Goal: Task Accomplishment & Management: Use online tool/utility

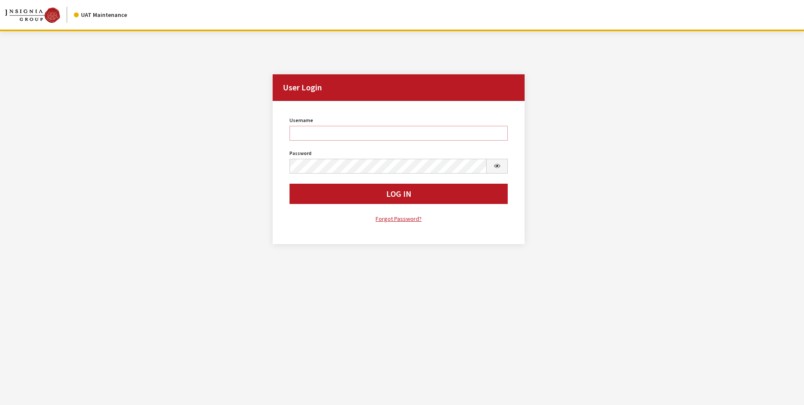
click at [332, 134] on input "Username" at bounding box center [398, 133] width 219 height 15
type input "sdakes"
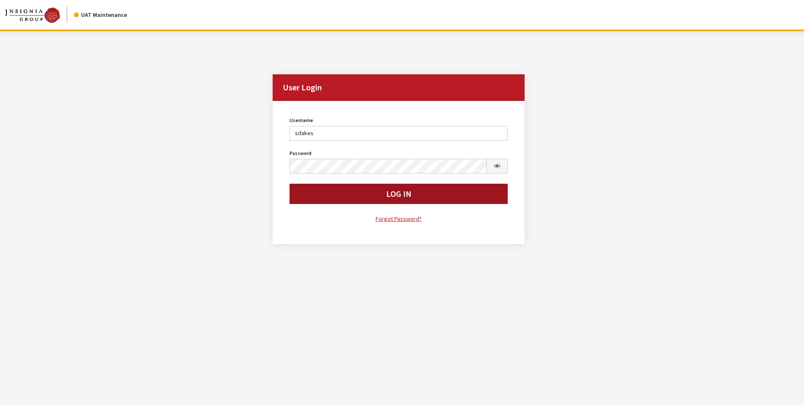
click at [389, 190] on button "Log In" at bounding box center [398, 193] width 219 height 20
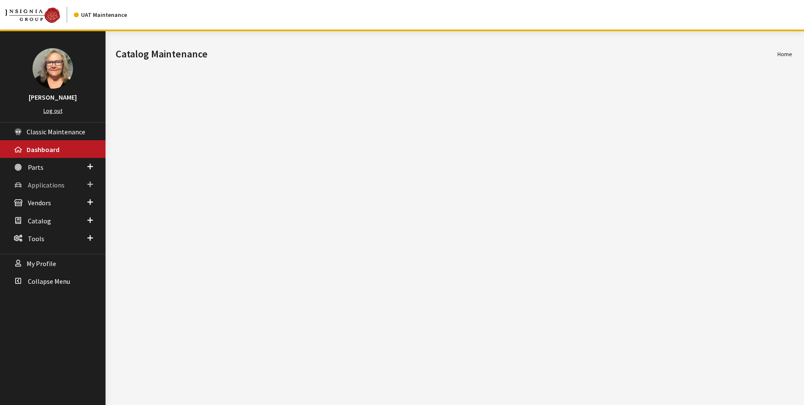
click at [89, 182] on span at bounding box center [89, 184] width 5 height 11
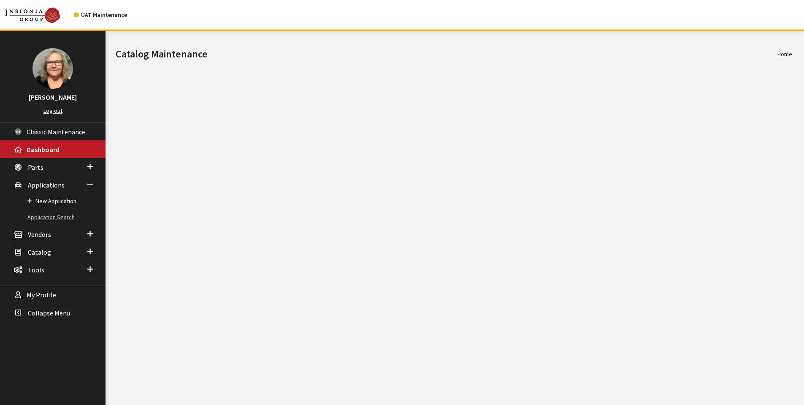
click at [59, 216] on link "Application Search" at bounding box center [52, 217] width 105 height 16
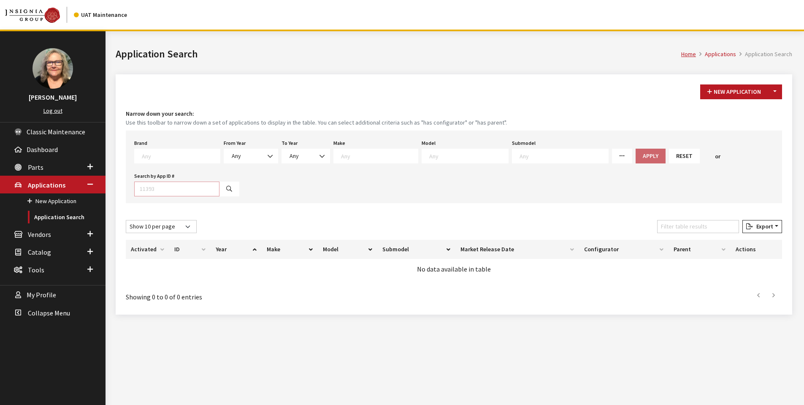
click at [166, 184] on input "Search by App ID #" at bounding box center [176, 188] width 85 height 15
type input "30597"
select select
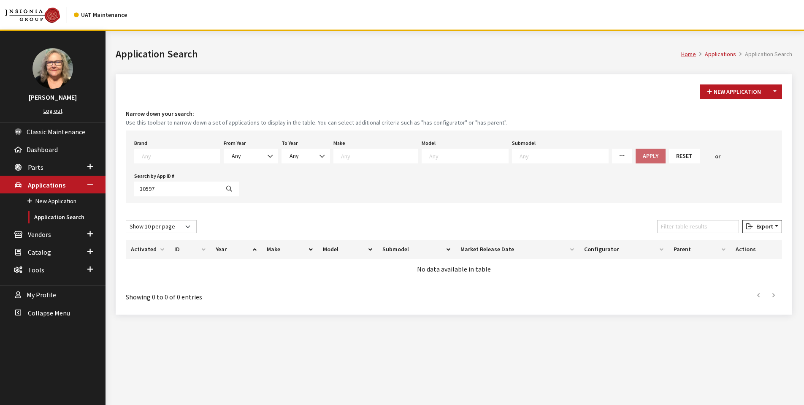
select select
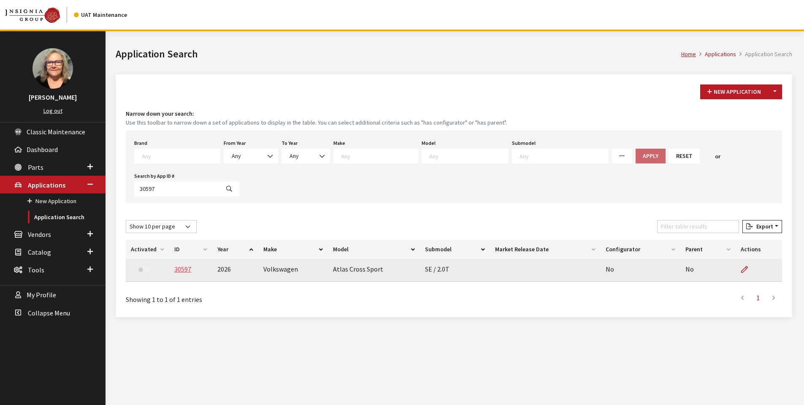
click at [180, 271] on link "30597" at bounding box center [182, 268] width 17 height 8
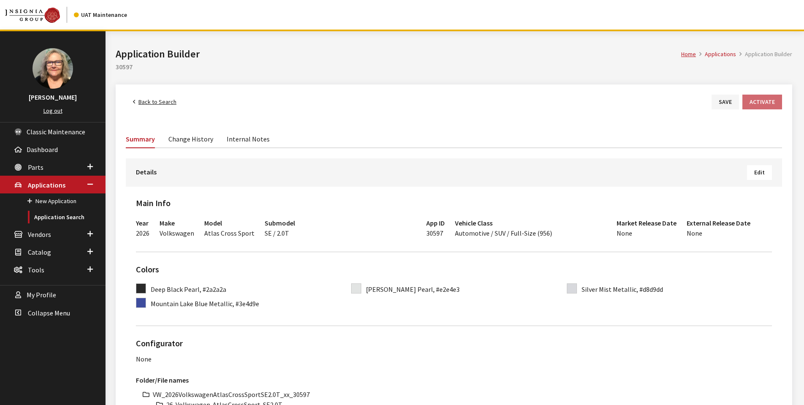
click at [753, 175] on button "Edit" at bounding box center [759, 172] width 25 height 15
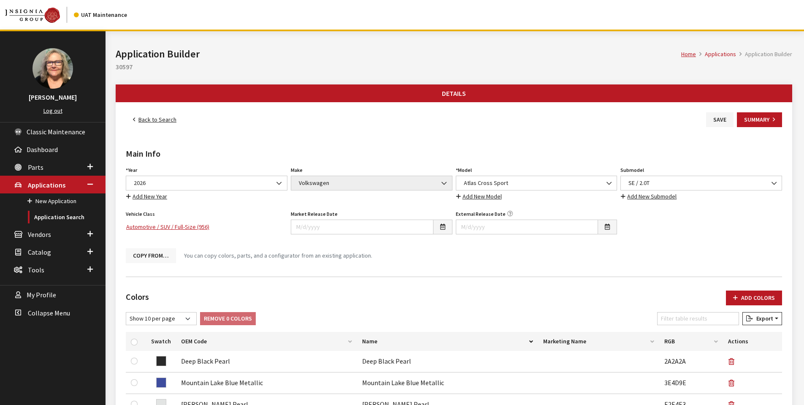
click at [147, 256] on button "Copy From…" at bounding box center [151, 255] width 50 height 15
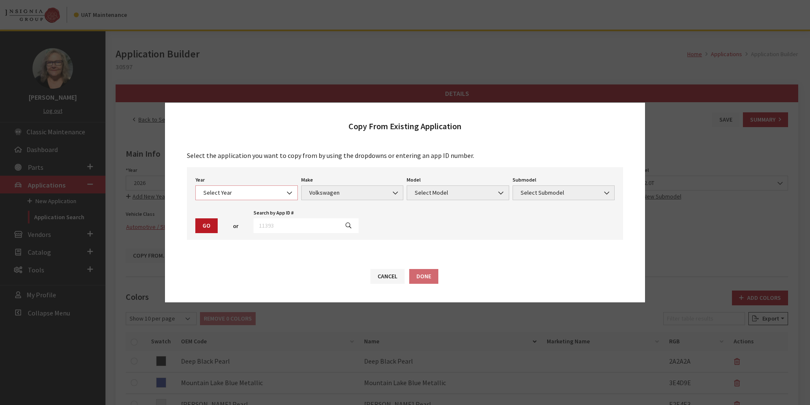
click at [285, 193] on span at bounding box center [290, 193] width 14 height 14
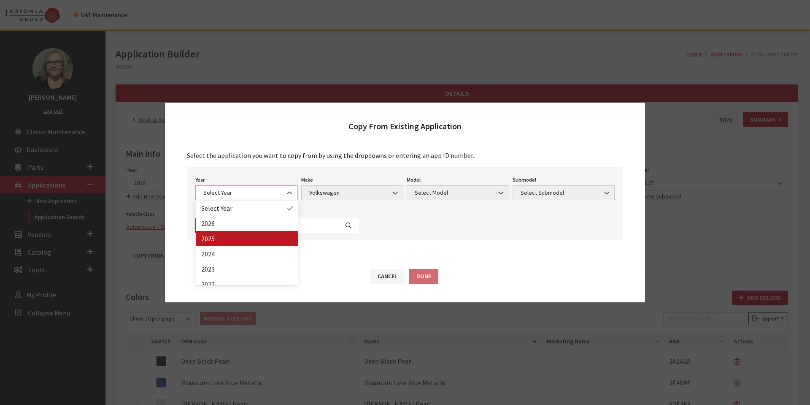
select select "43"
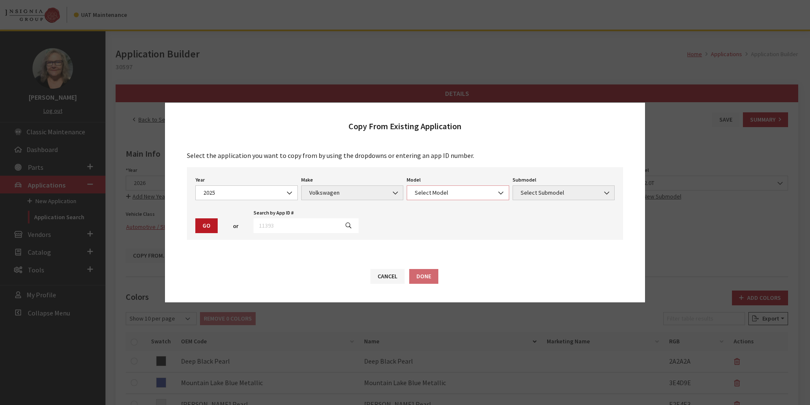
click at [449, 196] on span "Select Model" at bounding box center [458, 192] width 92 height 9
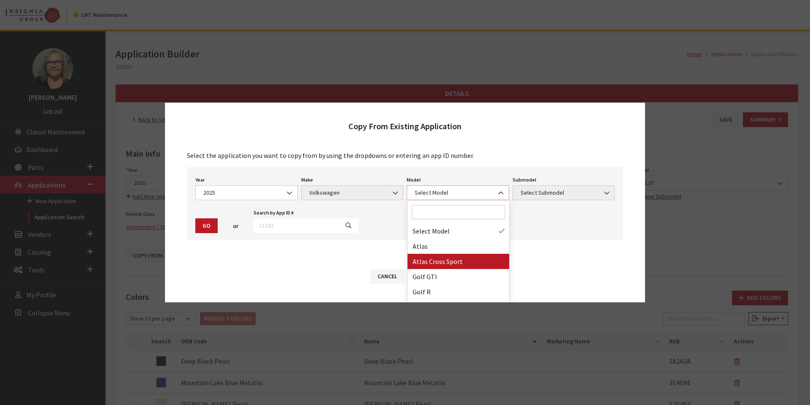
select select "1089"
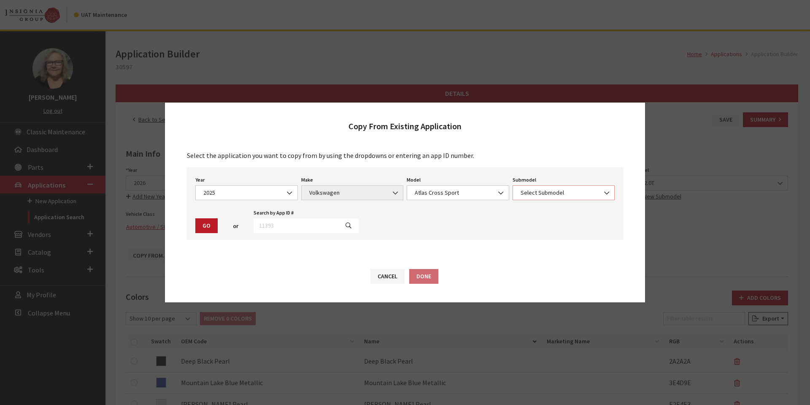
click at [530, 189] on span "Select Submodel" at bounding box center [564, 192] width 92 height 9
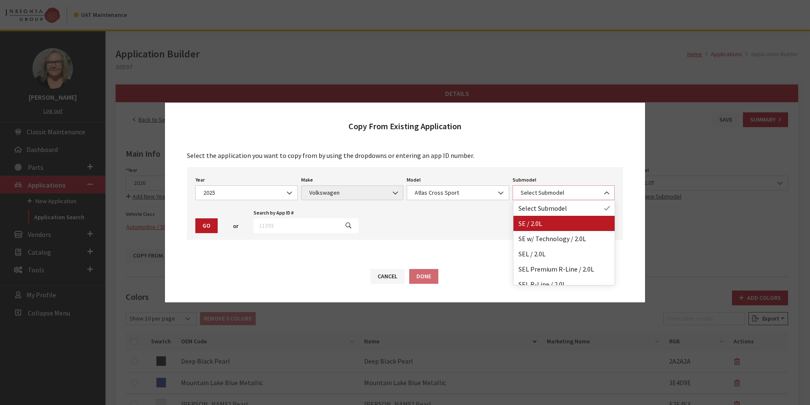
select select "2993"
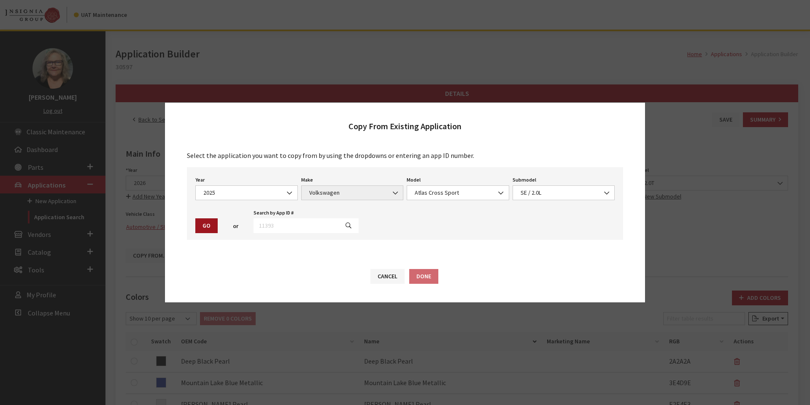
click at [209, 226] on button "Go" at bounding box center [206, 225] width 22 height 15
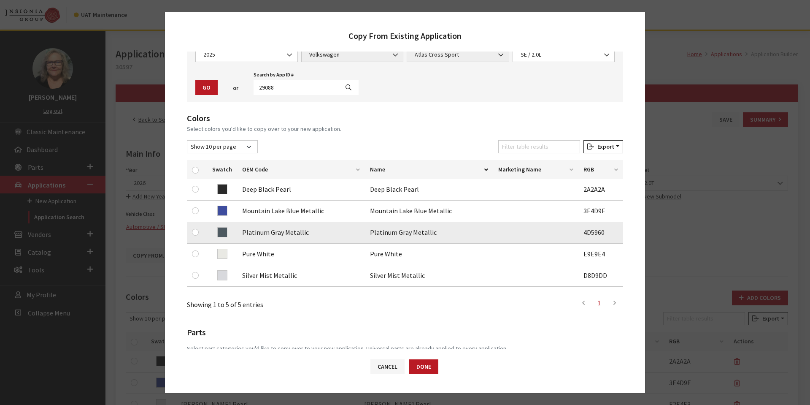
scroll to position [135, 0]
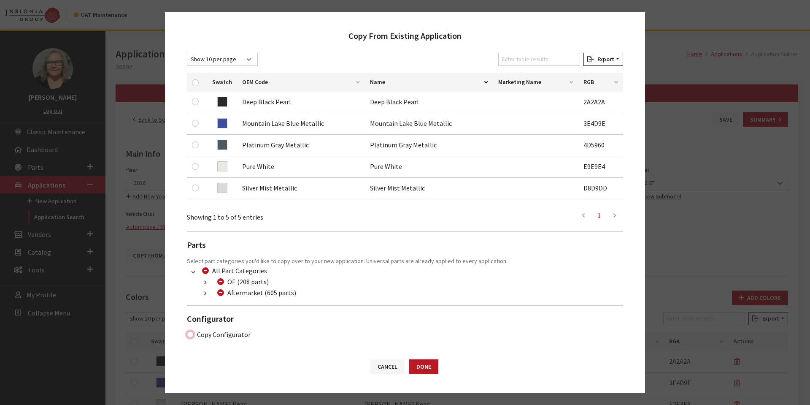
click at [192, 335] on input "Copy Configurator" at bounding box center [190, 334] width 7 height 7
checkbox input "true"
click at [426, 367] on button "Done" at bounding box center [423, 366] width 29 height 15
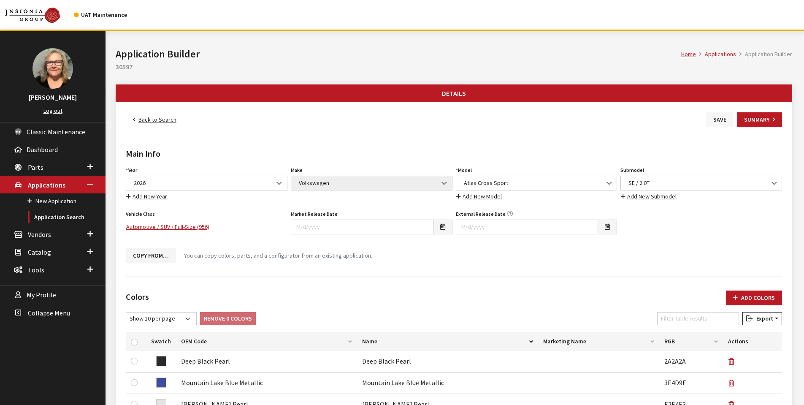
click at [717, 118] on button "Save" at bounding box center [719, 119] width 27 height 15
click at [160, 119] on link "Back to Search" at bounding box center [155, 119] width 58 height 15
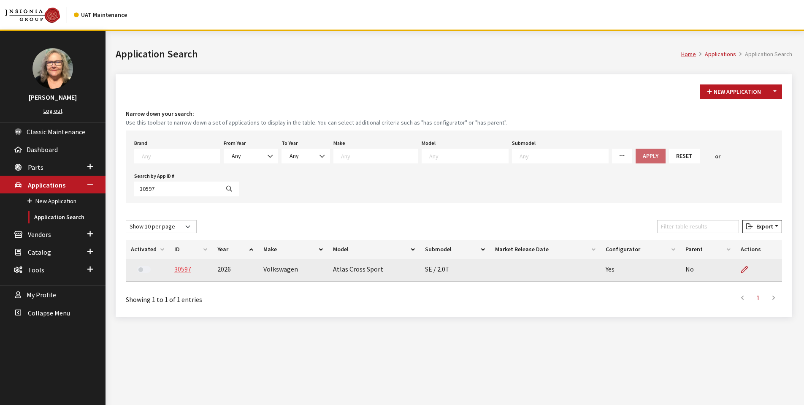
click at [182, 268] on link "30597" at bounding box center [182, 268] width 17 height 8
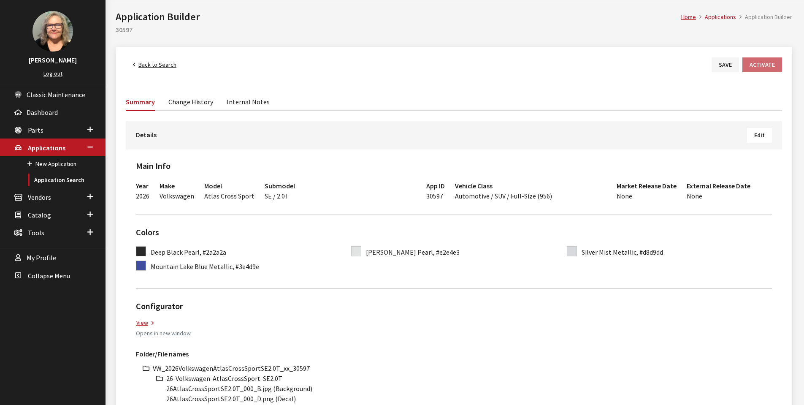
scroll to position [169, 0]
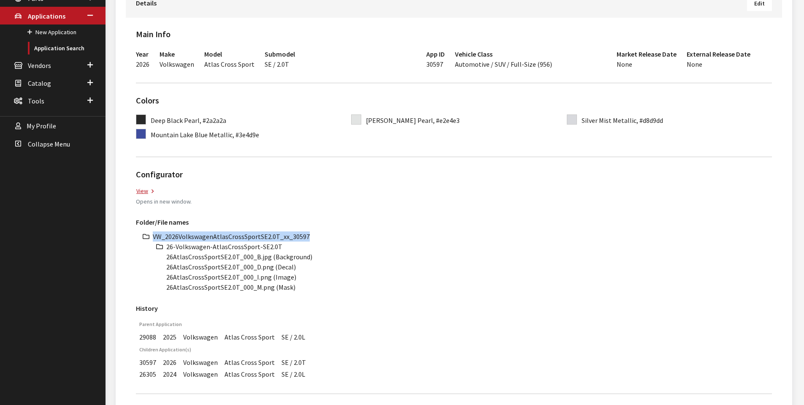
drag, startPoint x: 154, startPoint y: 235, endPoint x: 304, endPoint y: 233, distance: 149.3
click at [304, 233] on li "VW_2026VolkswagenAtlasCrossSportSE2.0T_xx_30597" at bounding box center [462, 236] width 619 height 10
copy li "VW_2026VolkswagenAtlasCrossSportSE2.0T_xx_30597"
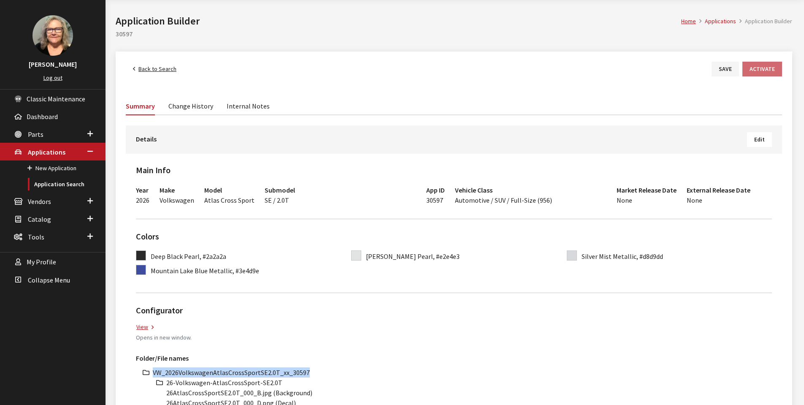
scroll to position [0, 0]
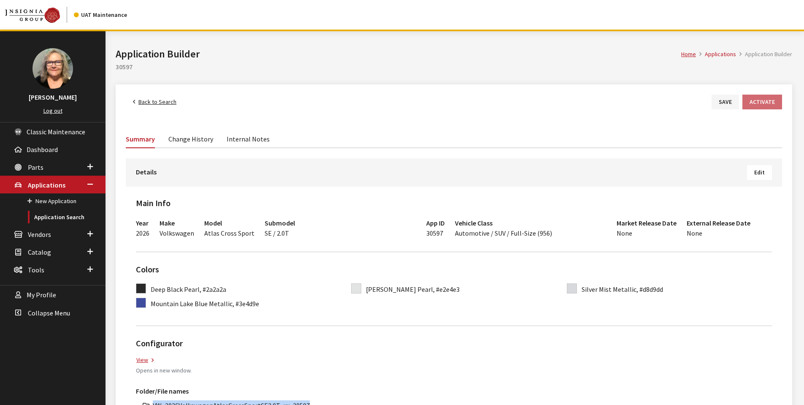
click at [144, 102] on link "Back to Search" at bounding box center [155, 101] width 58 height 15
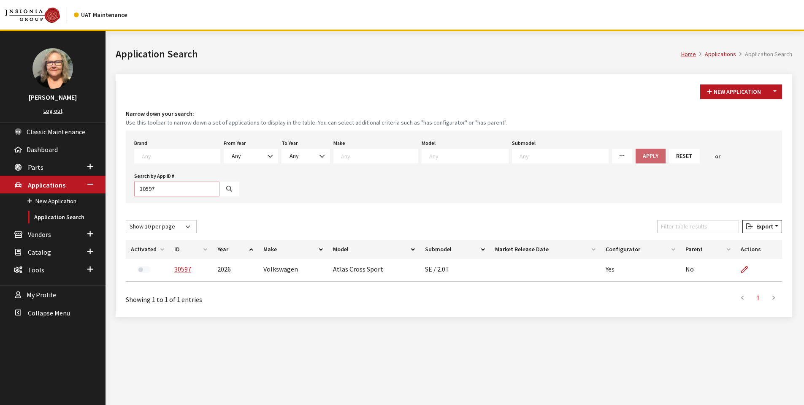
click at [165, 184] on input "30597" at bounding box center [176, 188] width 85 height 15
type input "30598"
select select
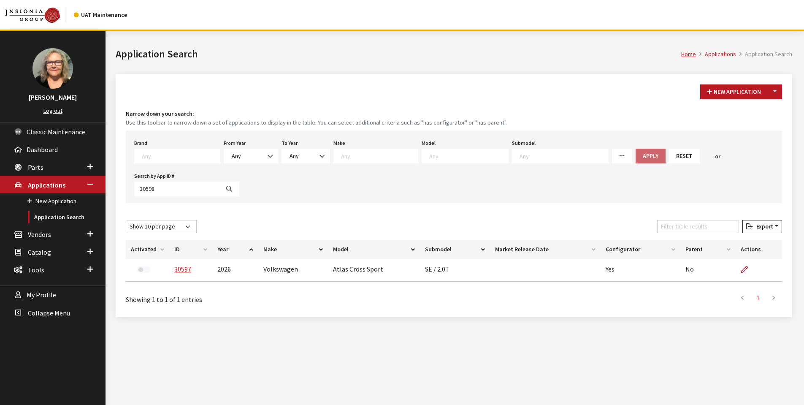
select select
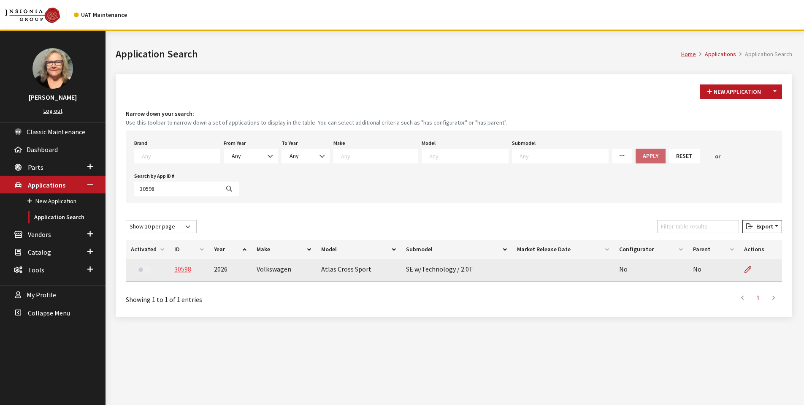
click at [181, 271] on link "30598" at bounding box center [182, 268] width 17 height 8
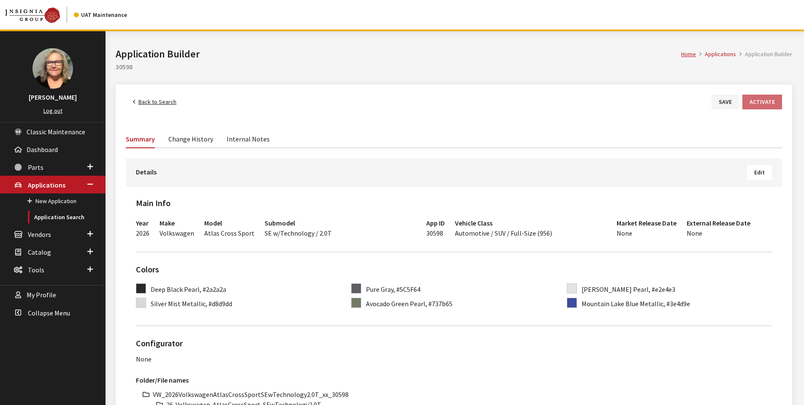
click at [761, 173] on span "Edit" at bounding box center [759, 172] width 11 height 8
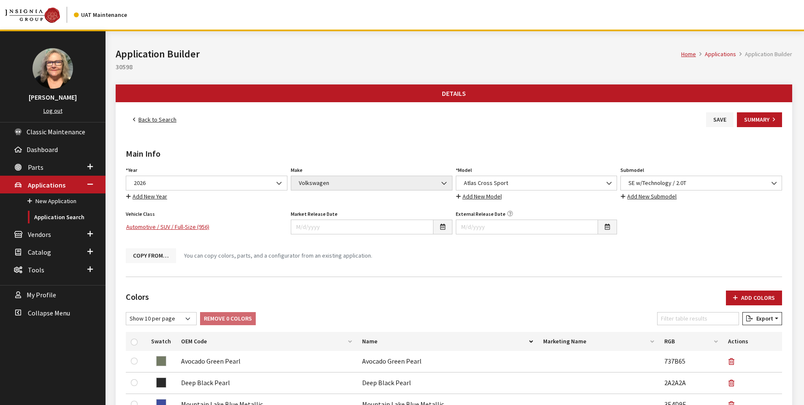
click at [153, 254] on button "Copy From…" at bounding box center [151, 255] width 50 height 15
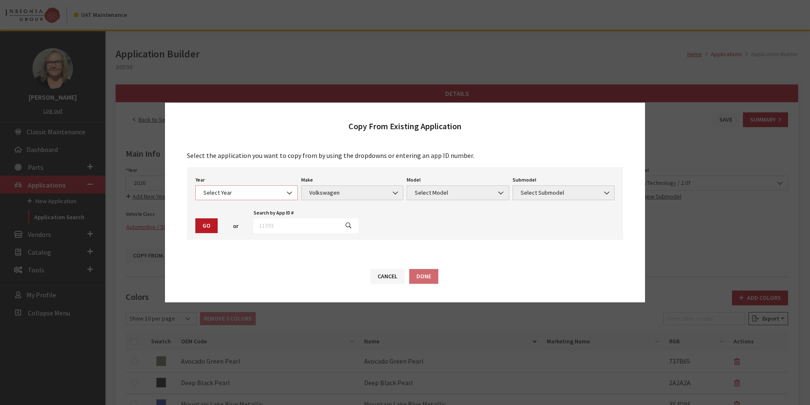
click at [286, 188] on span at bounding box center [290, 193] width 14 height 14
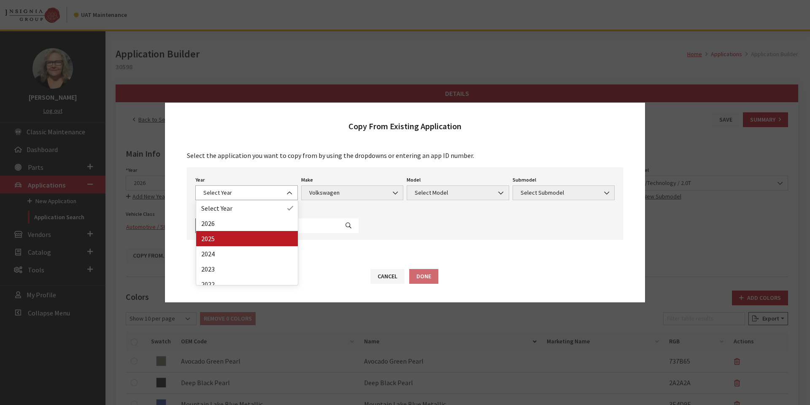
select select "43"
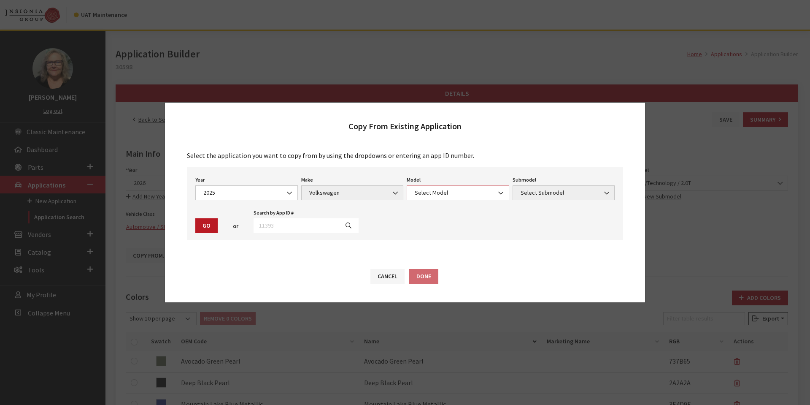
click at [449, 192] on span "Select Model" at bounding box center [458, 192] width 92 height 9
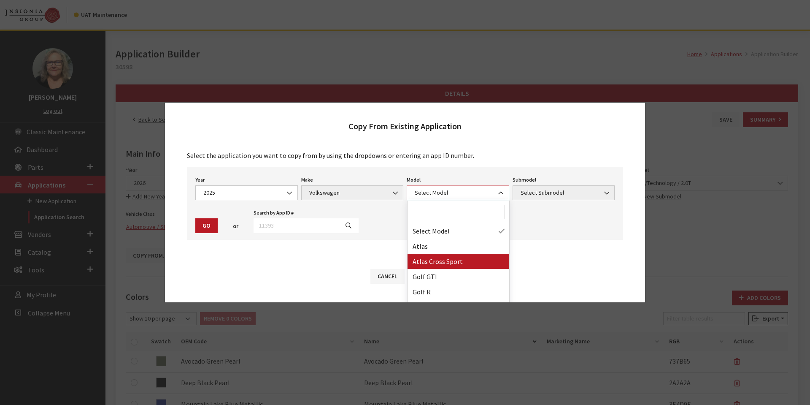
select select "1089"
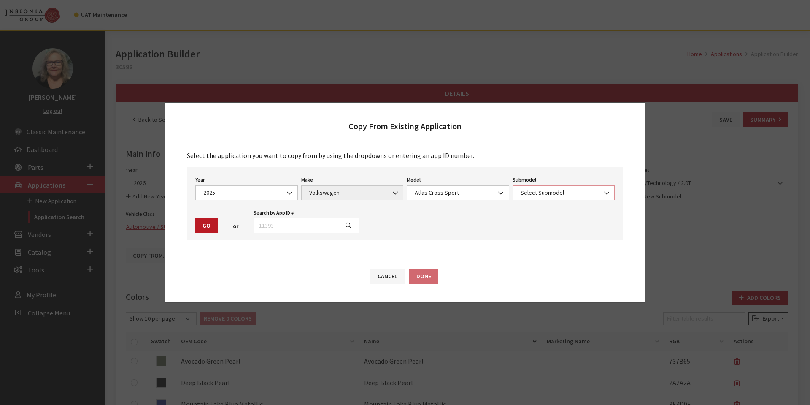
click at [591, 191] on span "Select Submodel" at bounding box center [564, 192] width 92 height 9
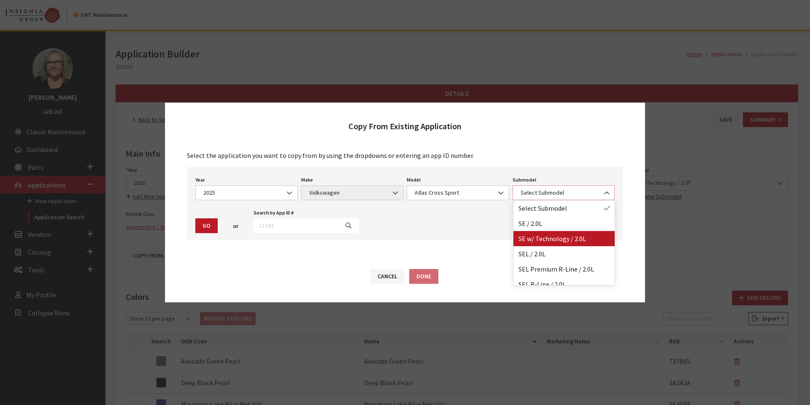
select select "1834"
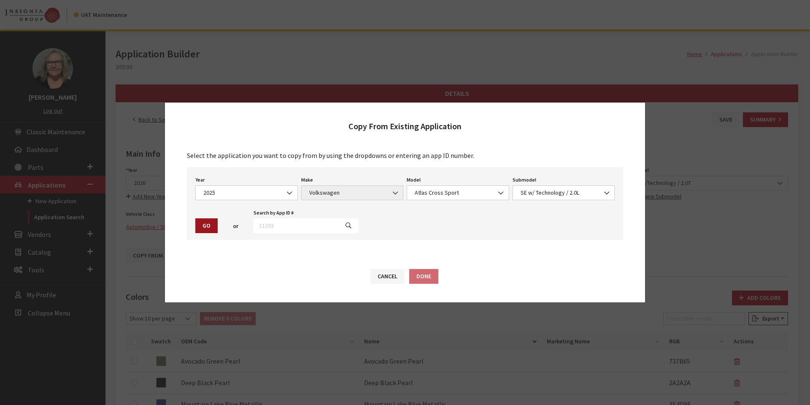
click at [207, 222] on button "Go" at bounding box center [206, 225] width 22 height 15
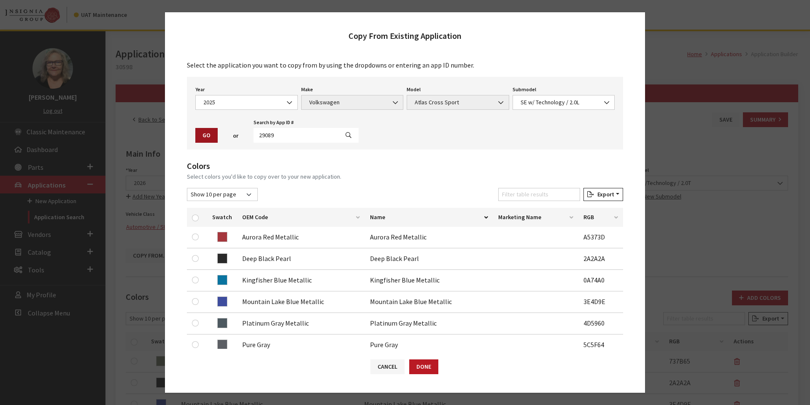
click at [205, 136] on button "Go" at bounding box center [206, 135] width 22 height 15
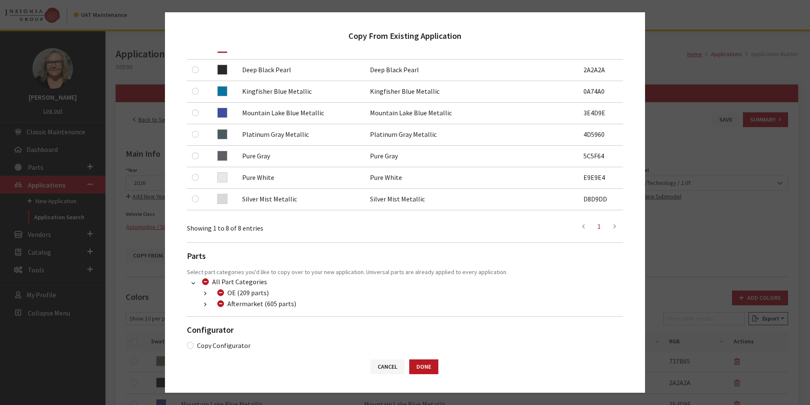
scroll to position [200, 0]
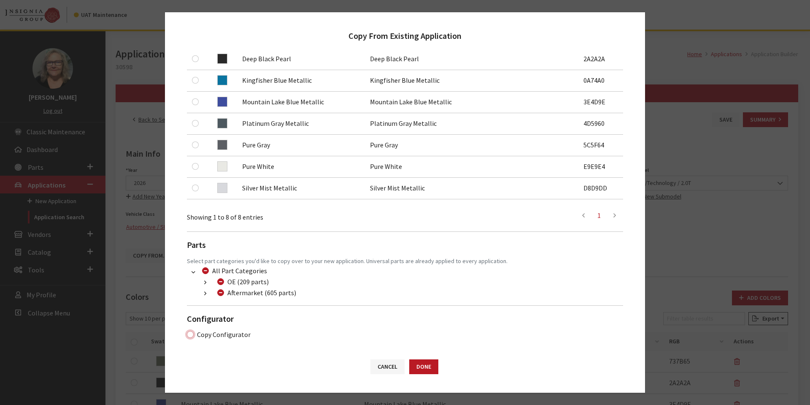
click at [189, 335] on input "Copy Configurator" at bounding box center [190, 334] width 7 height 7
checkbox input "true"
click at [422, 367] on button "Done" at bounding box center [423, 366] width 29 height 15
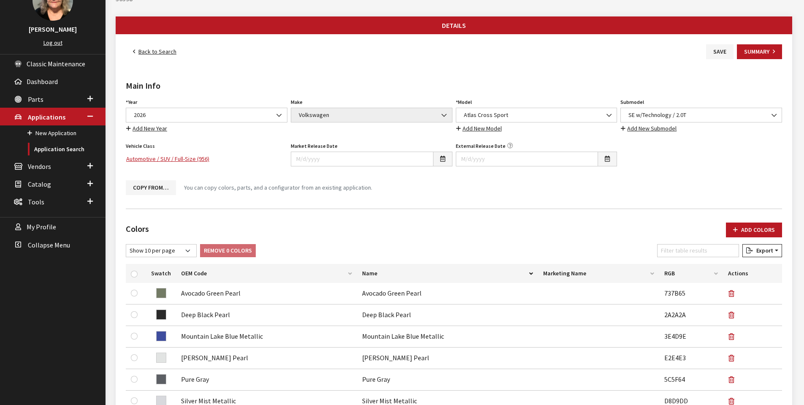
scroll to position [67, 0]
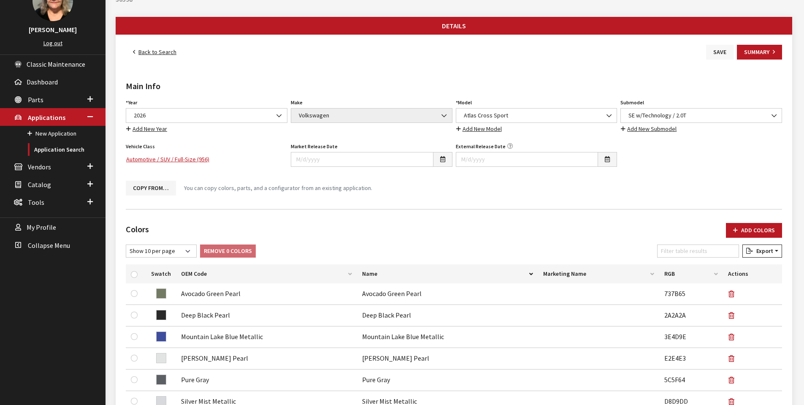
click at [722, 49] on button "Save" at bounding box center [719, 52] width 27 height 15
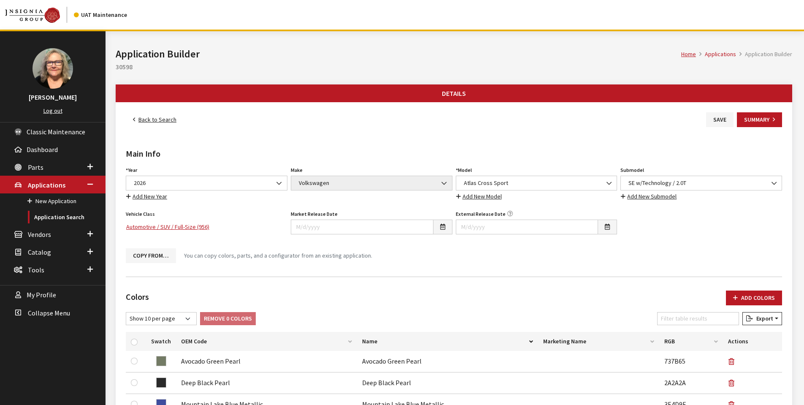
click at [159, 121] on link "Back to Search" at bounding box center [155, 119] width 58 height 15
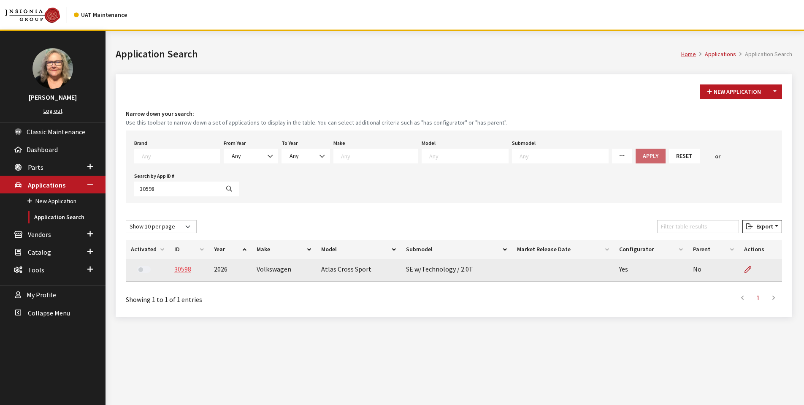
click at [179, 267] on link "30598" at bounding box center [182, 268] width 17 height 8
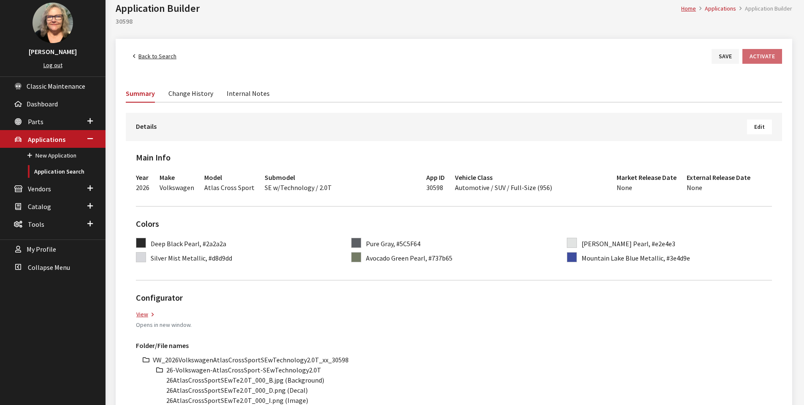
scroll to position [211, 0]
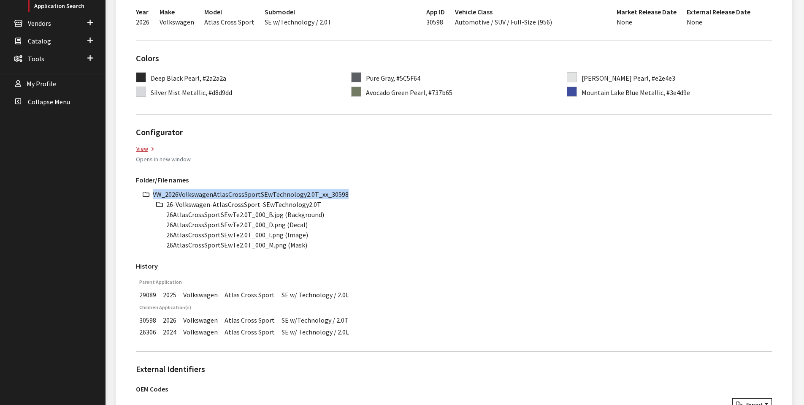
drag, startPoint x: 152, startPoint y: 194, endPoint x: 345, endPoint y: 191, distance: 192.4
click at [345, 191] on li "VW_2026VolkswagenAtlasCrossSportSEwTechnology2.0T_xx_30598" at bounding box center [462, 194] width 619 height 10
copy li "VW_2026VolkswagenAtlasCrossSportSEwTechnology2.0T_xx_30598"
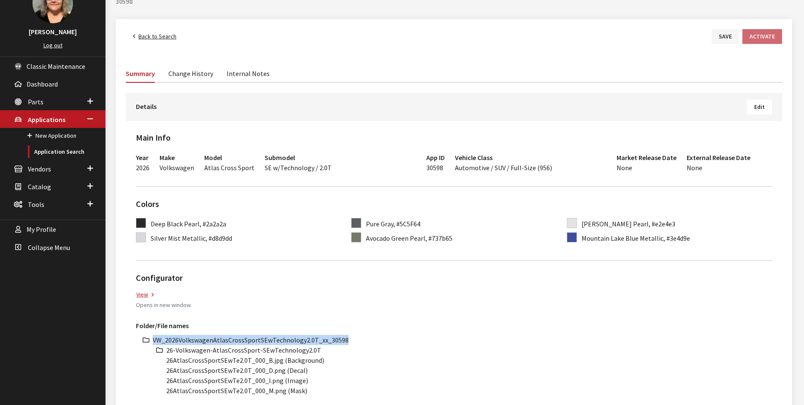
scroll to position [0, 0]
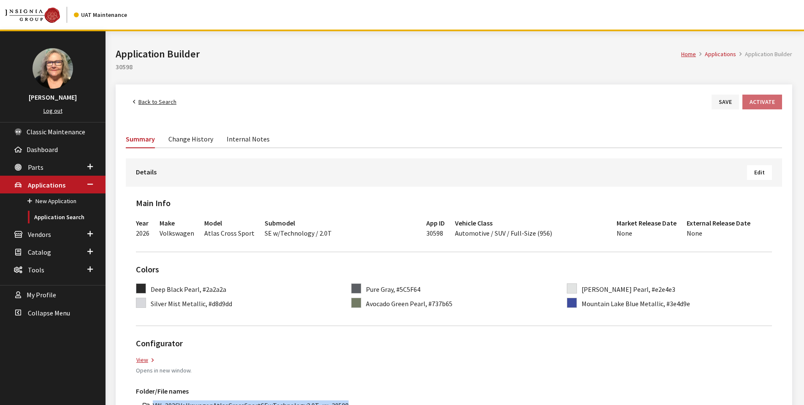
click at [156, 98] on link "Back to Search" at bounding box center [155, 101] width 58 height 15
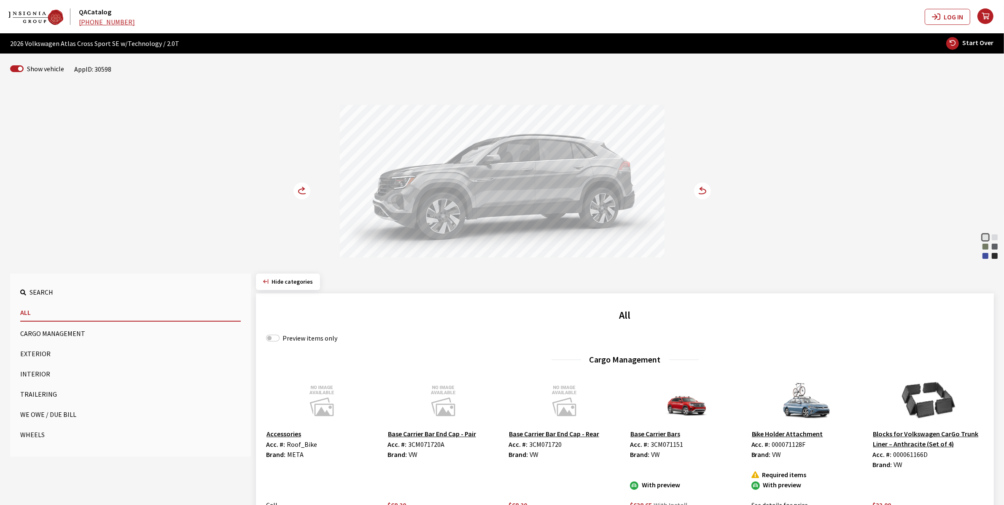
click at [984, 258] on div "Mountain Lake Blue Metallic" at bounding box center [986, 256] width 8 height 8
click at [299, 192] on icon at bounding box center [303, 191] width 9 height 5
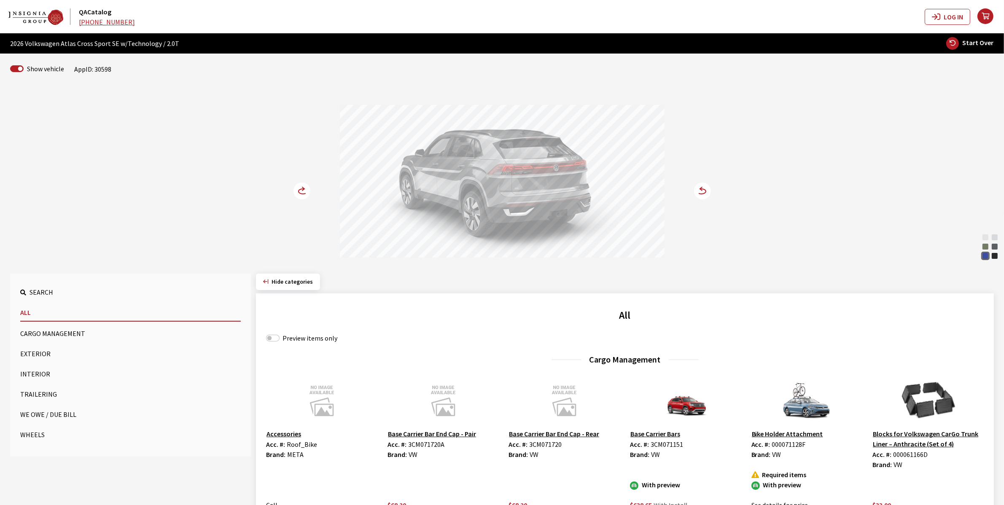
click at [299, 192] on icon at bounding box center [303, 191] width 9 height 5
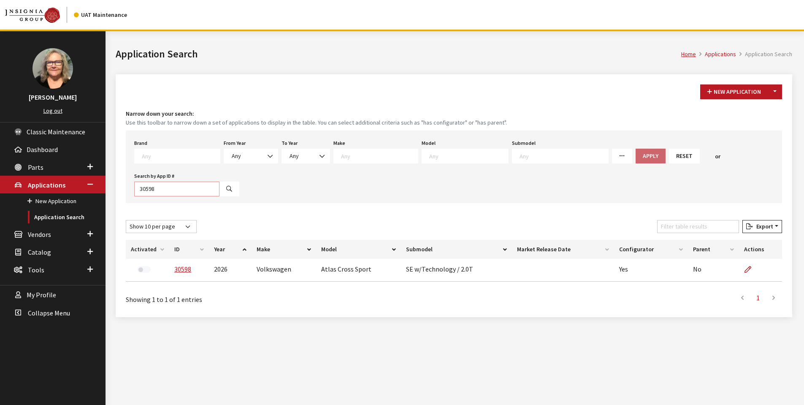
click at [166, 190] on input "30598" at bounding box center [176, 188] width 85 height 15
type input "30599"
select select
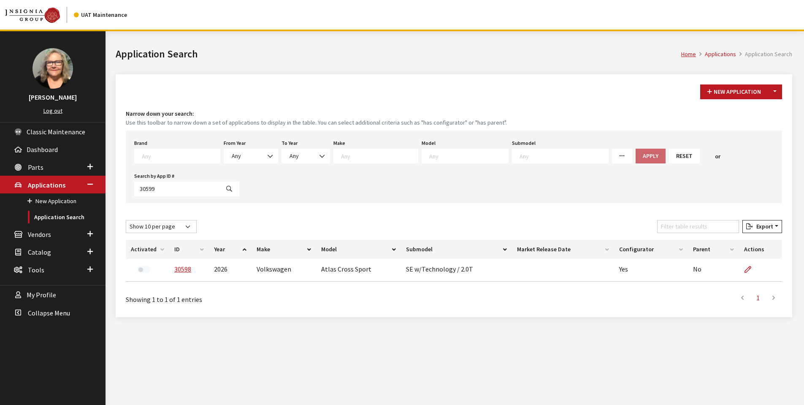
select select
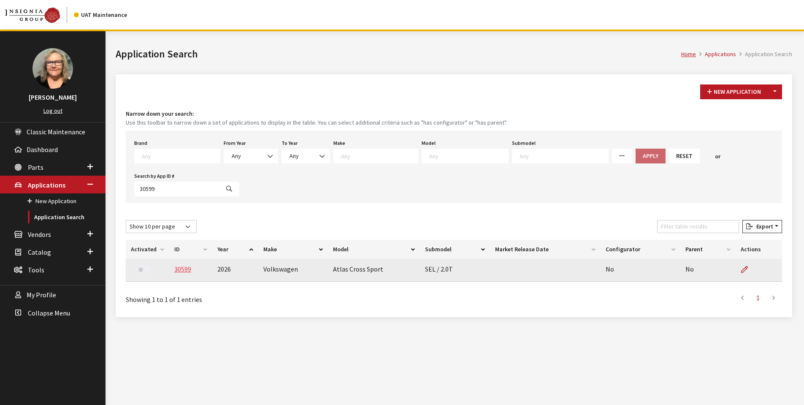
click at [185, 270] on link "30599" at bounding box center [182, 268] width 17 height 8
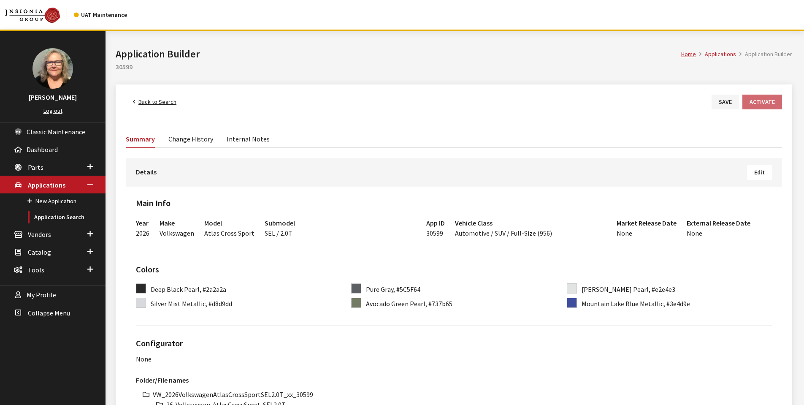
click at [762, 171] on span "Edit" at bounding box center [759, 172] width 11 height 8
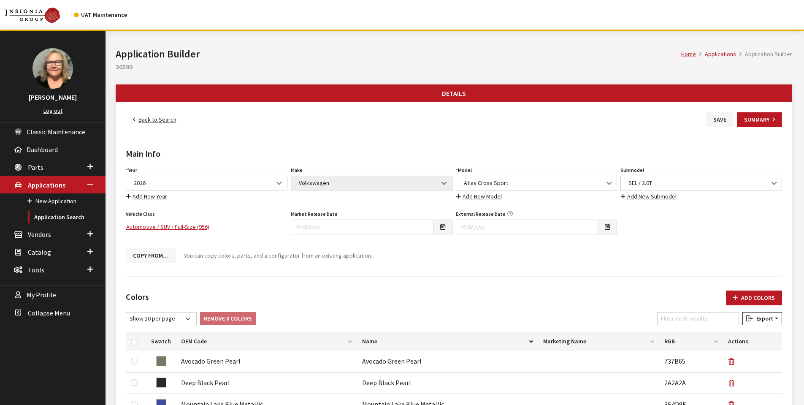
click at [156, 254] on button "Copy From…" at bounding box center [151, 255] width 50 height 15
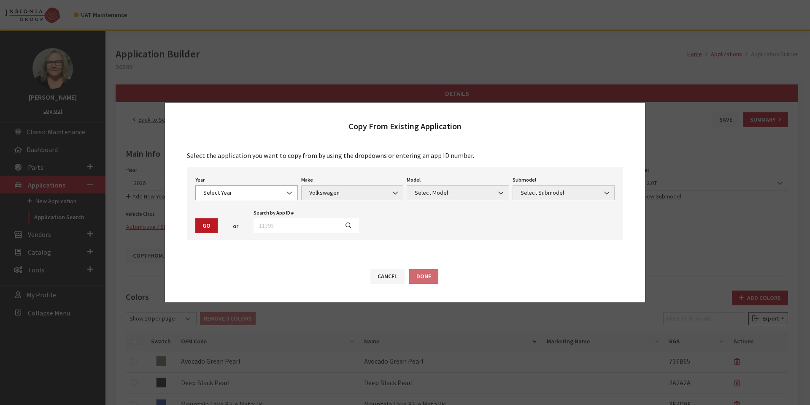
click at [287, 189] on b at bounding box center [287, 189] width 0 height 0
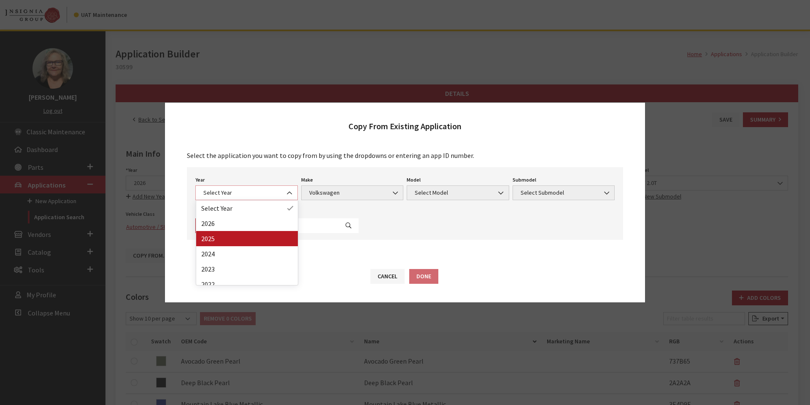
select select "43"
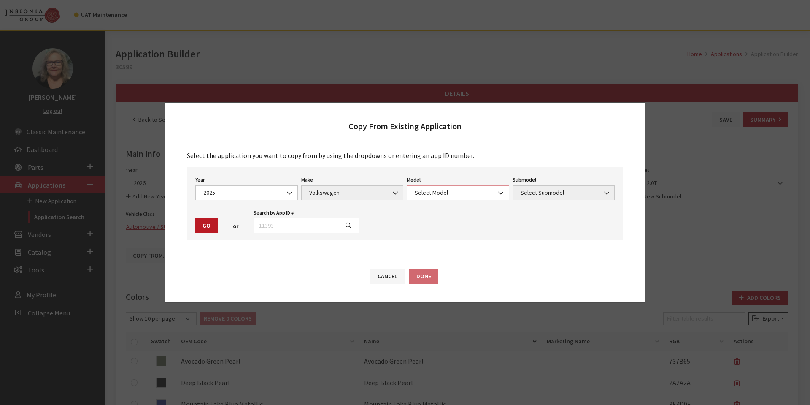
click at [459, 193] on span "Select Model" at bounding box center [458, 192] width 92 height 9
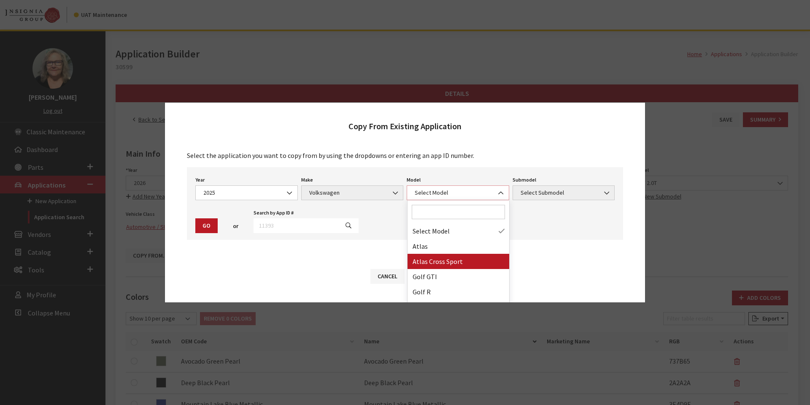
select select "1089"
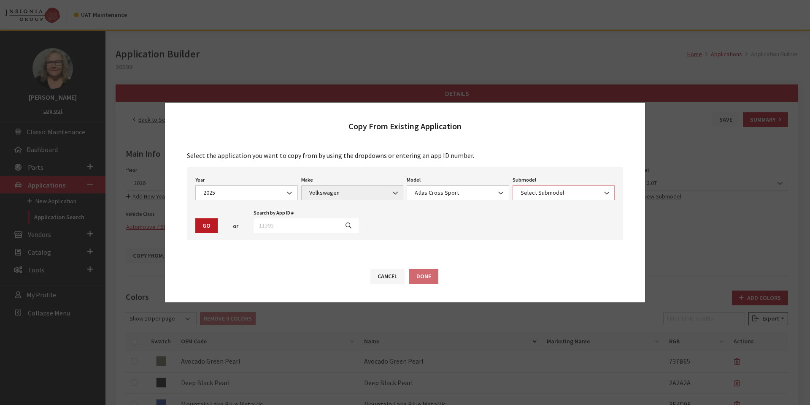
click at [602, 191] on span at bounding box center [607, 193] width 14 height 14
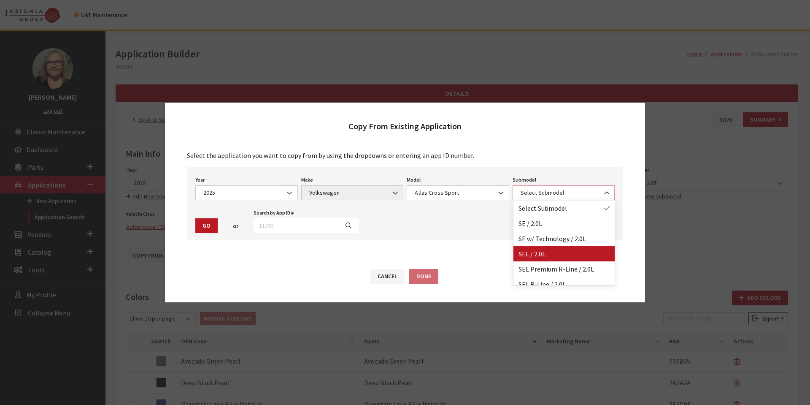
select select "2989"
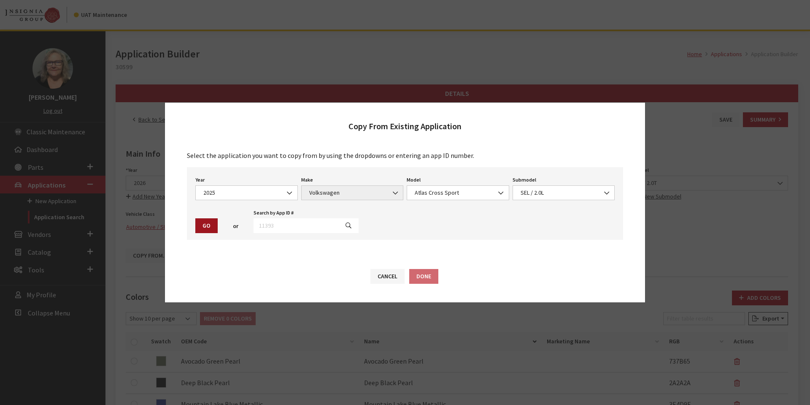
click at [202, 226] on button "Go" at bounding box center [206, 225] width 22 height 15
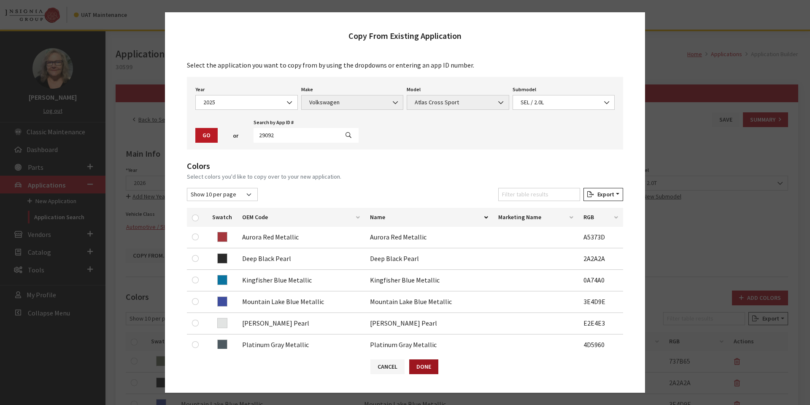
click at [430, 367] on button "Done" at bounding box center [423, 366] width 29 height 15
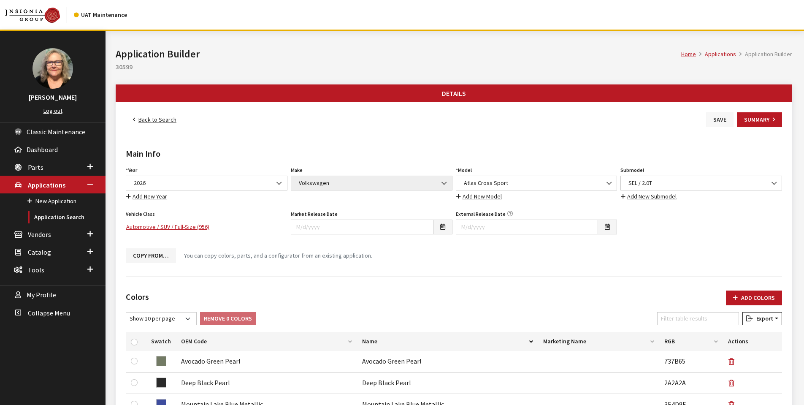
click at [717, 119] on button "Save" at bounding box center [719, 119] width 27 height 15
click at [720, 116] on button "Save" at bounding box center [719, 119] width 27 height 15
click at [151, 254] on button "Copy From…" at bounding box center [151, 255] width 50 height 15
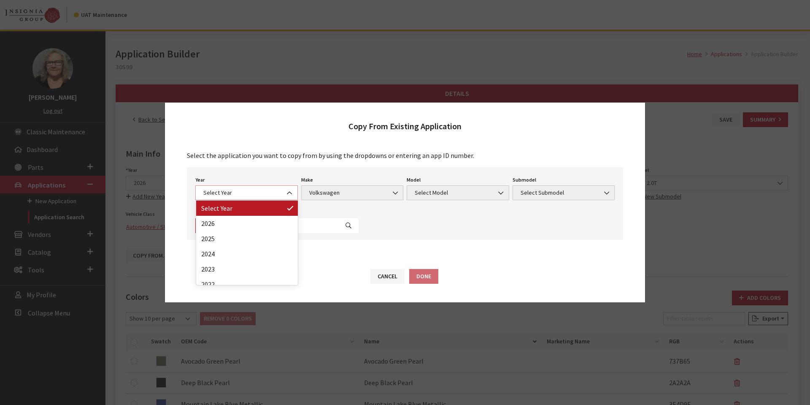
click at [278, 190] on span "Select Year" at bounding box center [247, 192] width 92 height 9
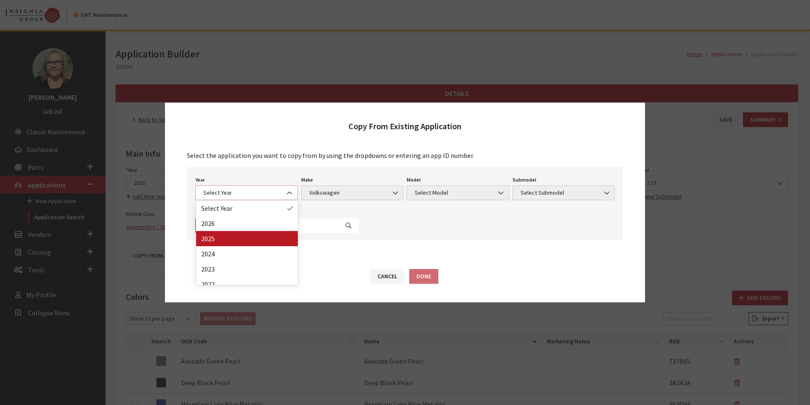
select select "43"
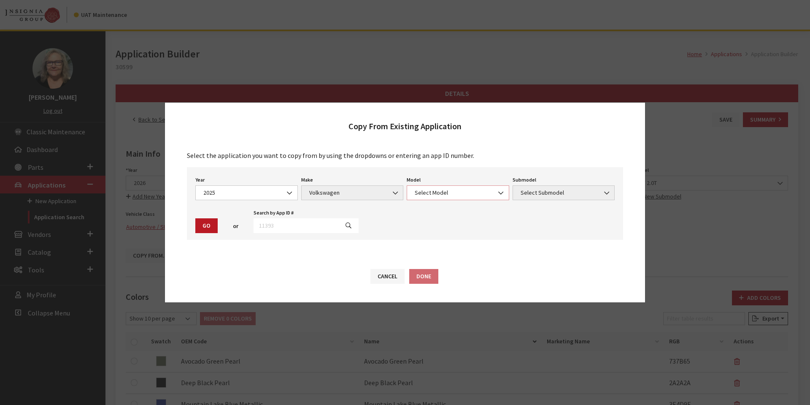
click at [476, 191] on span "Select Model" at bounding box center [458, 192] width 92 height 9
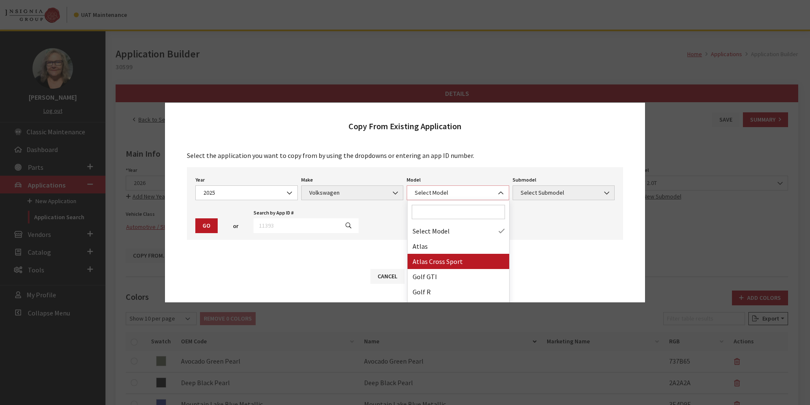
select select "1089"
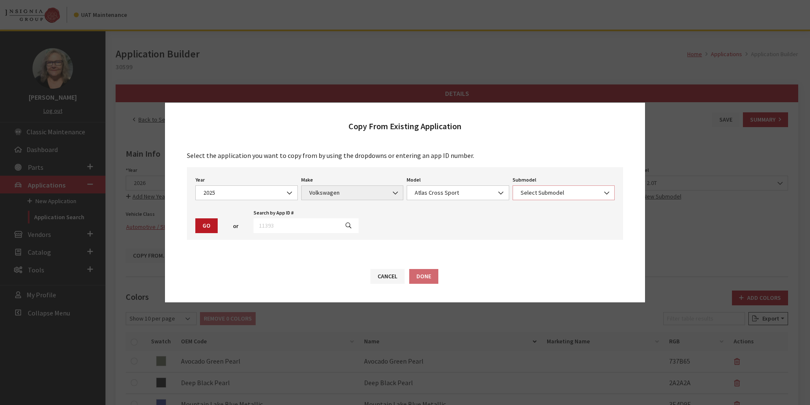
click at [591, 191] on span "Select Submodel" at bounding box center [564, 192] width 92 height 9
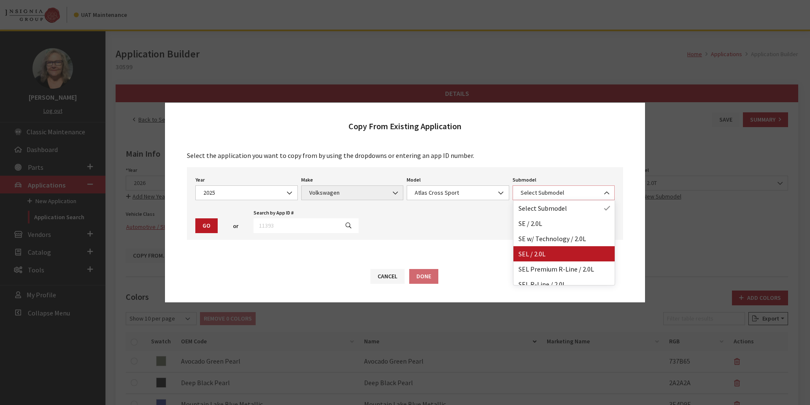
select select "2989"
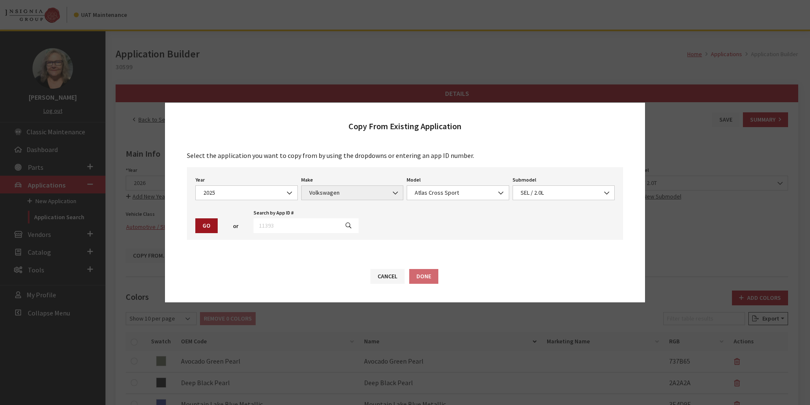
click at [206, 224] on button "Go" at bounding box center [206, 225] width 22 height 15
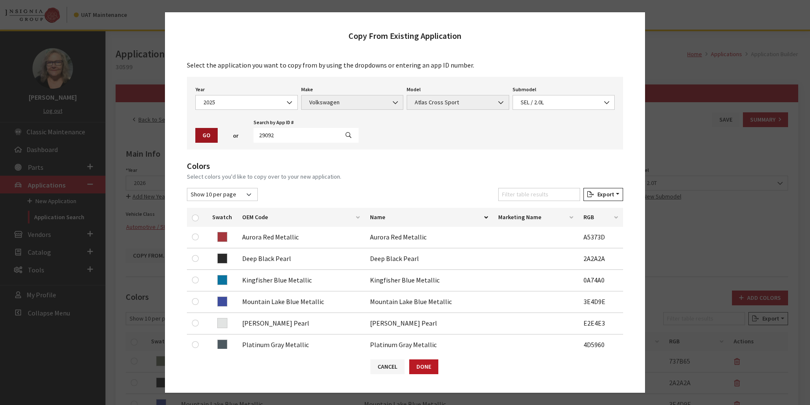
click at [208, 136] on button "Go" at bounding box center [206, 135] width 22 height 15
click at [426, 366] on button "Done" at bounding box center [423, 366] width 29 height 15
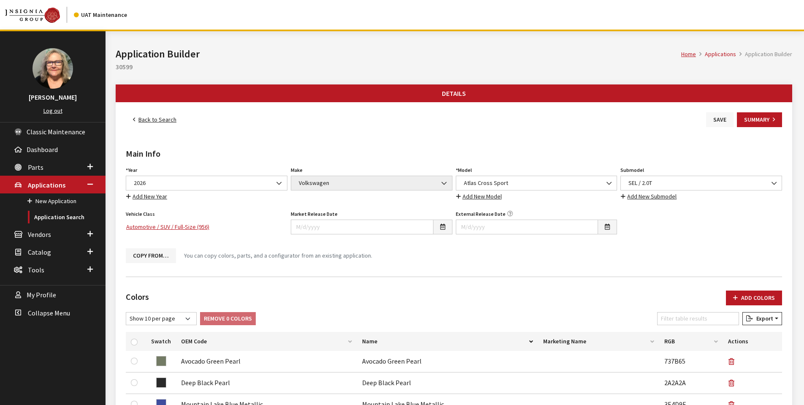
click at [717, 118] on button "Save" at bounding box center [719, 119] width 27 height 15
click at [154, 251] on button "Copy From…" at bounding box center [151, 255] width 50 height 15
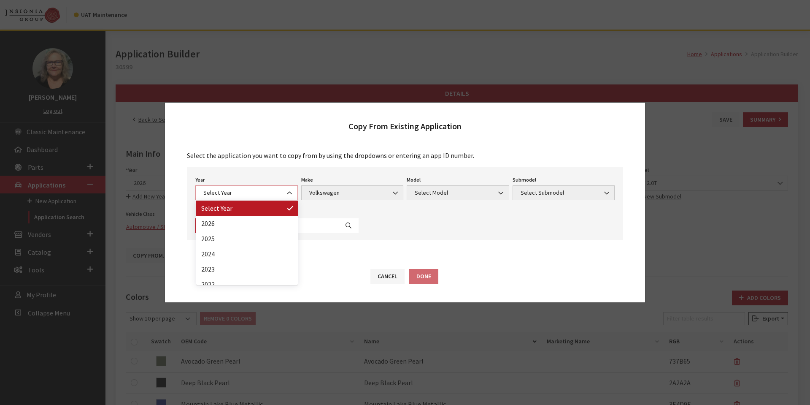
click at [266, 191] on span "Select Year" at bounding box center [247, 192] width 92 height 9
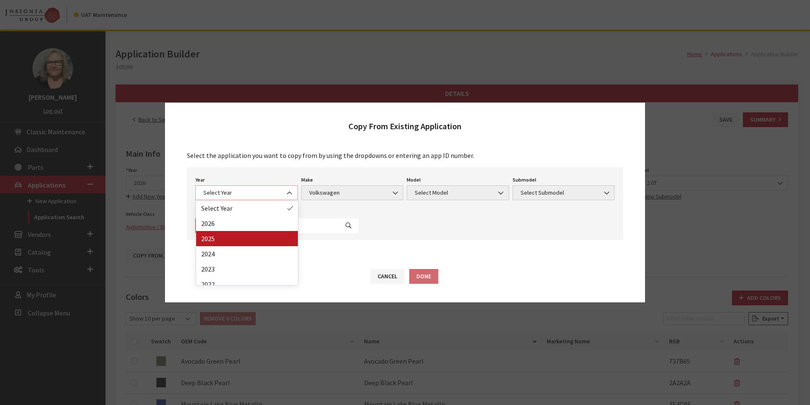
select select "43"
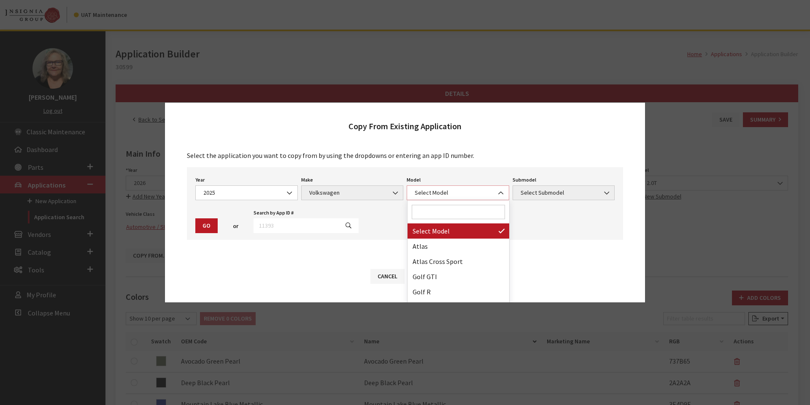
click at [456, 192] on span "Select Model" at bounding box center [458, 192] width 92 height 9
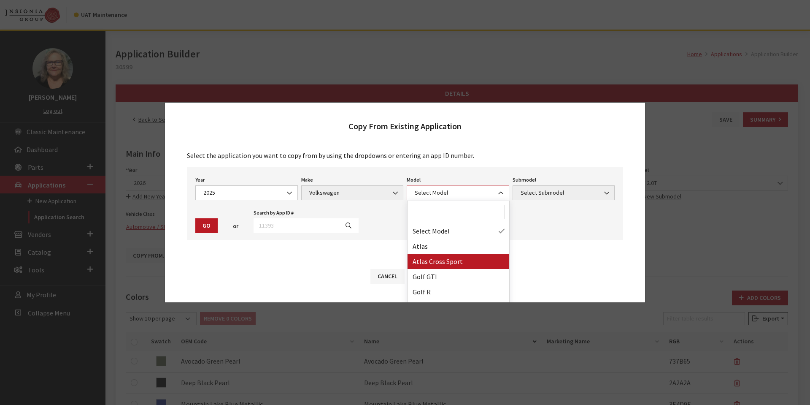
select select "1089"
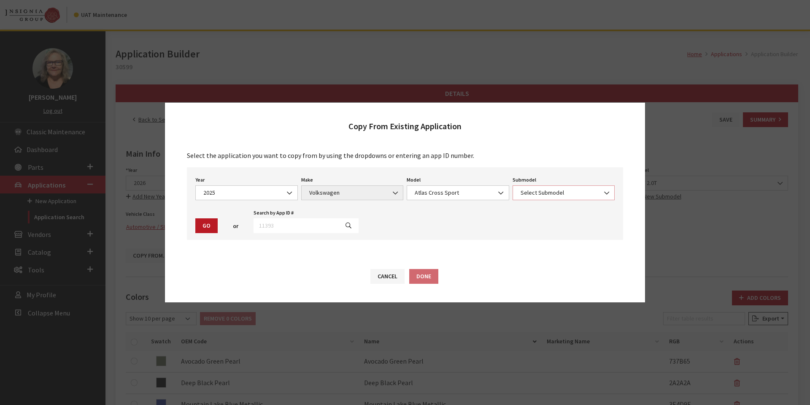
click at [550, 190] on span "Select Submodel" at bounding box center [564, 192] width 92 height 9
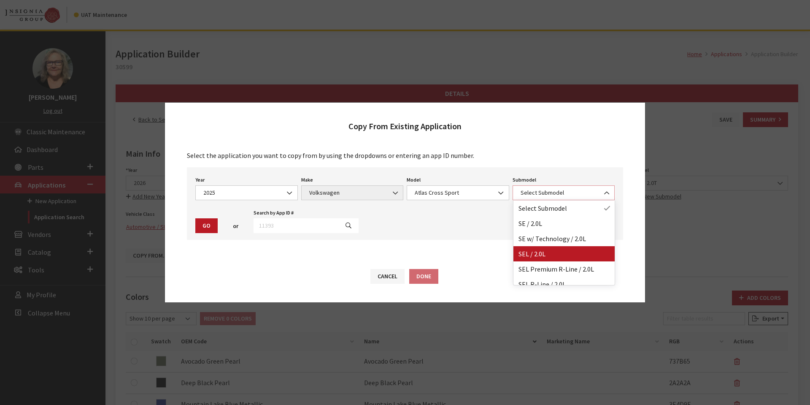
select select "2989"
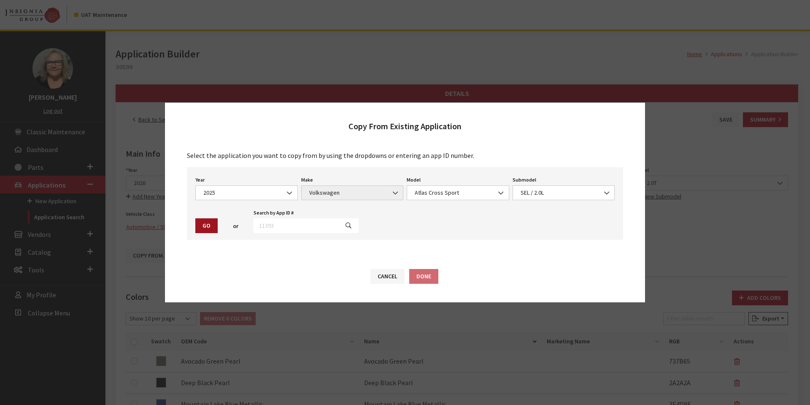
click at [208, 226] on button "Go" at bounding box center [206, 225] width 22 height 15
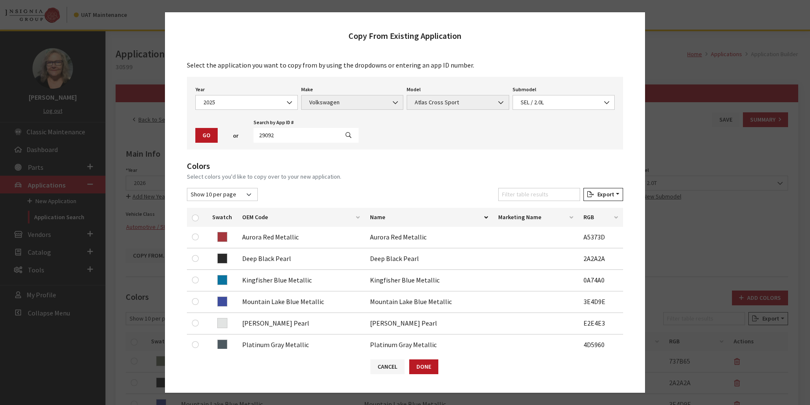
scroll to position [200, 0]
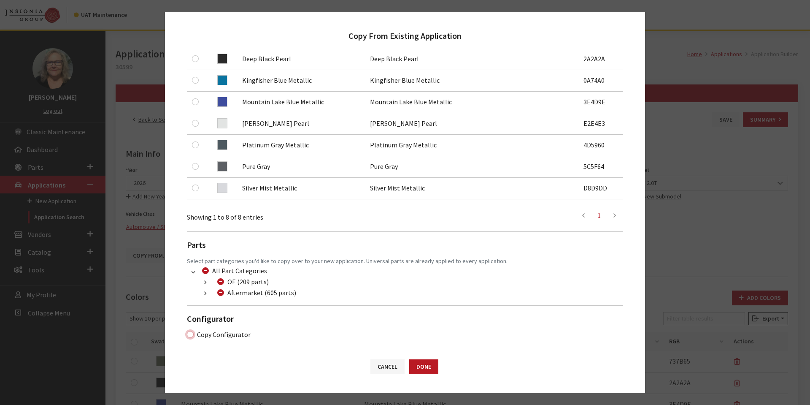
click at [189, 335] on input "Copy Configurator" at bounding box center [190, 334] width 7 height 7
checkbox input "true"
click at [425, 366] on button "Done" at bounding box center [423, 366] width 29 height 15
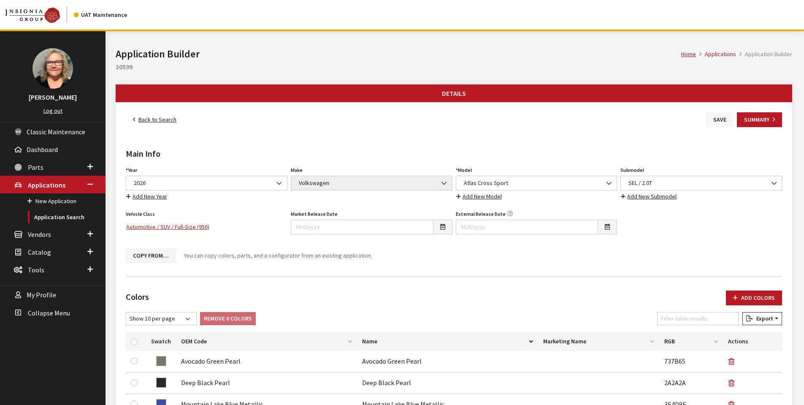
click at [718, 119] on button "Save" at bounding box center [719, 119] width 27 height 15
click at [152, 121] on link "Back to Search" at bounding box center [155, 119] width 58 height 15
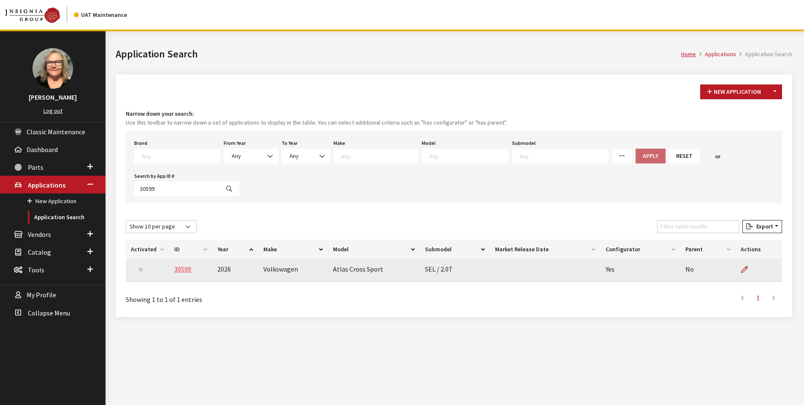
click at [183, 270] on link "30599" at bounding box center [182, 268] width 17 height 8
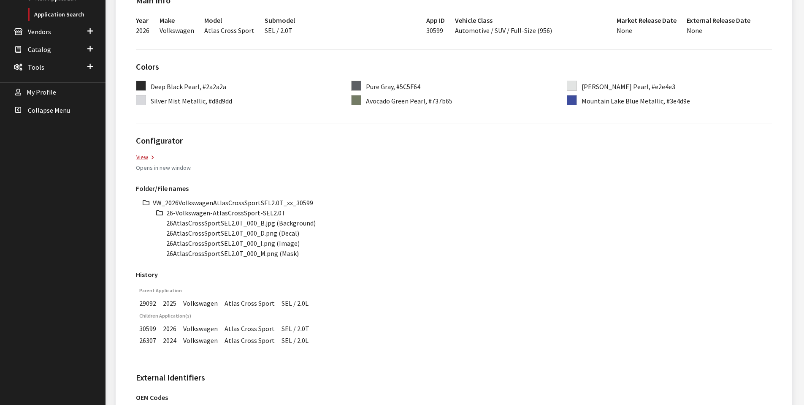
scroll to position [211, 0]
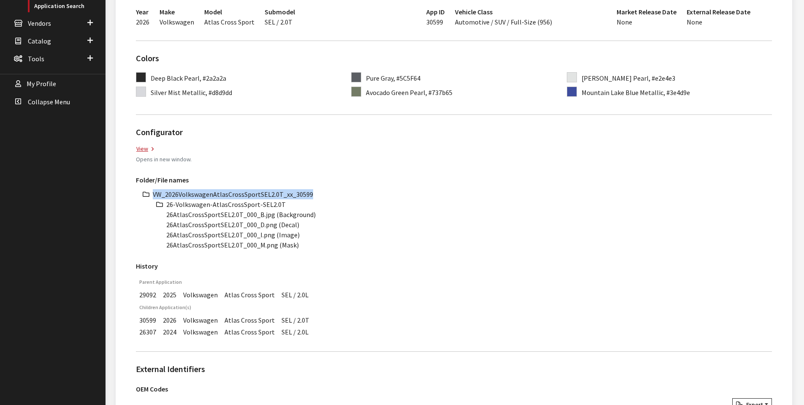
drag, startPoint x: 154, startPoint y: 192, endPoint x: 319, endPoint y: 188, distance: 165.4
click at [319, 188] on div "Folder/File names VW_2026VolkswagenAtlasCrossSportSEL2.0T_xx_30599 26-Volkswage…" at bounding box center [454, 213] width 646 height 86
copy li "VW_2026VolkswagenAtlasCrossSportSEL2.0T_xx_30599"
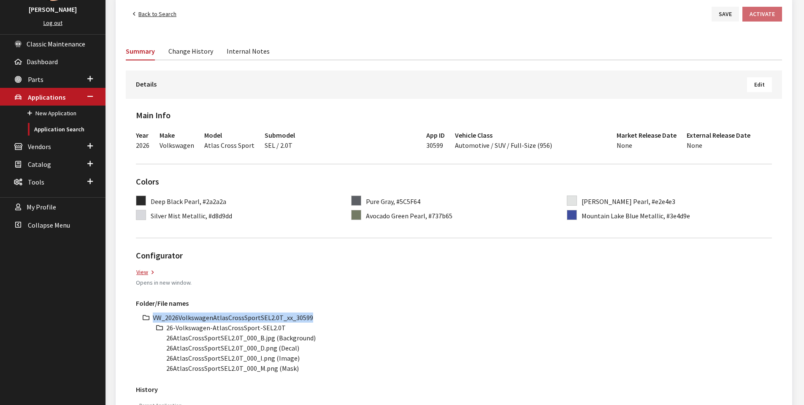
scroll to position [0, 0]
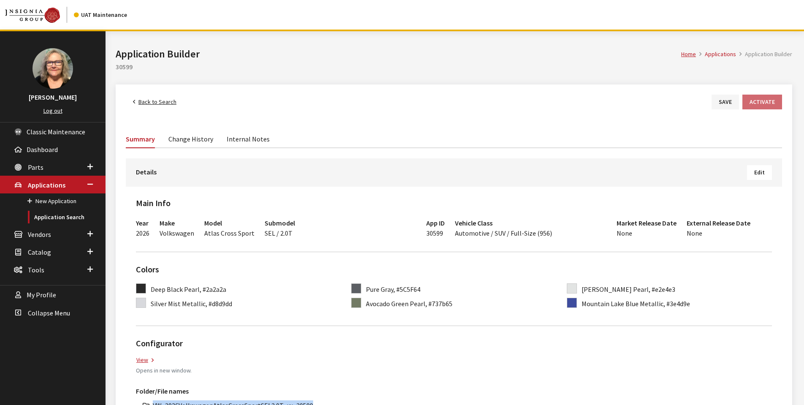
click at [154, 101] on link "Back to Search" at bounding box center [155, 101] width 58 height 15
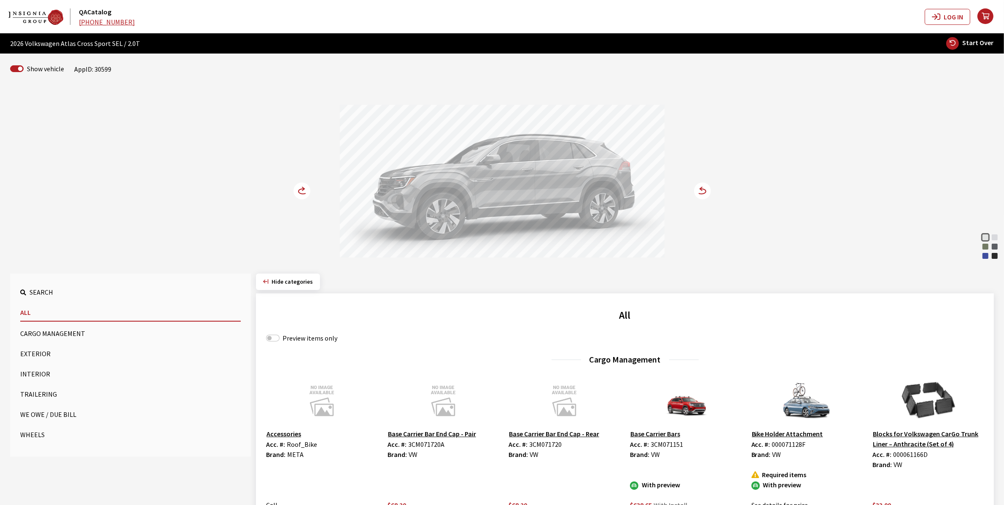
click at [32, 433] on button "Wheels" at bounding box center [130, 434] width 221 height 17
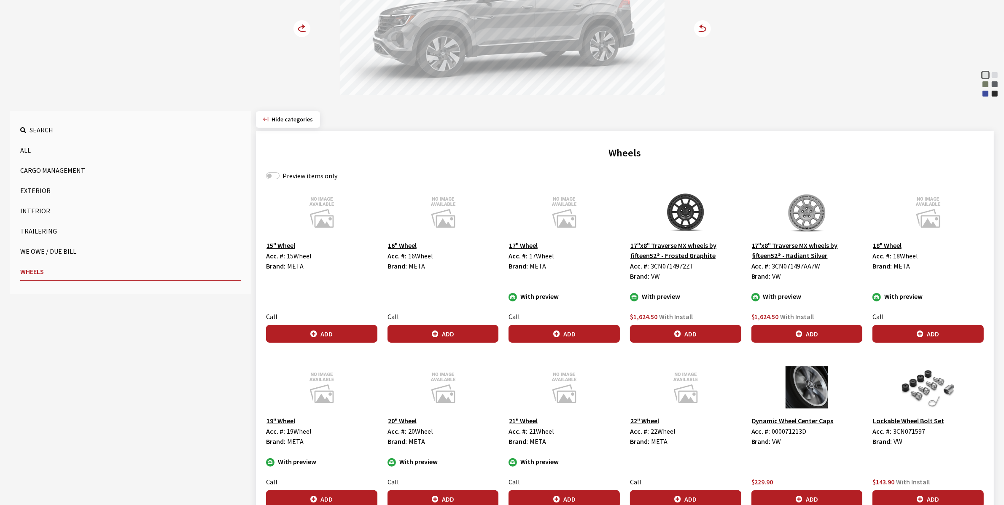
scroll to position [158, 0]
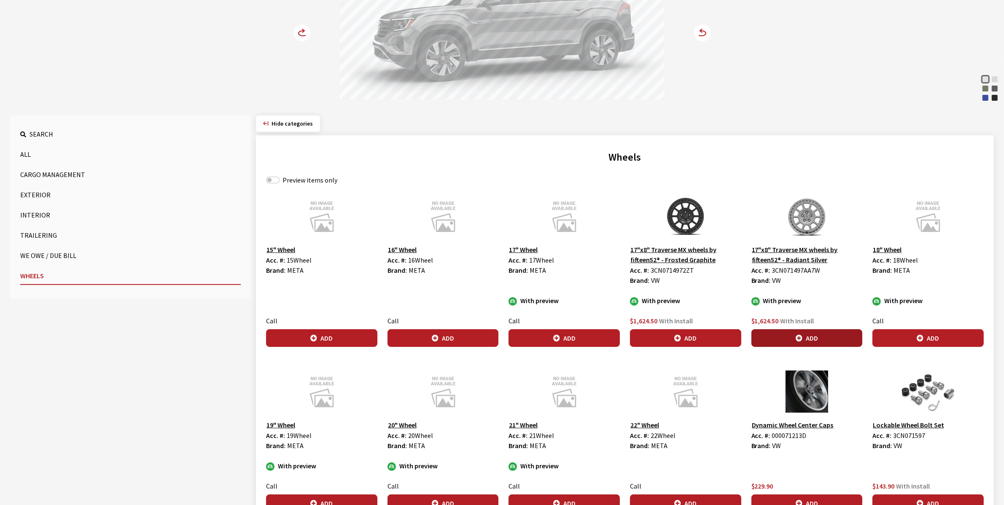
click at [808, 332] on button "Add" at bounding box center [807, 338] width 111 height 18
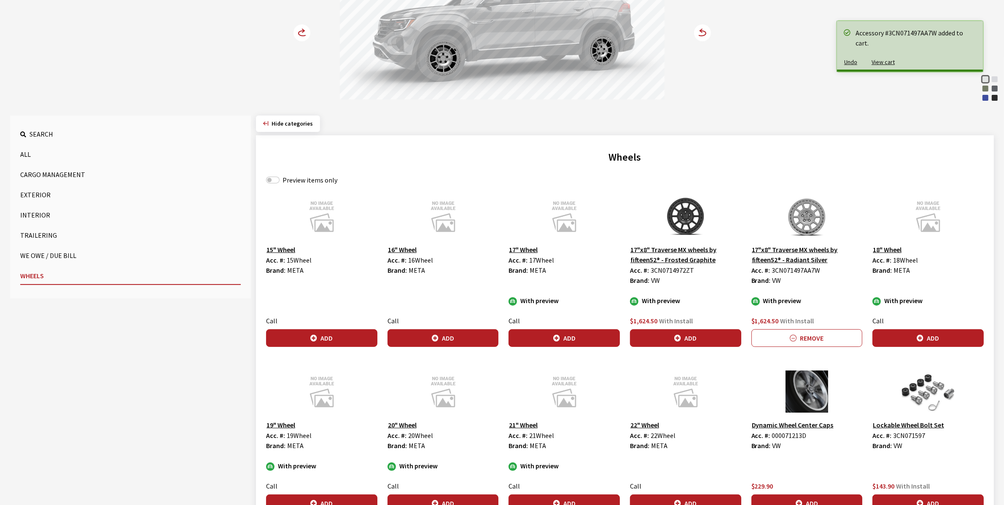
click at [296, 30] on circle at bounding box center [302, 32] width 17 height 17
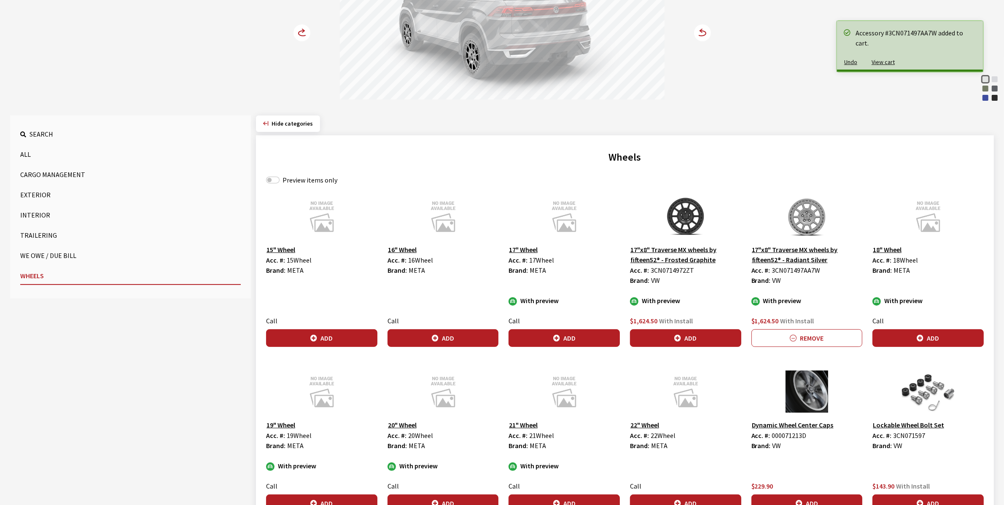
click at [296, 30] on circle at bounding box center [302, 32] width 17 height 17
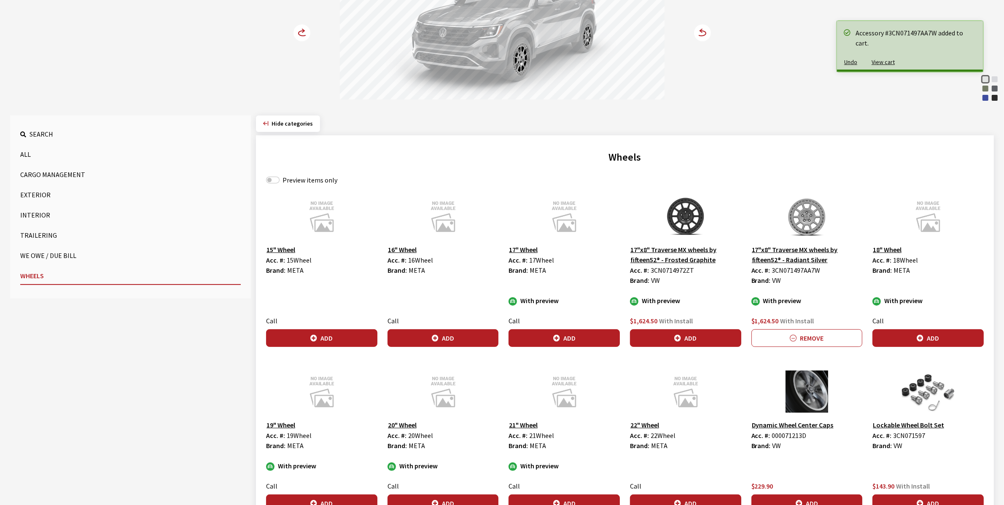
click at [296, 30] on circle at bounding box center [302, 32] width 17 height 17
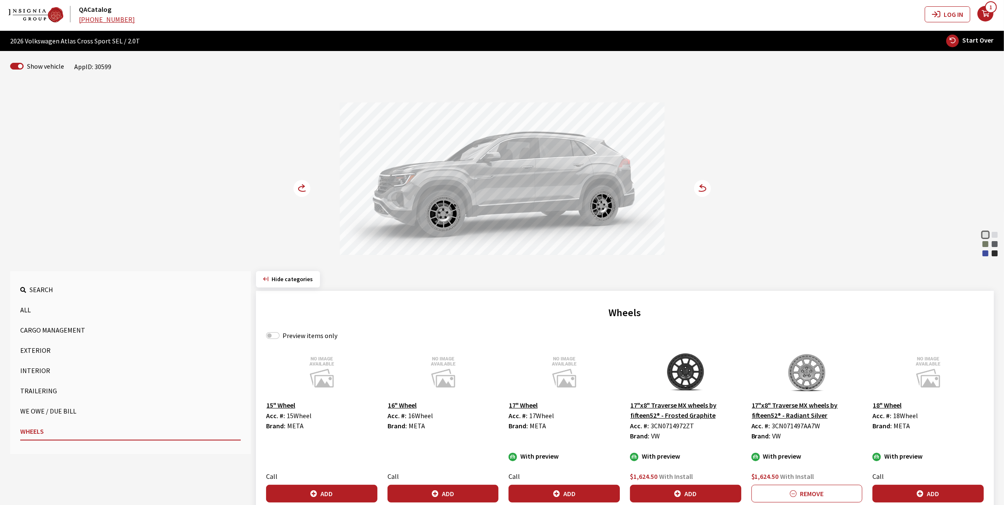
scroll to position [0, 0]
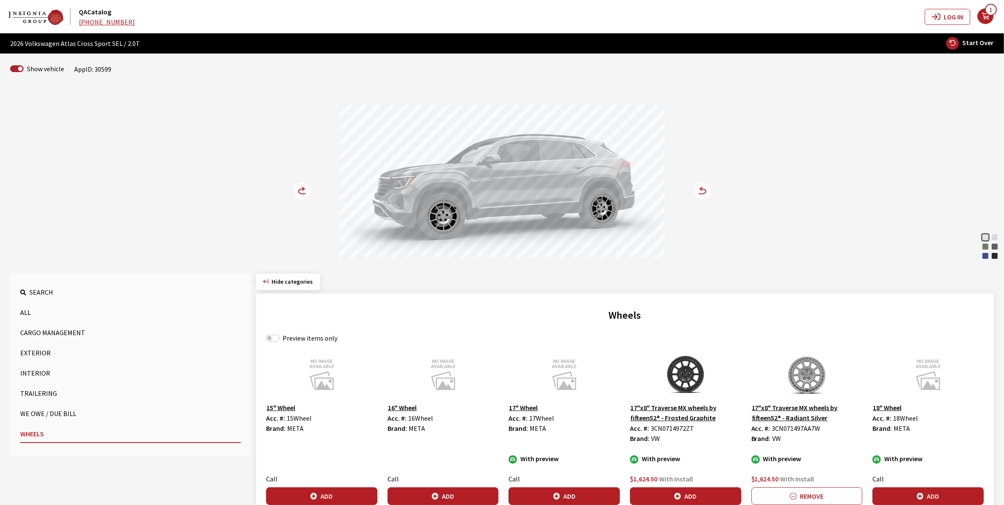
click at [979, 43] on span "Start Over" at bounding box center [978, 42] width 31 height 8
select select
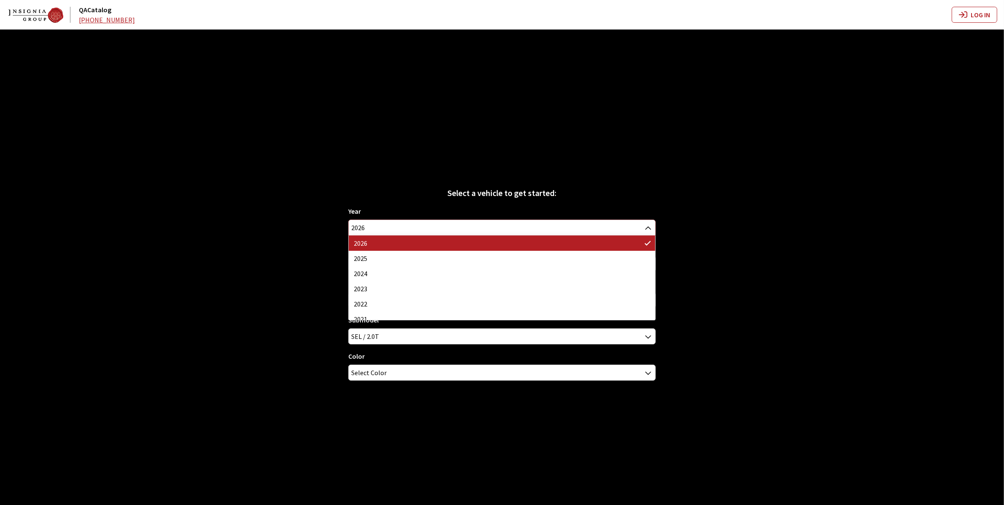
click at [359, 225] on span "2026" at bounding box center [502, 227] width 307 height 15
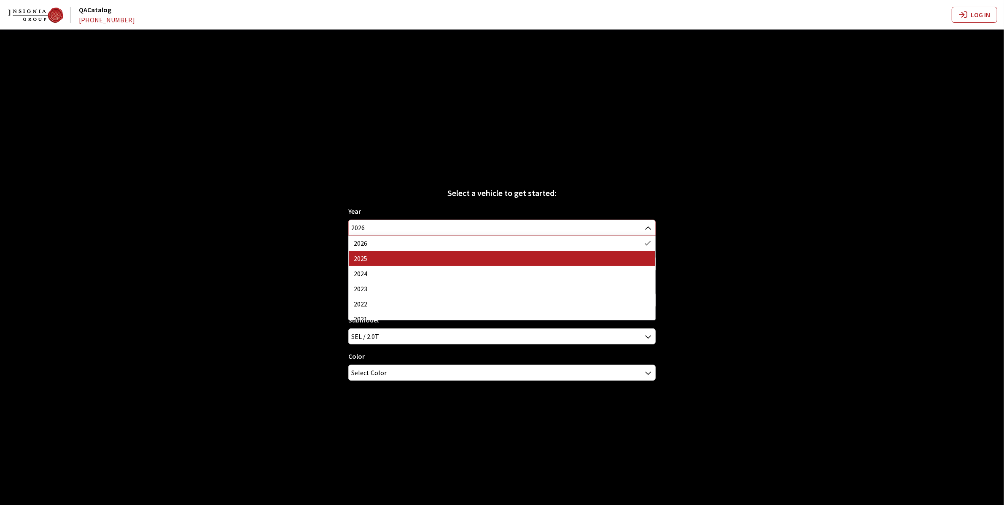
select select "43"
select select "25"
select select "1089"
select select
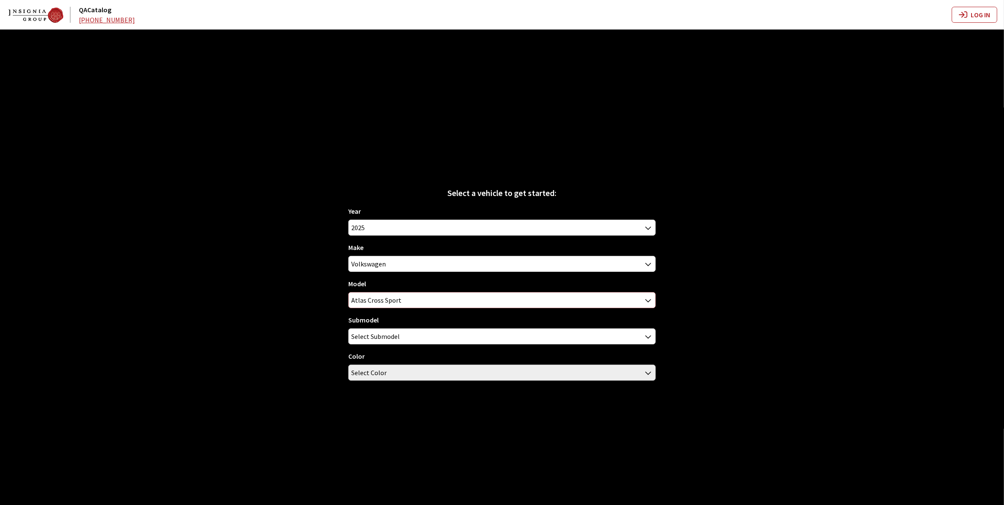
click at [360, 300] on span "Atlas Cross Sport" at bounding box center [502, 300] width 307 height 15
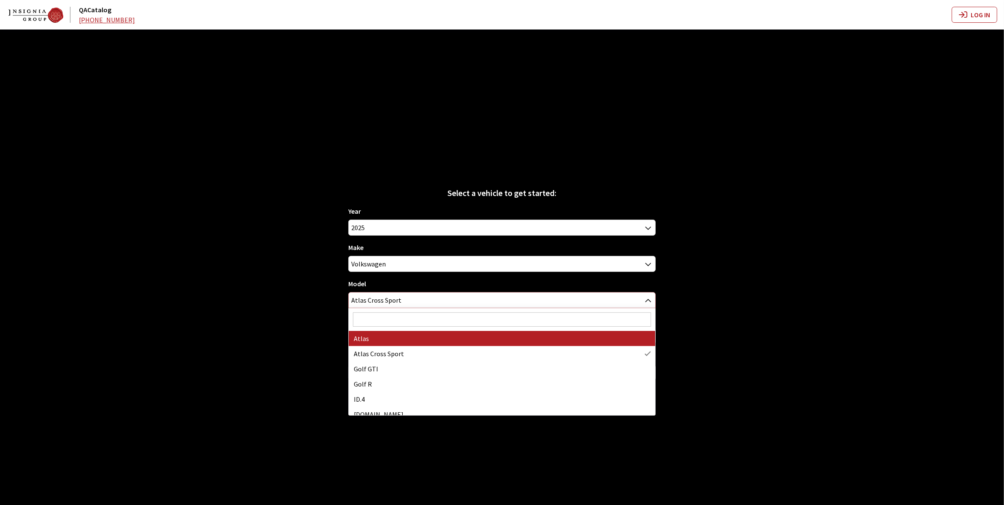
select select "915"
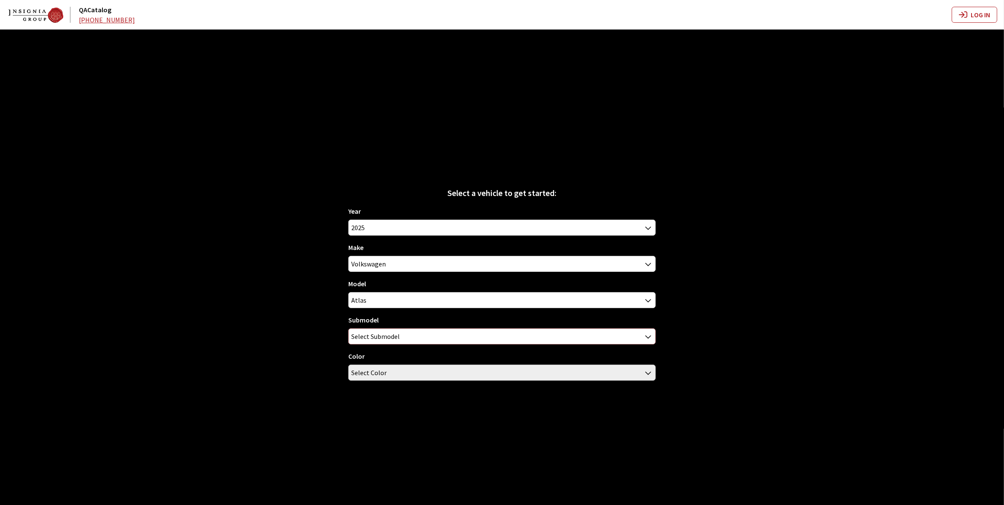
click at [363, 339] on span "Select Submodel" at bounding box center [375, 336] width 49 height 15
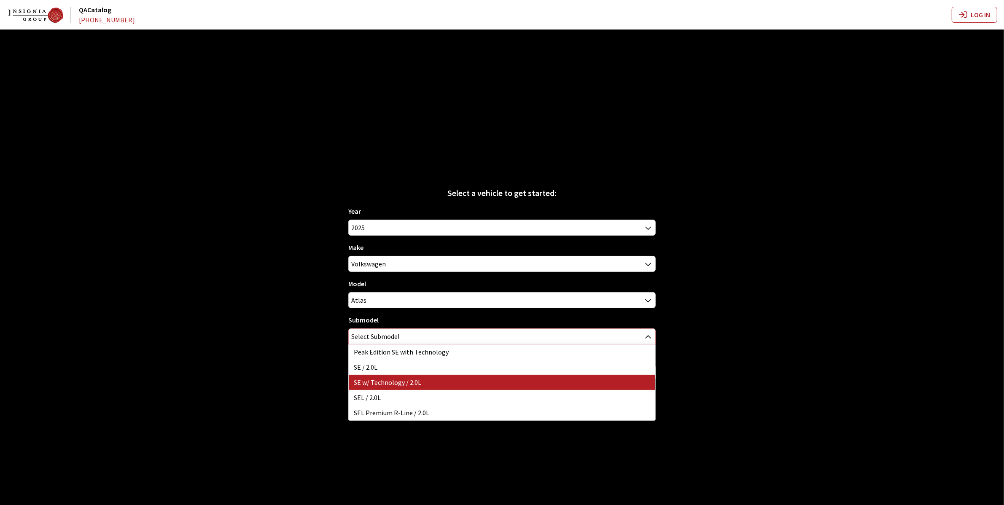
select select "1834"
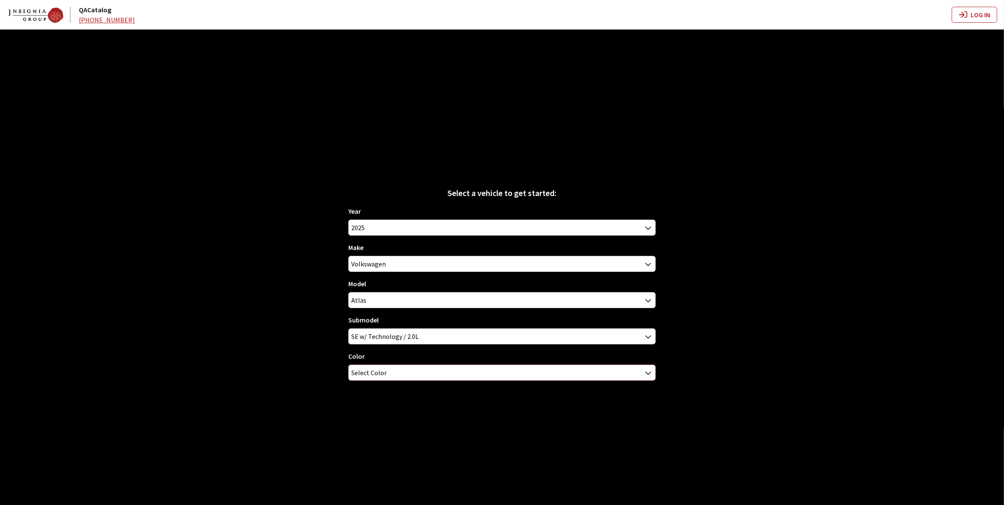
click at [370, 374] on span "Select Color" at bounding box center [368, 372] width 35 height 15
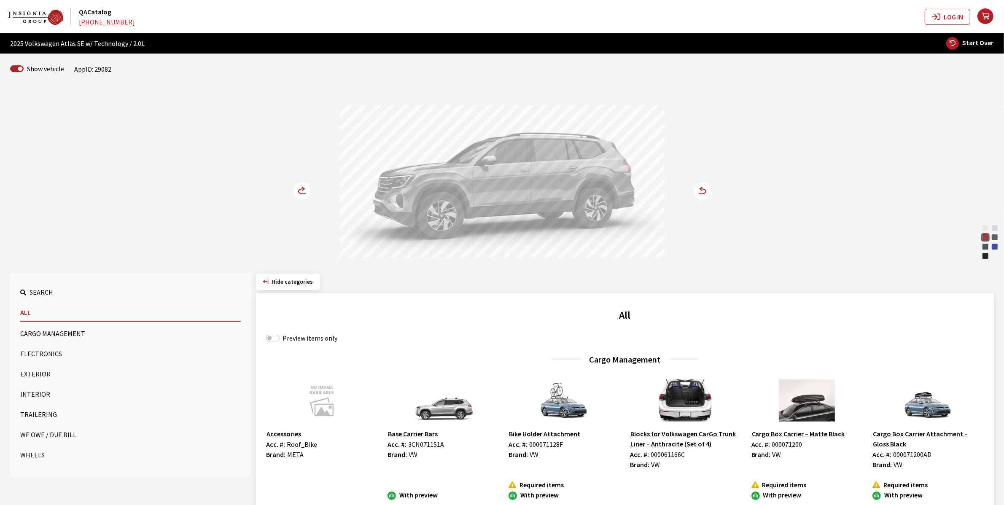
click at [297, 192] on circle at bounding box center [302, 191] width 17 height 17
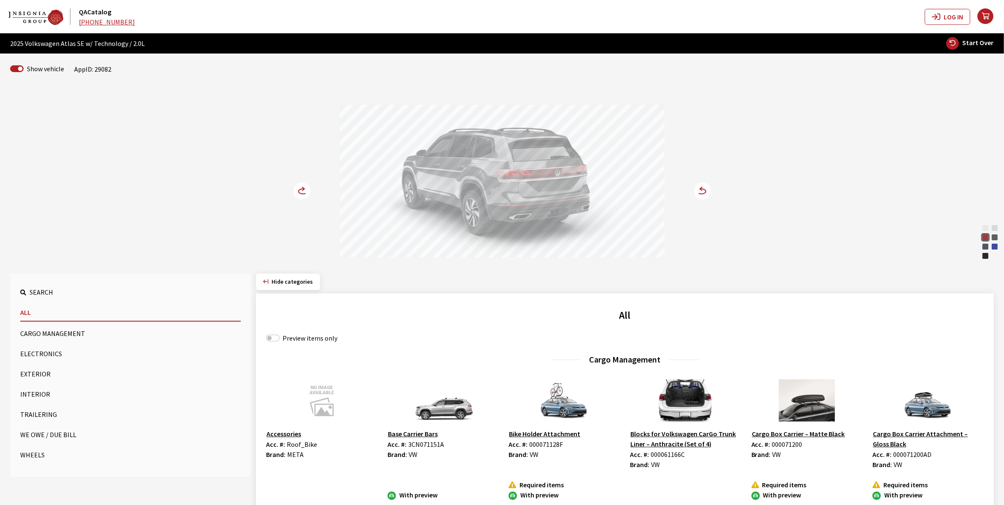
click at [297, 192] on circle at bounding box center [302, 191] width 17 height 17
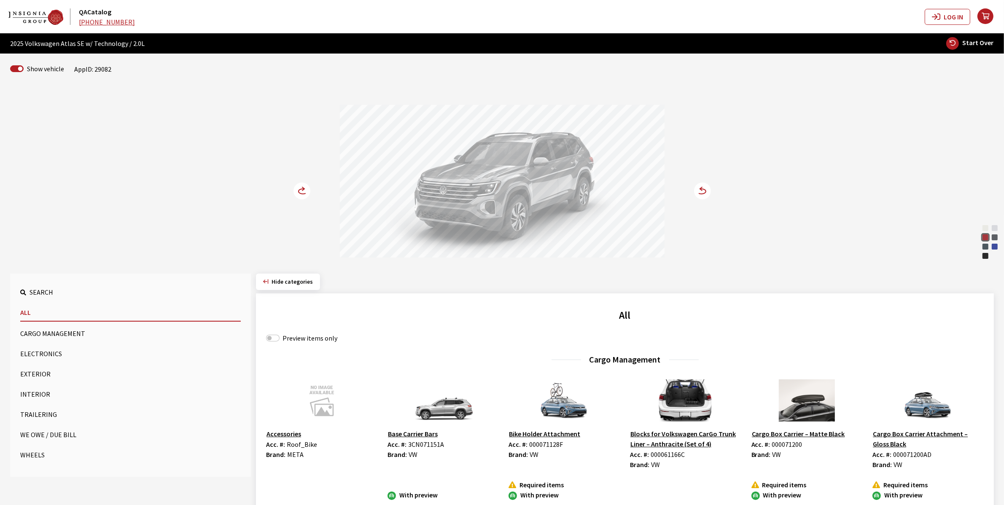
click at [700, 185] on circle at bounding box center [702, 191] width 17 height 17
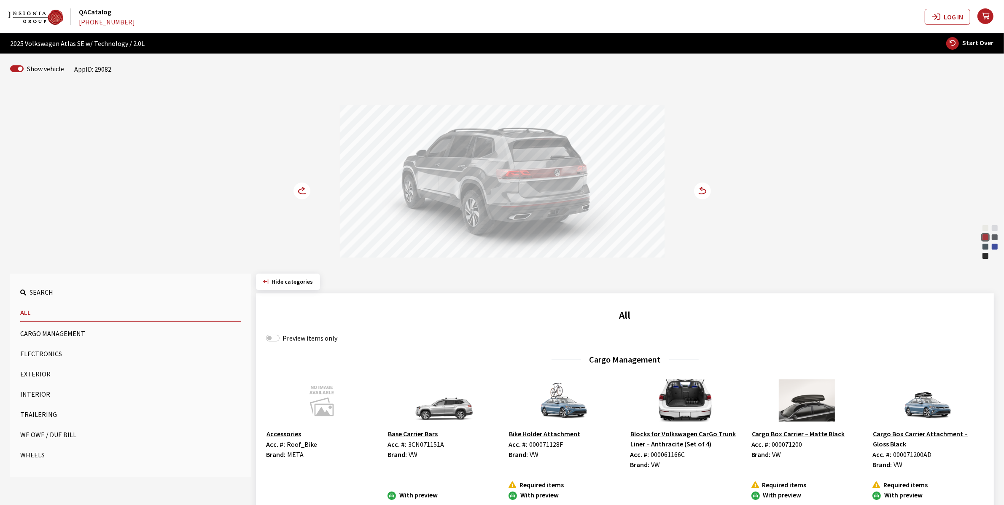
click at [981, 45] on span "Start Over" at bounding box center [978, 42] width 31 height 8
select select
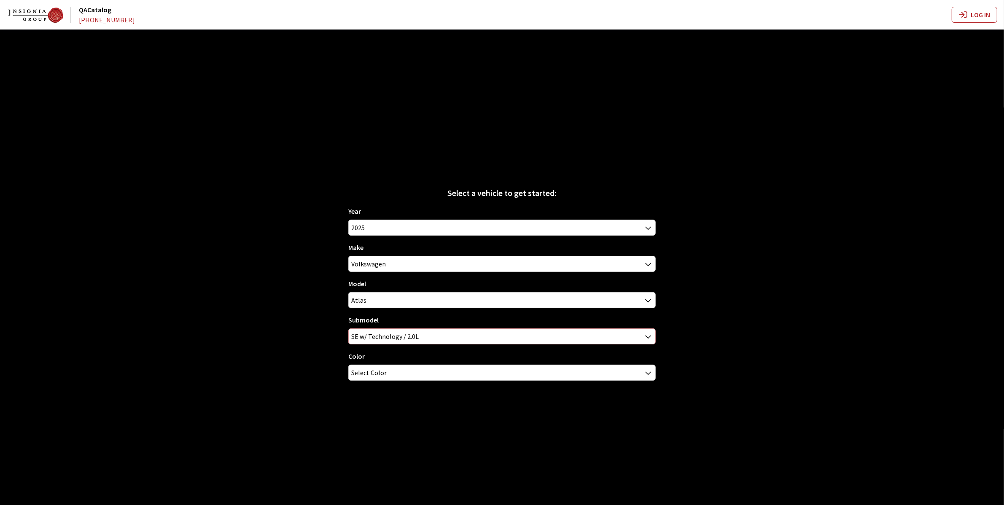
click at [376, 338] on span "SE w/ Technology / 2.0L" at bounding box center [502, 336] width 307 height 15
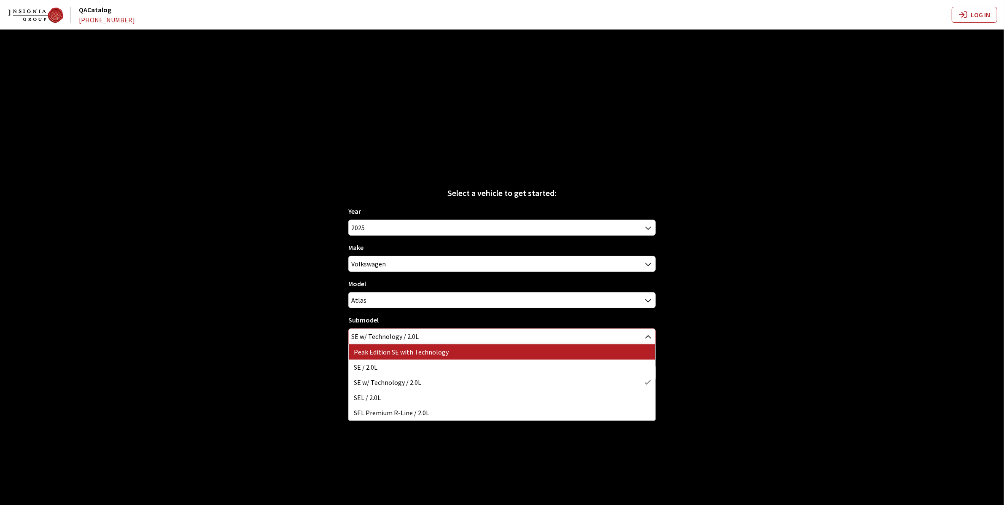
select select "4611"
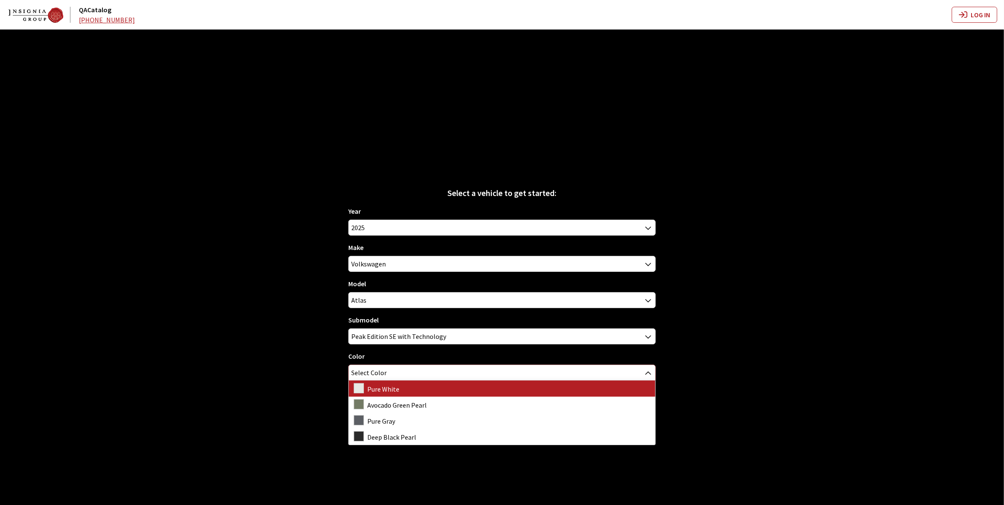
click at [371, 370] on span "Select Color" at bounding box center [368, 372] width 35 height 15
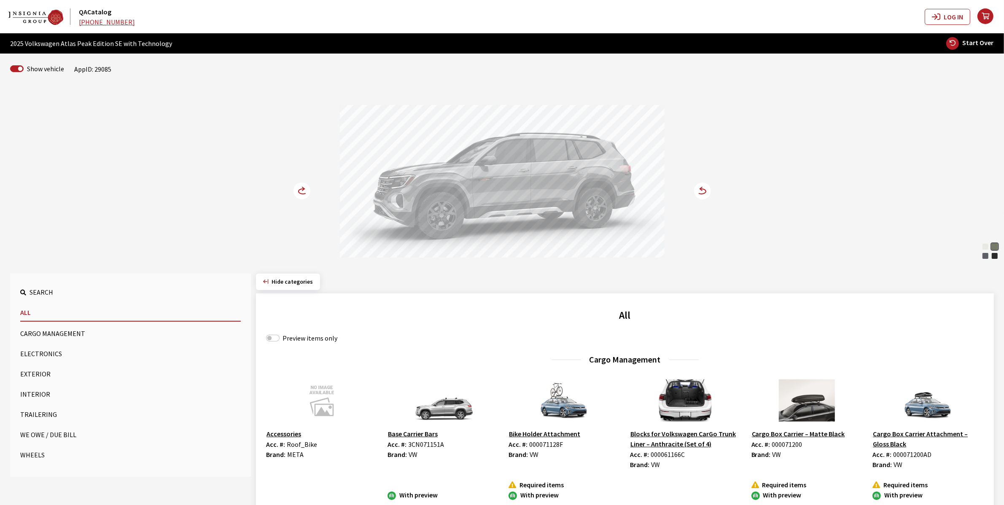
click at [701, 190] on icon at bounding box center [701, 191] width 9 height 5
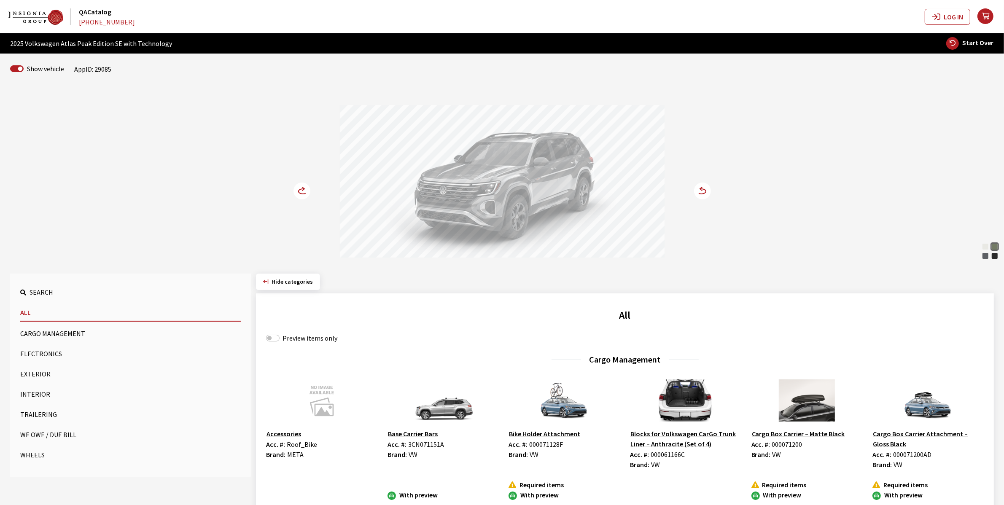
click at [705, 190] on icon at bounding box center [701, 191] width 9 height 5
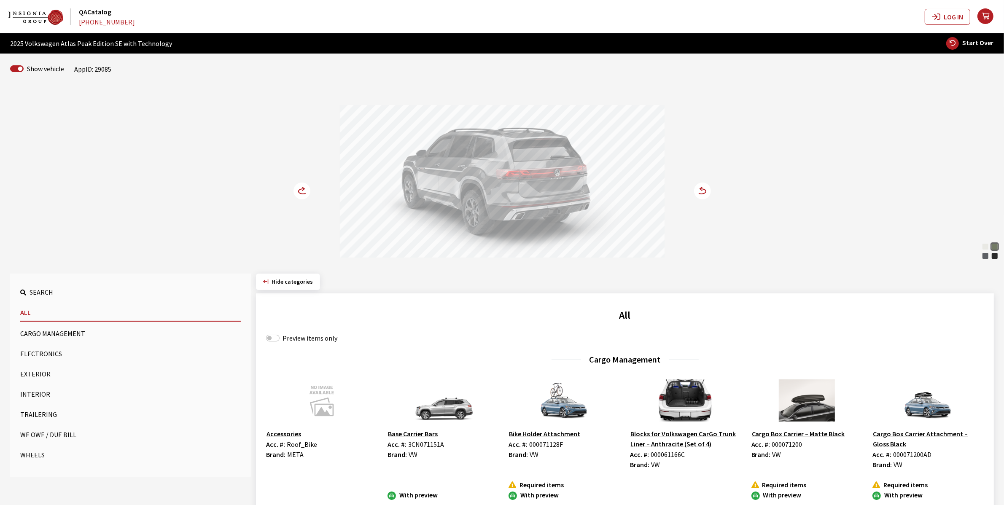
click at [974, 42] on span "Start Over" at bounding box center [978, 42] width 31 height 8
select select
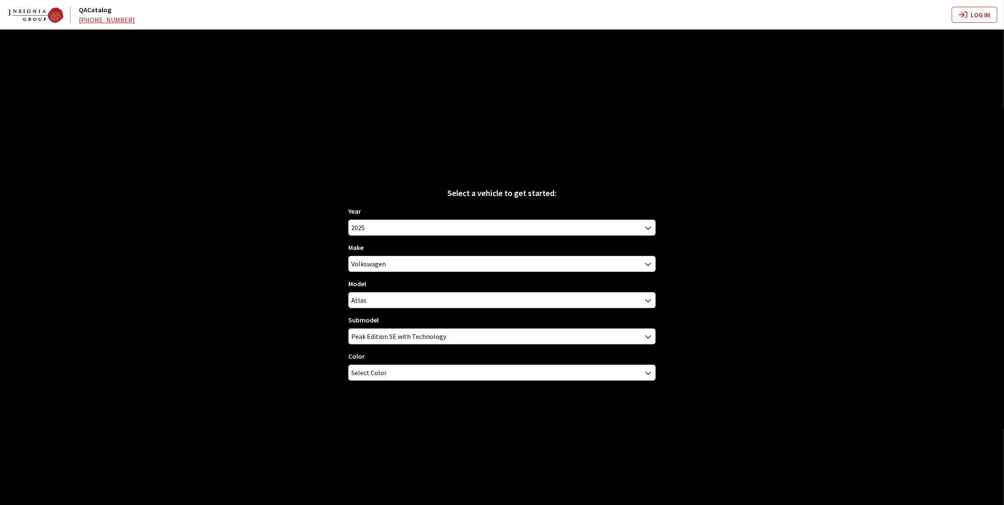
click at [406, 334] on span "Peak Edition SE with Technology" at bounding box center [502, 336] width 307 height 15
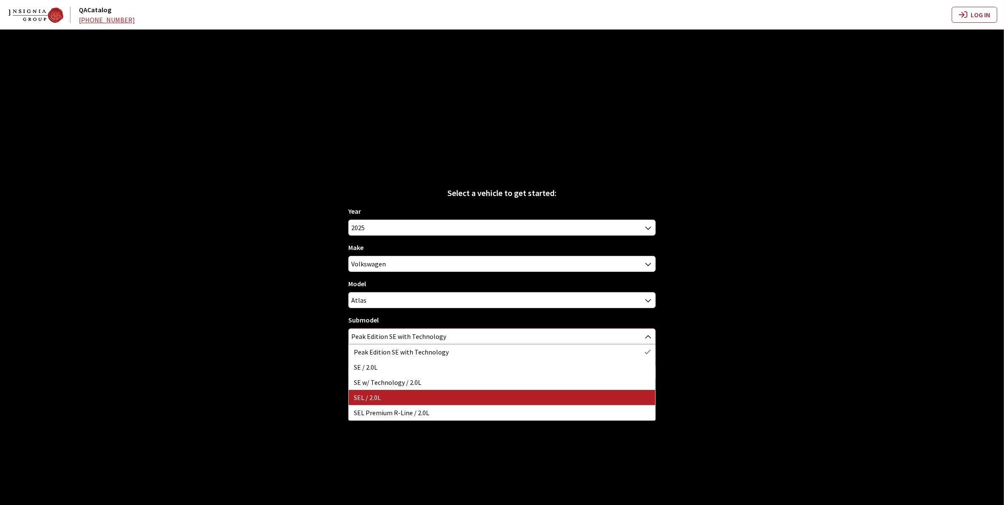
select select "2989"
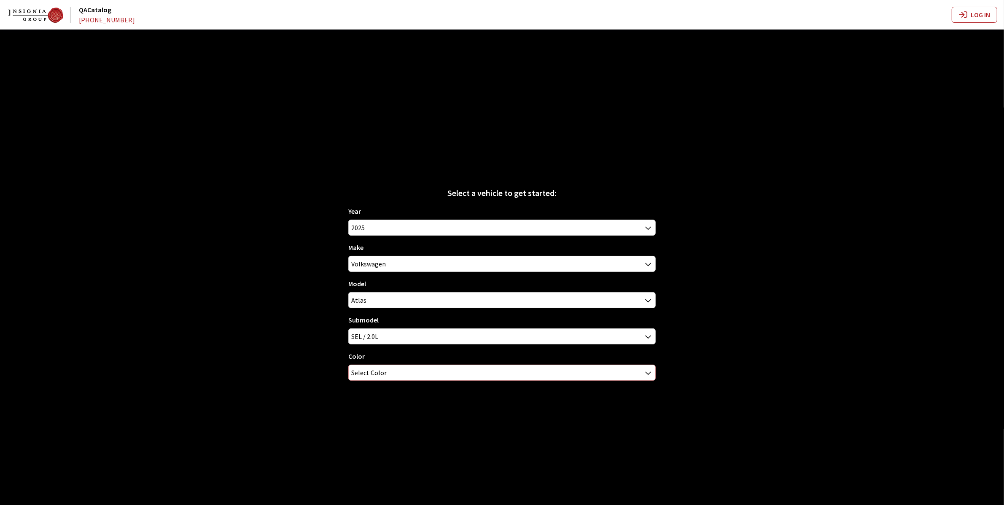
click at [374, 374] on span "Select Color" at bounding box center [368, 372] width 35 height 15
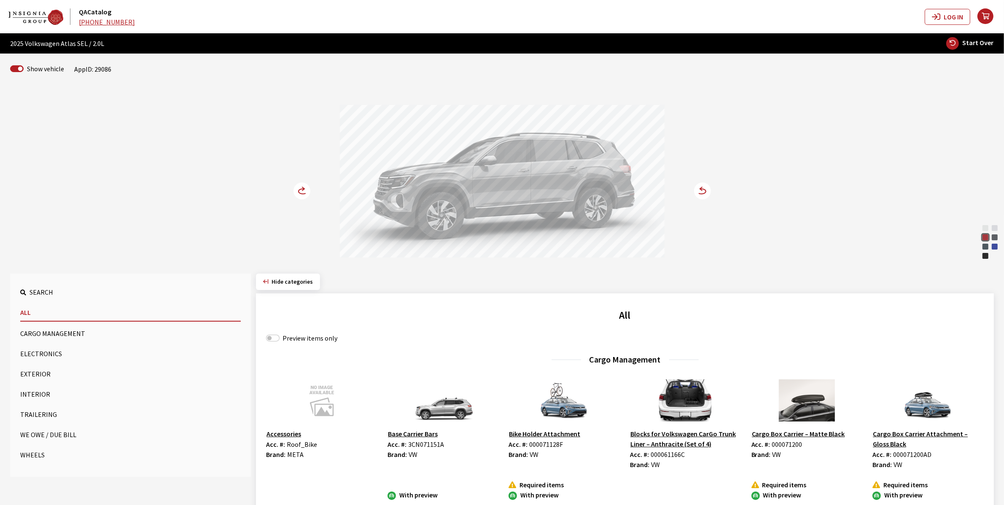
click at [707, 191] on circle at bounding box center [702, 191] width 17 height 17
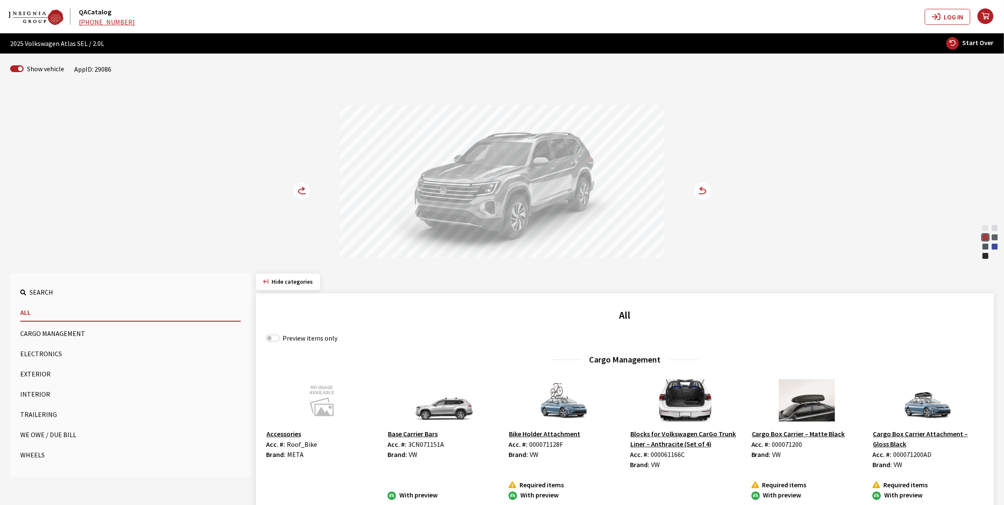
click at [304, 190] on icon at bounding box center [303, 188] width 2 height 3
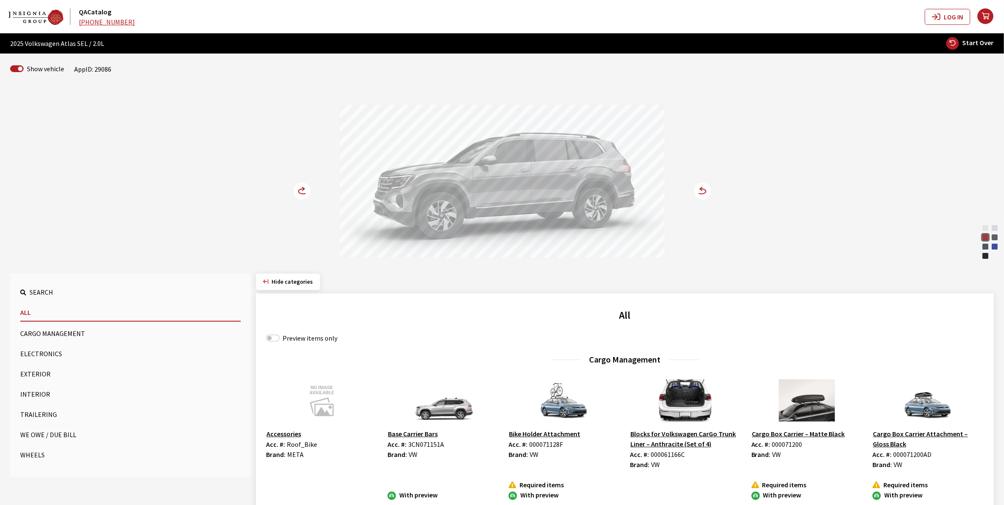
click at [304, 190] on icon at bounding box center [303, 188] width 2 height 3
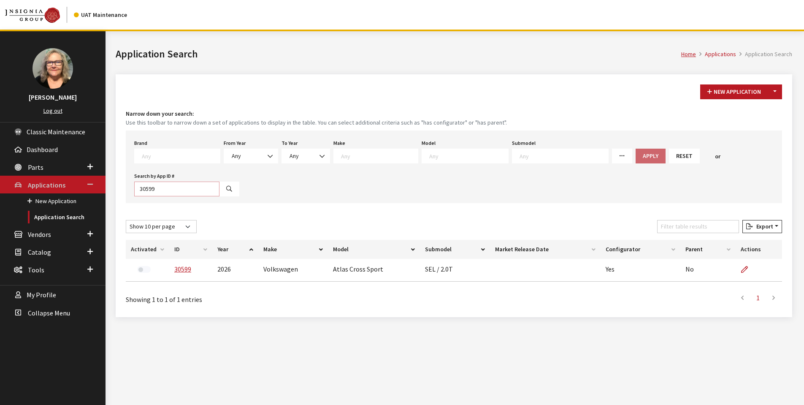
drag, startPoint x: 173, startPoint y: 188, endPoint x: 65, endPoint y: 185, distance: 108.9
click at [64, 185] on div "Susan Dakes Log out Classic Maintenance Dashboard Parts New Part Part Search Br…" at bounding box center [398, 233] width 797 height 405
type input "30601"
select select
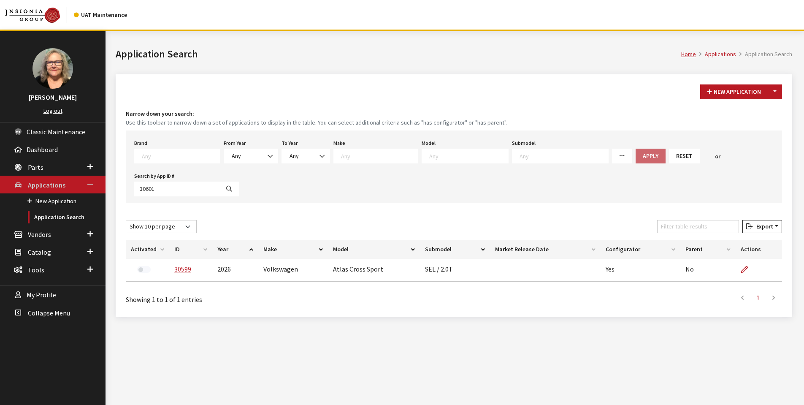
select select
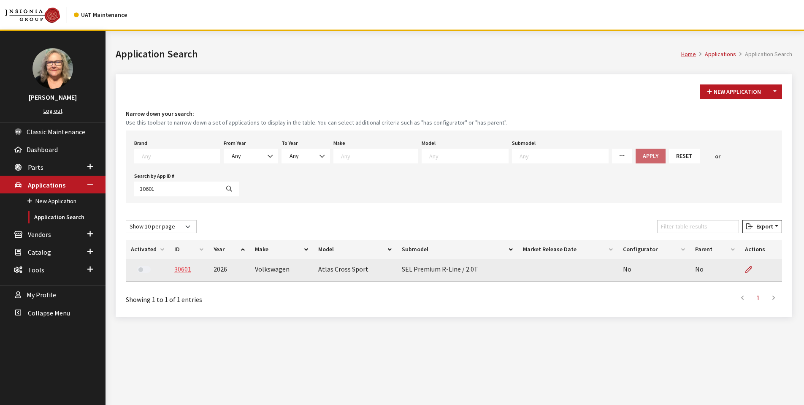
click at [183, 268] on link "30601" at bounding box center [182, 268] width 17 height 8
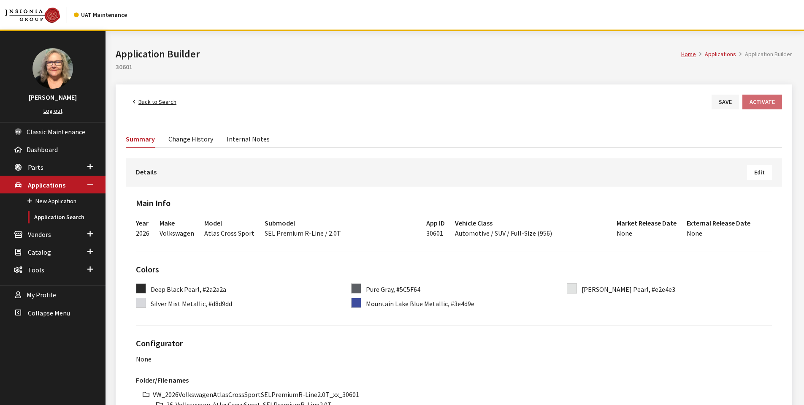
click at [758, 170] on span "Edit" at bounding box center [759, 172] width 11 height 8
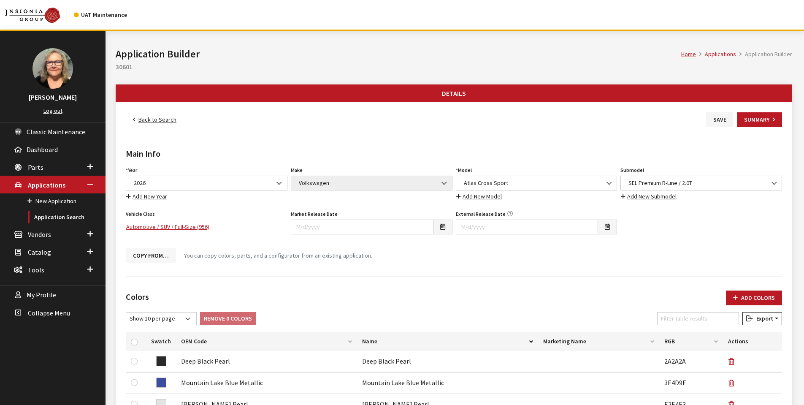
click at [144, 255] on button "Copy From…" at bounding box center [151, 255] width 50 height 15
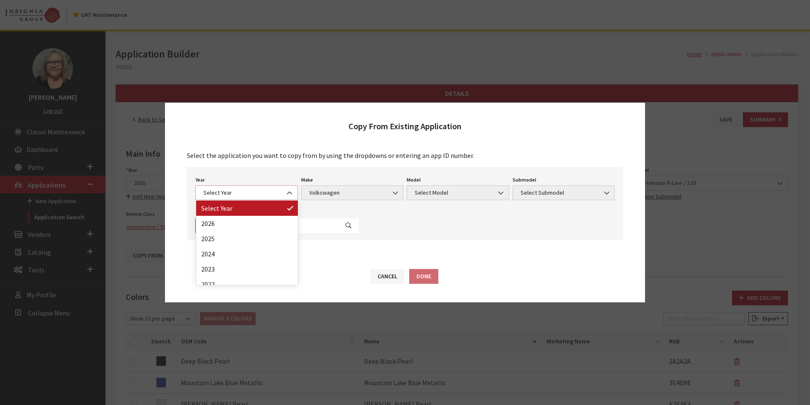
click at [287, 189] on b at bounding box center [287, 189] width 0 height 0
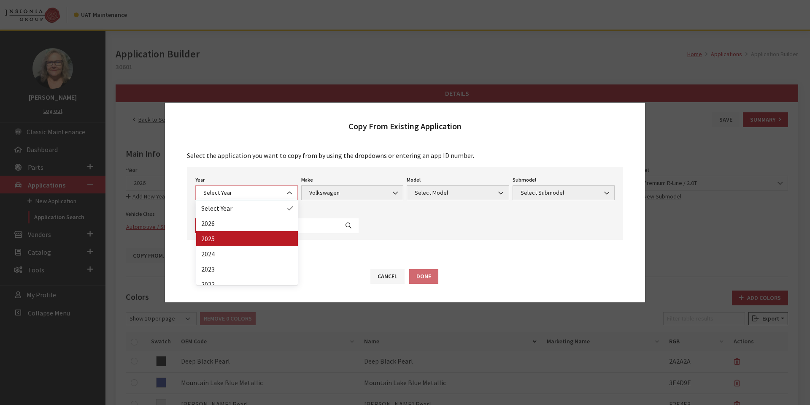
select select "43"
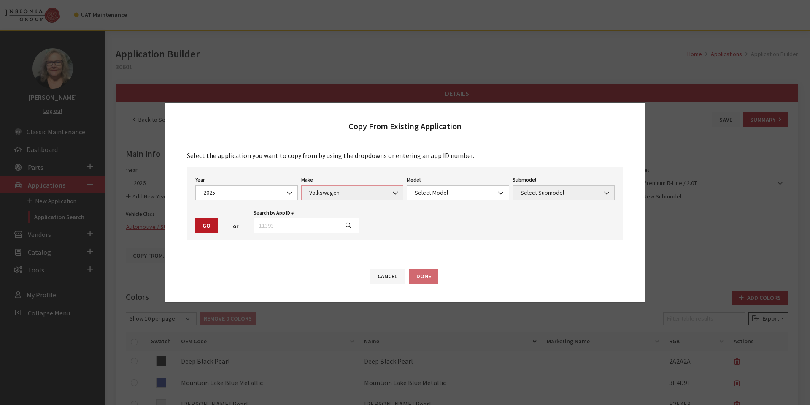
click at [393, 189] on b at bounding box center [393, 189] width 0 height 0
click at [489, 189] on span "Select Model" at bounding box center [458, 192] width 92 height 9
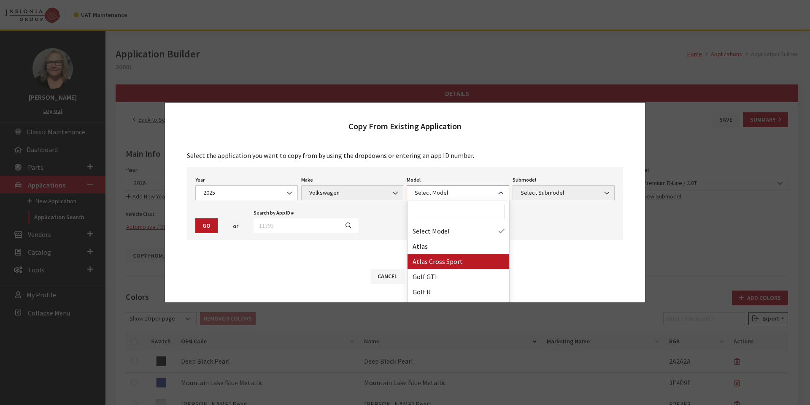
select select "1089"
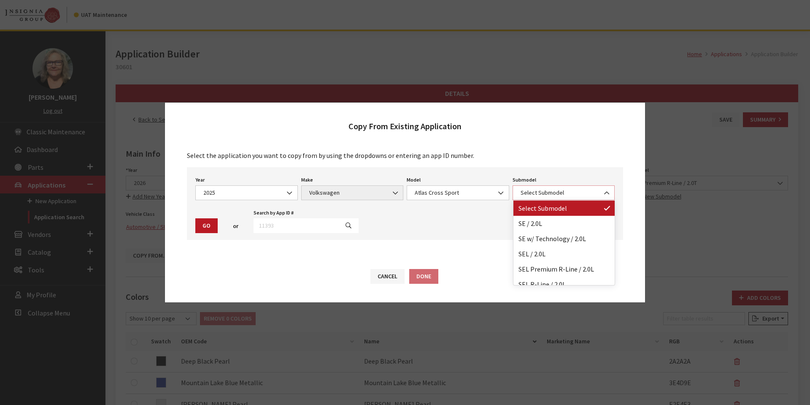
click at [560, 190] on span "Select Submodel" at bounding box center [564, 192] width 92 height 9
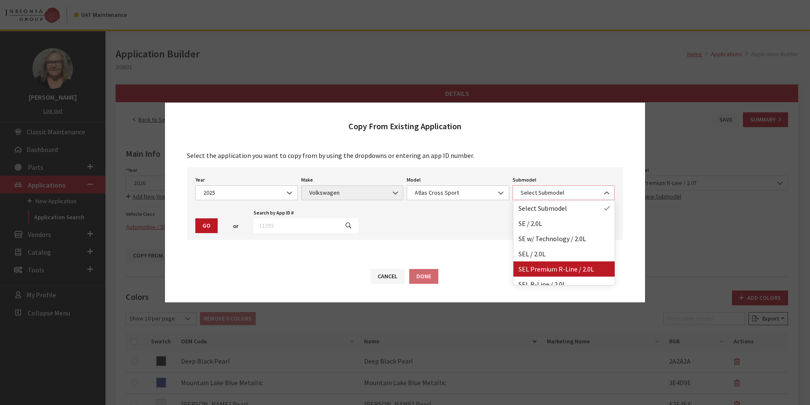
select select "3044"
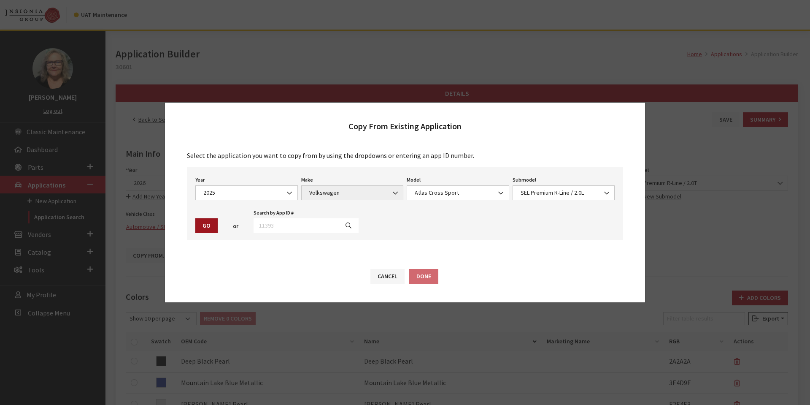
click at [202, 225] on button "Go" at bounding box center [206, 225] width 22 height 15
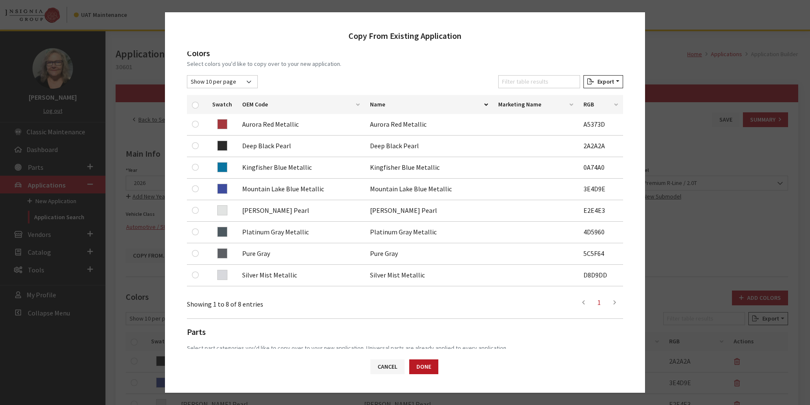
scroll to position [200, 0]
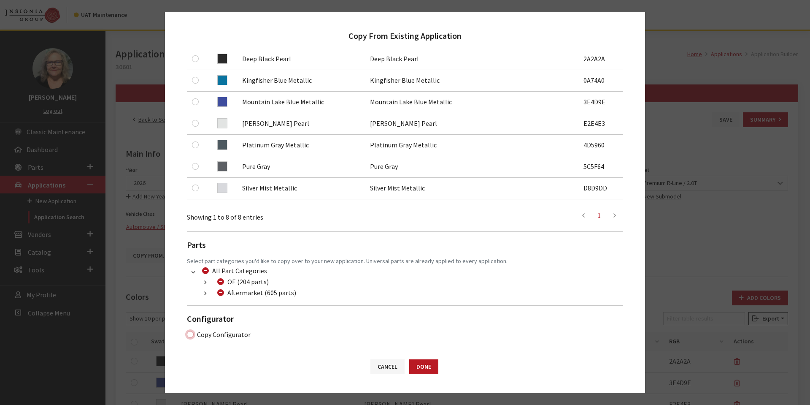
click at [188, 334] on input "Copy Configurator" at bounding box center [190, 334] width 7 height 7
checkbox input "true"
click at [427, 362] on button "Done" at bounding box center [423, 366] width 29 height 15
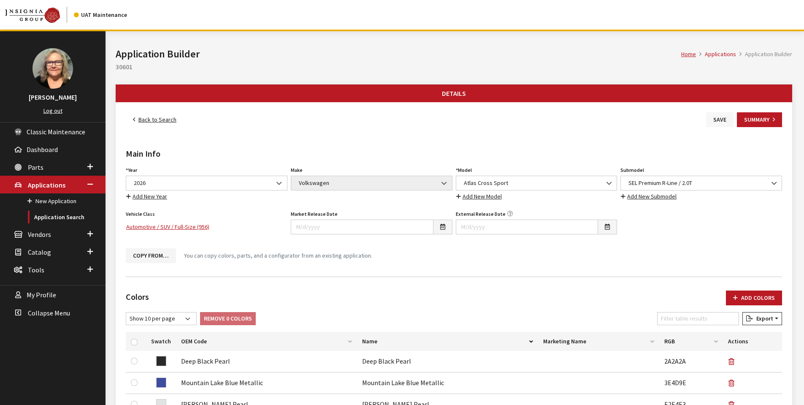
click at [726, 117] on button "Save" at bounding box center [719, 119] width 27 height 15
click at [152, 120] on link "Back to Search" at bounding box center [155, 119] width 58 height 15
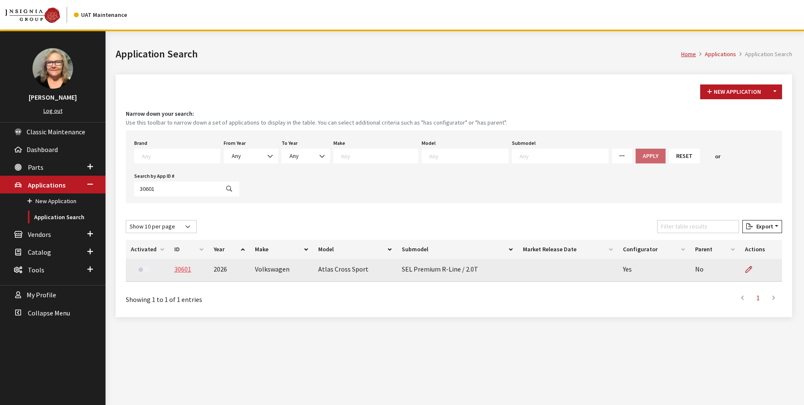
click at [182, 270] on link "30601" at bounding box center [182, 268] width 17 height 8
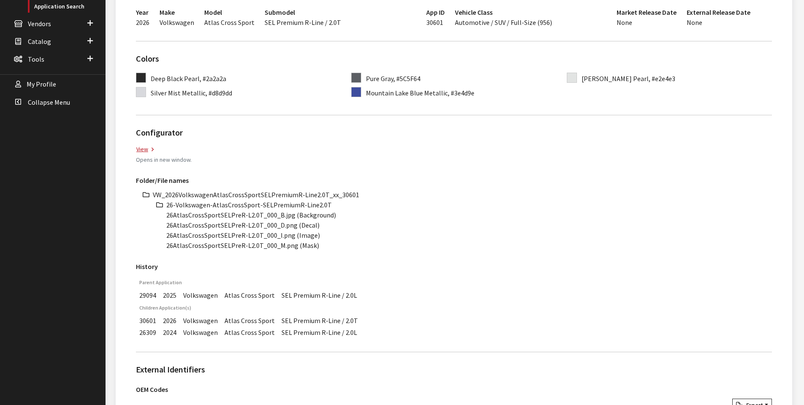
scroll to position [211, 0]
drag, startPoint x: 154, startPoint y: 193, endPoint x: 362, endPoint y: 192, distance: 208.4
click at [362, 192] on li "VW_2026VolkswagenAtlasCrossSportSELPremiumR-Line2.0T_xx_30601" at bounding box center [462, 194] width 619 height 10
copy li "VW_2026VolkswagenAtlasCrossSportSELPremiumR-Line2.0T_xx_30601"
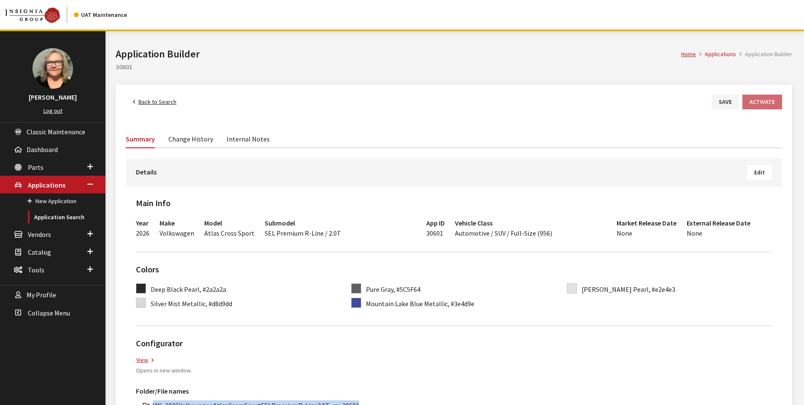
click at [162, 100] on link "Back to Search" at bounding box center [155, 101] width 58 height 15
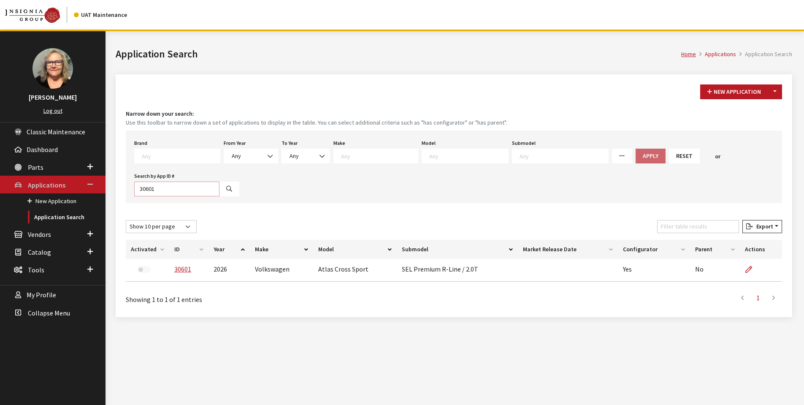
drag, startPoint x: 163, startPoint y: 192, endPoint x: 72, endPoint y: 187, distance: 91.2
click at [73, 186] on div "Susan Dakes Log out Classic Maintenance Dashboard Parts New Part Part Search Br…" at bounding box center [398, 233] width 797 height 405
type input "30592"
select select
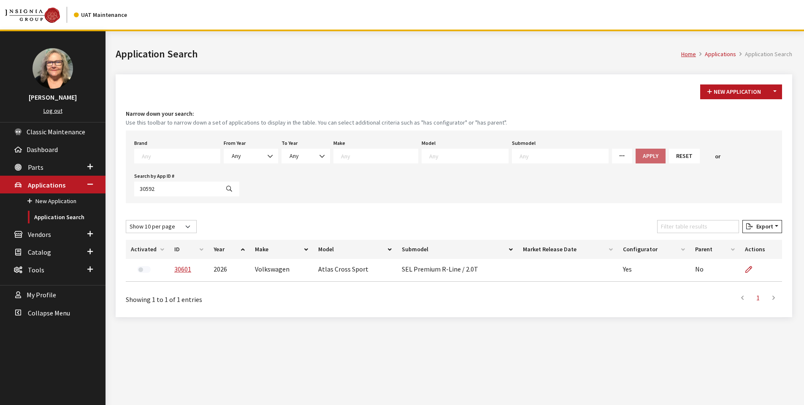
select select
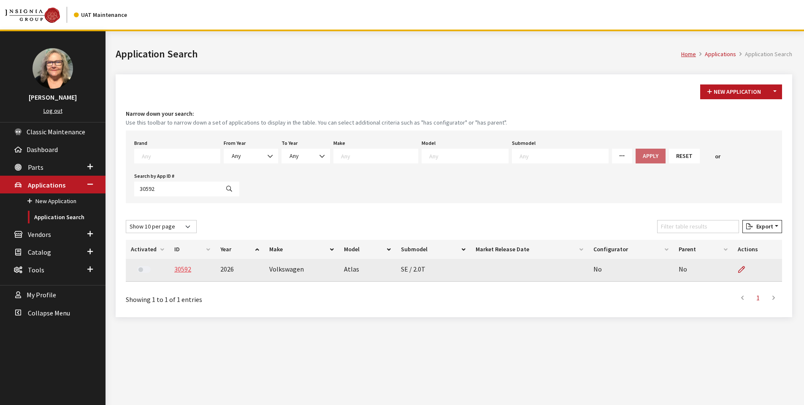
click at [182, 268] on link "30592" at bounding box center [182, 268] width 17 height 8
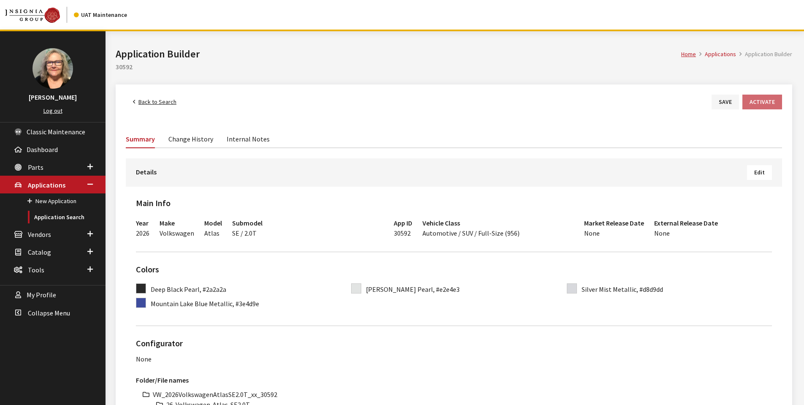
click at [760, 177] on button "Edit" at bounding box center [759, 172] width 25 height 15
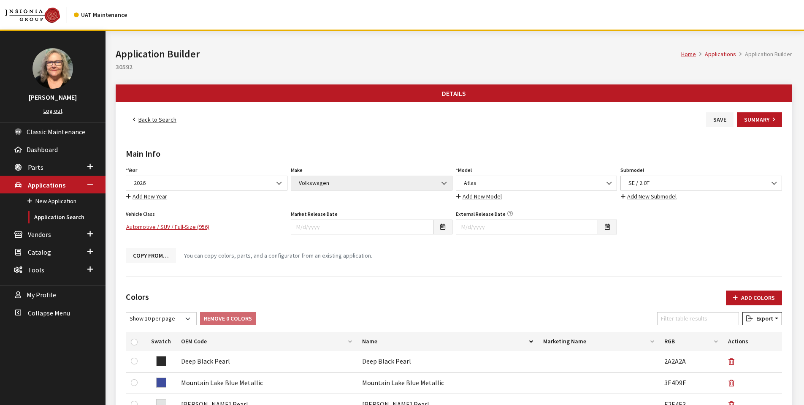
click at [150, 258] on button "Copy From…" at bounding box center [151, 255] width 50 height 15
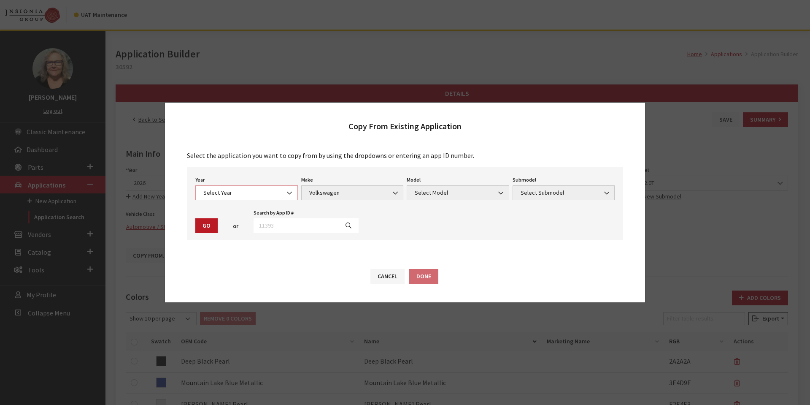
click at [287, 189] on b at bounding box center [287, 189] width 0 height 0
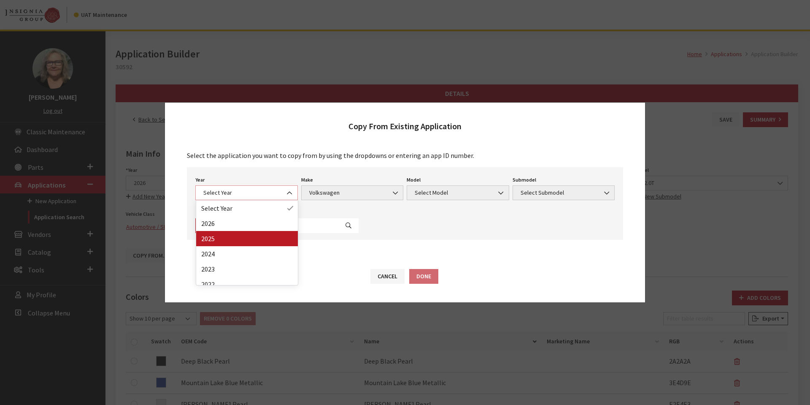
select select "43"
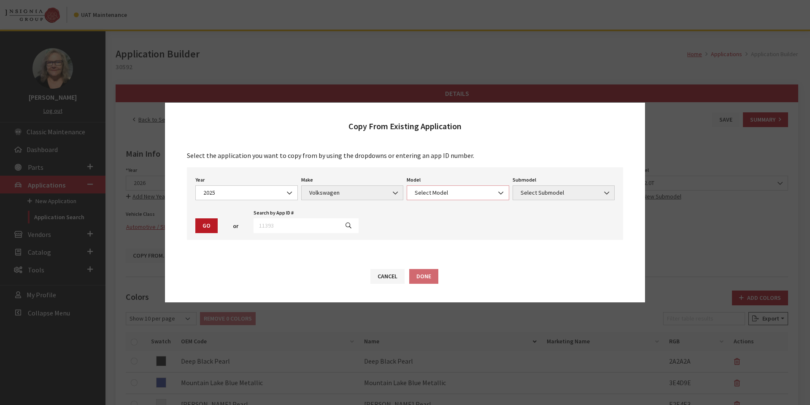
click at [470, 188] on span "Select Model" at bounding box center [458, 192] width 92 height 9
select select "915"
click at [551, 193] on span "Select Submodel" at bounding box center [564, 192] width 92 height 9
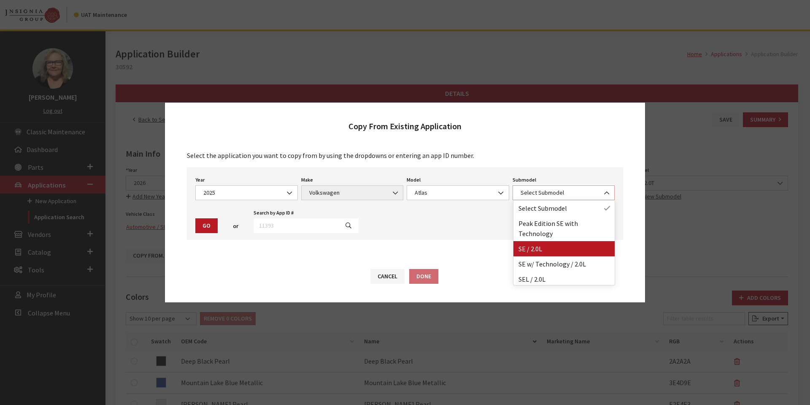
select select "2993"
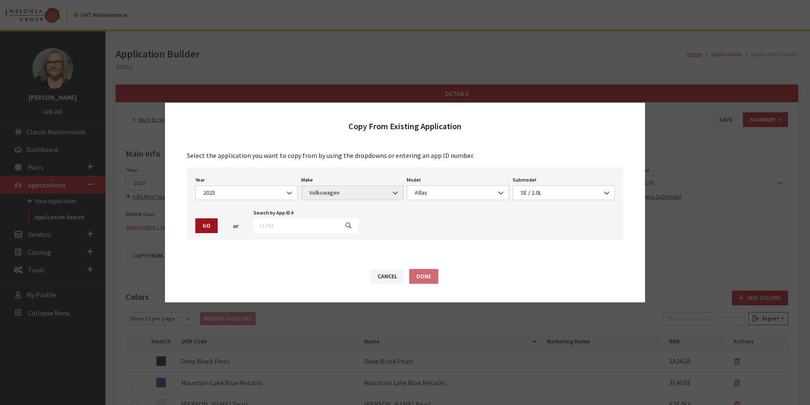
click at [209, 227] on button "Go" at bounding box center [206, 225] width 22 height 15
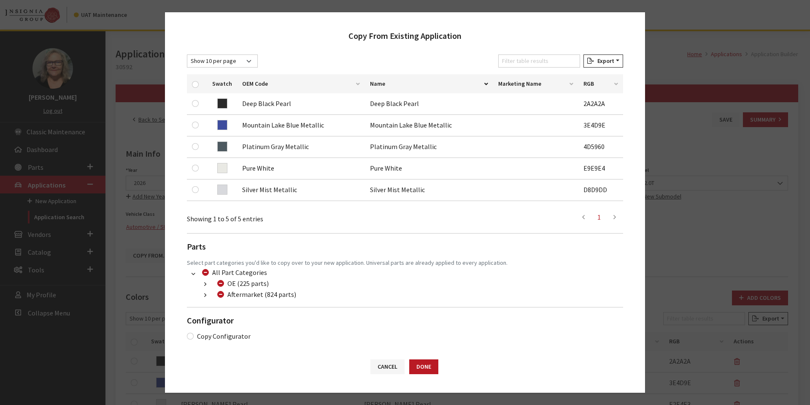
scroll to position [135, 0]
click at [190, 335] on input "Copy Configurator" at bounding box center [190, 334] width 7 height 7
checkbox input "true"
click at [419, 365] on button "Done" at bounding box center [423, 366] width 29 height 15
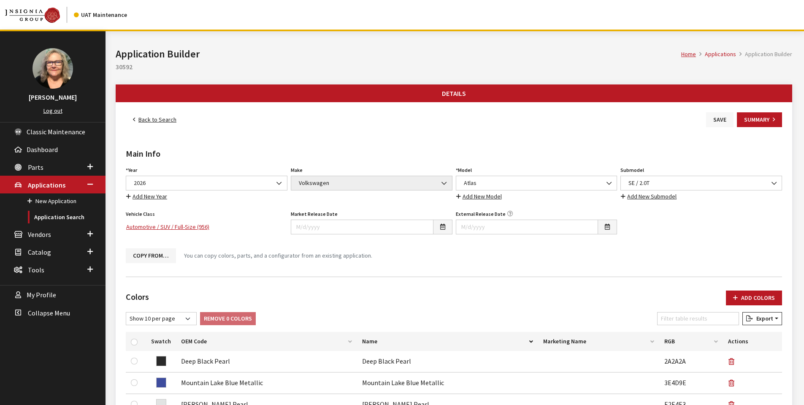
drag, startPoint x: 0, startPoint y: 0, endPoint x: 718, endPoint y: 118, distance: 728.0
click at [718, 118] on button "Save" at bounding box center [719, 119] width 27 height 15
click at [162, 118] on link "Back to Search" at bounding box center [155, 119] width 58 height 15
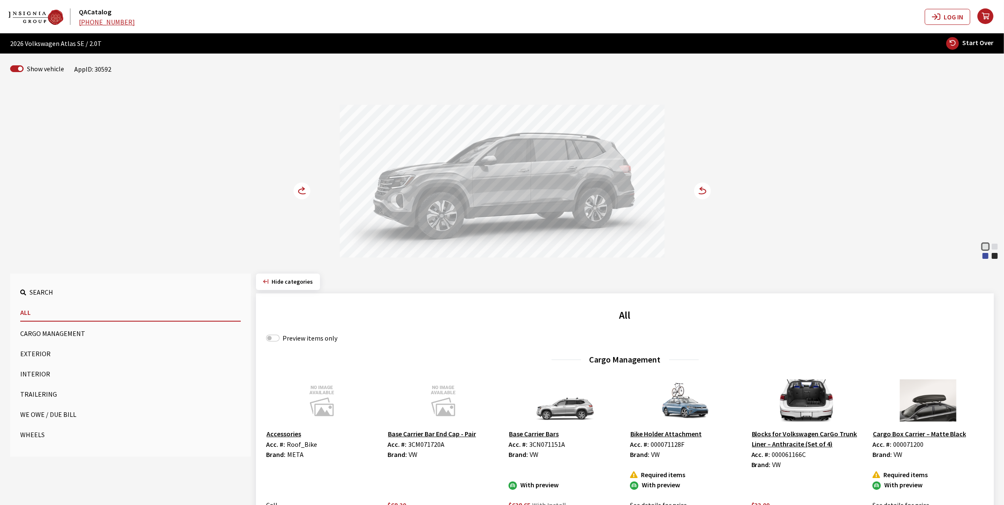
click at [298, 188] on circle at bounding box center [302, 191] width 17 height 17
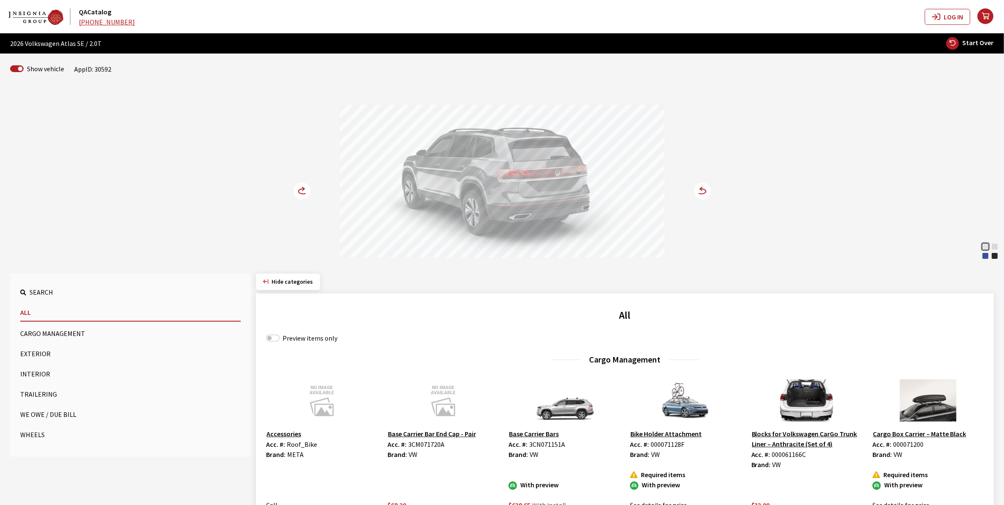
click at [298, 188] on circle at bounding box center [302, 191] width 17 height 17
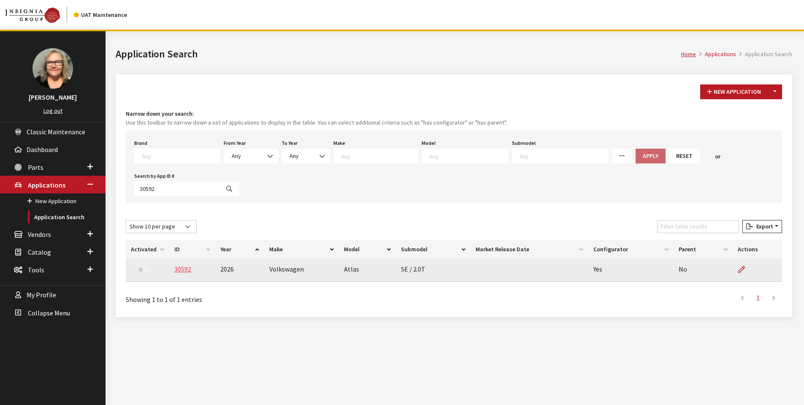
click at [183, 267] on link "30592" at bounding box center [182, 268] width 17 height 8
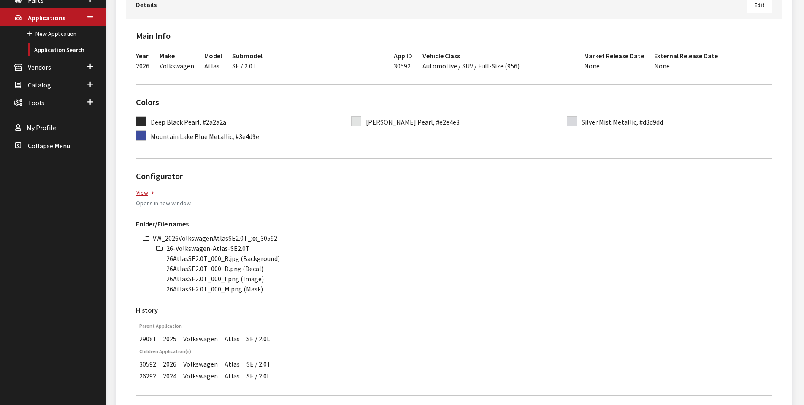
scroll to position [169, 0]
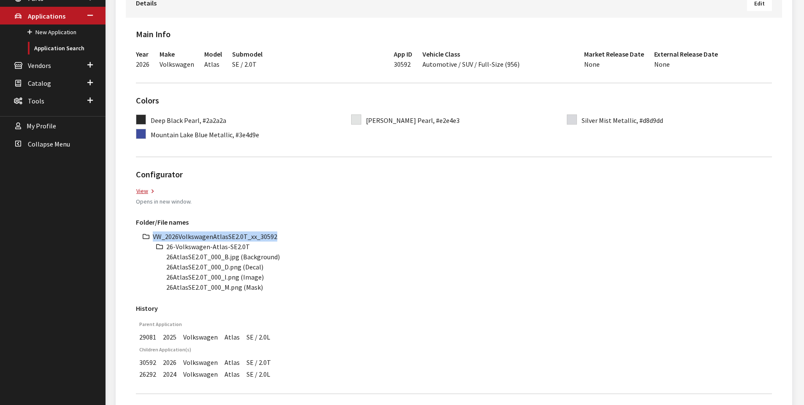
drag, startPoint x: 154, startPoint y: 235, endPoint x: 279, endPoint y: 235, distance: 125.7
click at [279, 235] on li "VW_2026VolkswagenAtlasSE2.0T_xx_30592" at bounding box center [462, 236] width 619 height 10
copy li "VW_2026VolkswagenAtlasSE2.0T_xx_30592"
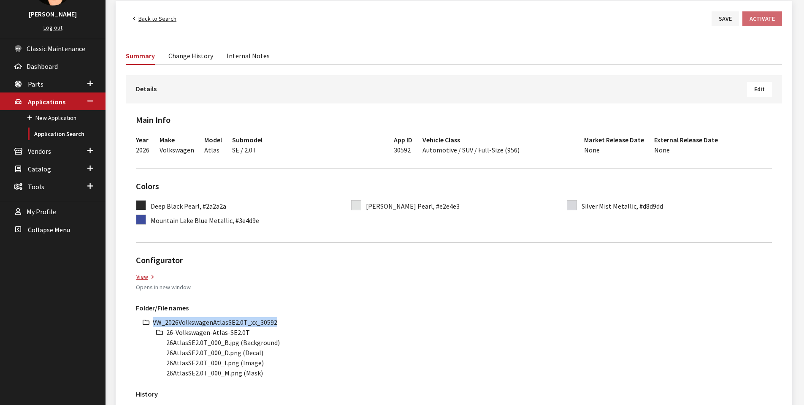
scroll to position [0, 0]
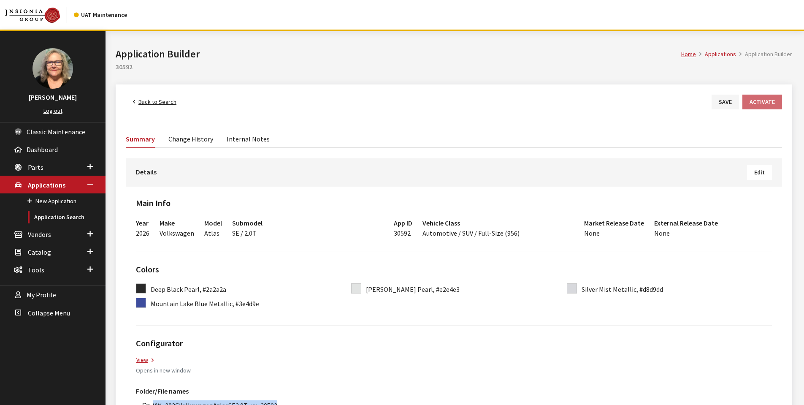
click at [146, 99] on link "Back to Search" at bounding box center [155, 101] width 58 height 15
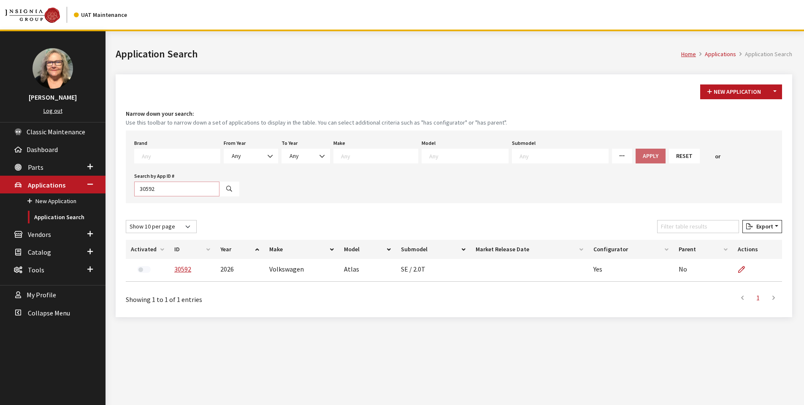
drag, startPoint x: 162, startPoint y: 190, endPoint x: 111, endPoint y: 181, distance: 52.2
click at [112, 181] on div "New Application Toggle Dropdown New From Existing... Narrow down your search: U…" at bounding box center [454, 200] width 686 height 253
type input "30593"
select select
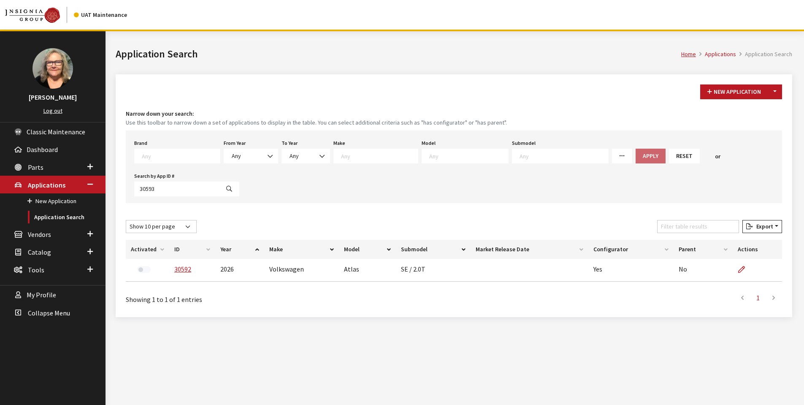
select select
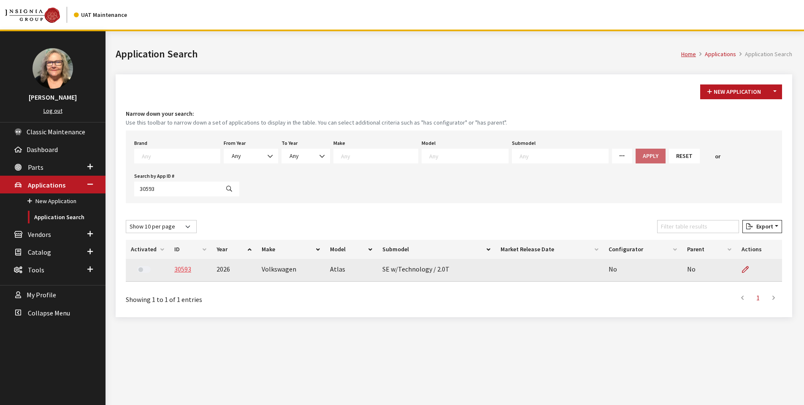
click at [180, 267] on link "30593" at bounding box center [182, 268] width 17 height 8
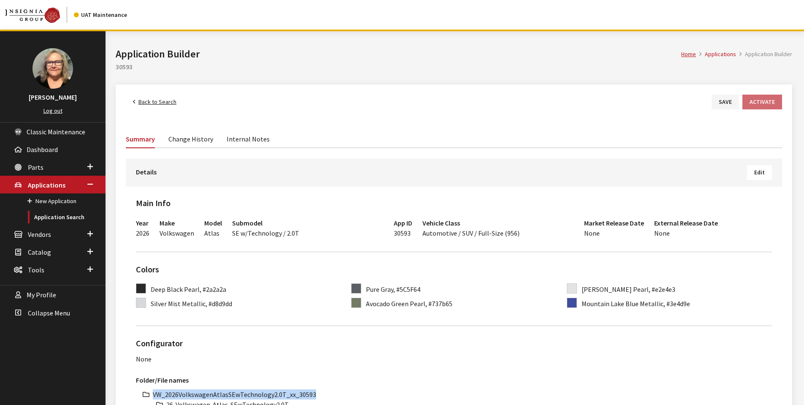
drag, startPoint x: 152, startPoint y: 393, endPoint x: 316, endPoint y: 393, distance: 163.2
click at [316, 393] on li "VW_2026VolkswagenAtlasSEwTechnology2.0T_xx_30593" at bounding box center [462, 394] width 619 height 10
copy li "VW_2026VolkswagenAtlasSEwTechnology2.0T_xx_30593"
click at [758, 171] on span "Edit" at bounding box center [759, 172] width 11 height 8
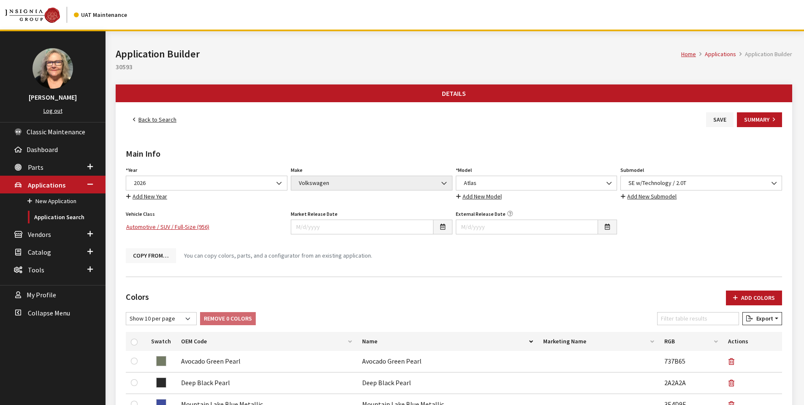
click at [148, 259] on button "Copy From…" at bounding box center [151, 255] width 50 height 15
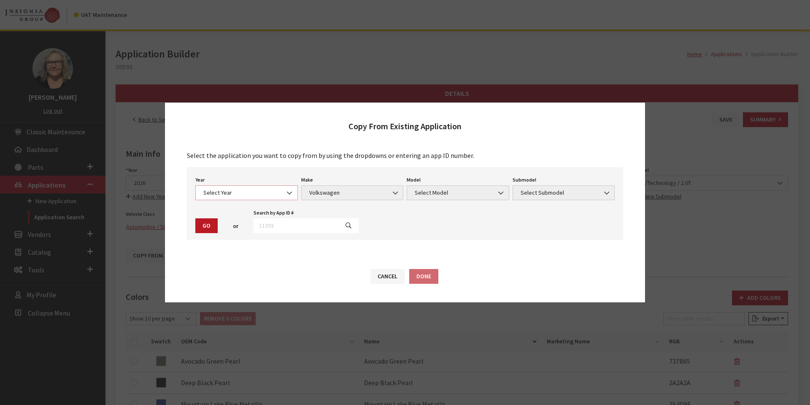
click at [287, 189] on b at bounding box center [287, 189] width 0 height 0
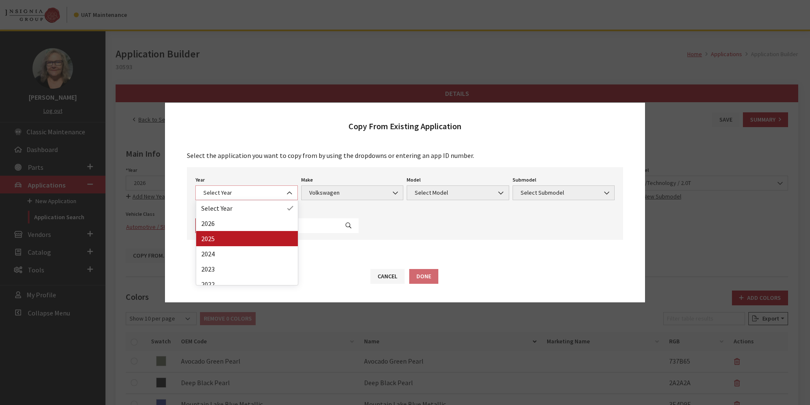
select select "43"
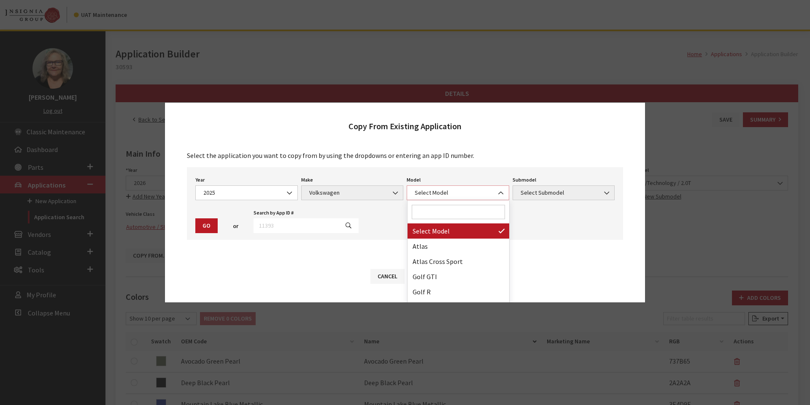
click at [450, 196] on span "Select Model" at bounding box center [458, 192] width 92 height 9
select select "915"
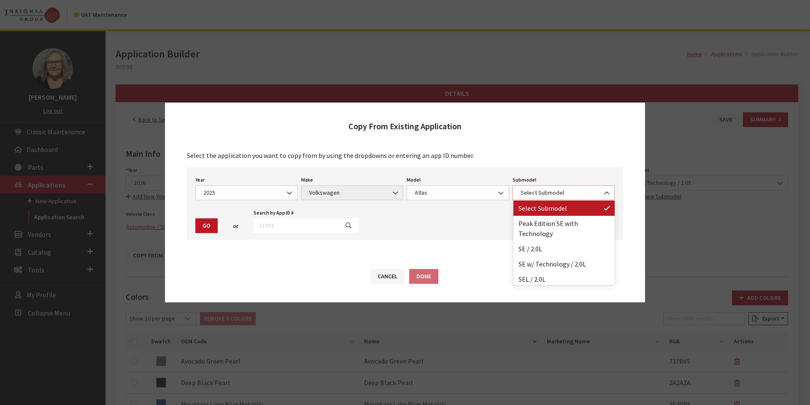
click at [588, 188] on span "Select Submodel" at bounding box center [564, 192] width 92 height 9
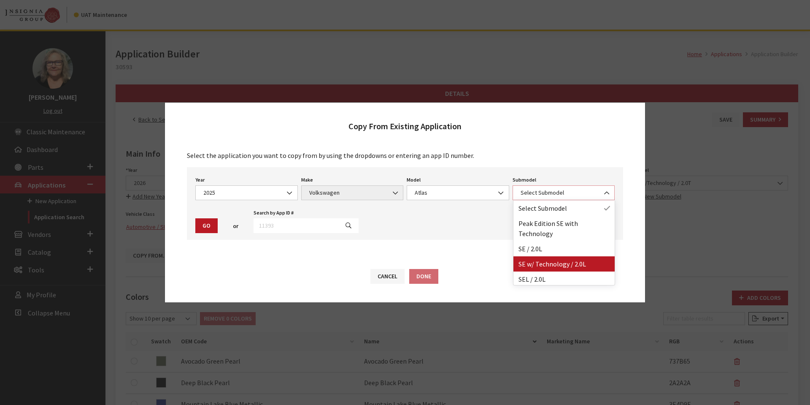
select select "1834"
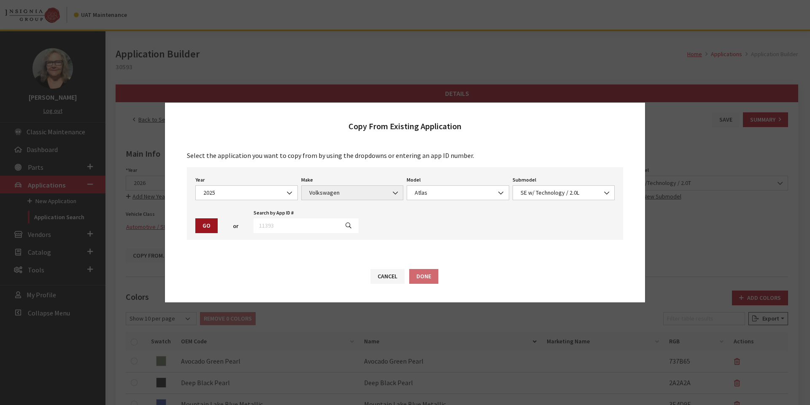
click at [205, 226] on button "Go" at bounding box center [206, 225] width 22 height 15
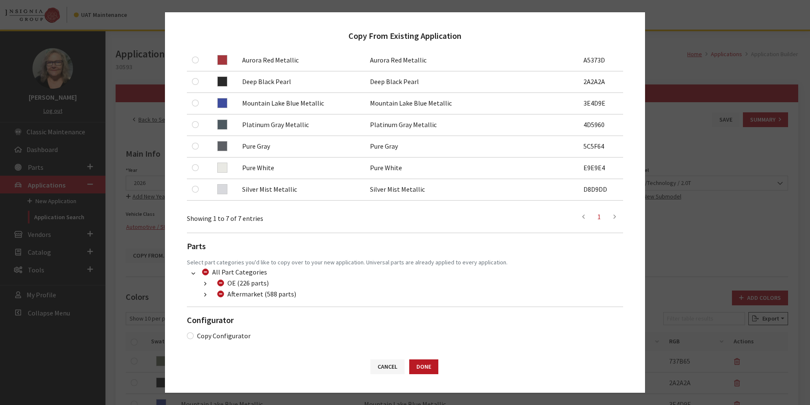
scroll to position [178, 0]
click at [190, 334] on input "Copy Configurator" at bounding box center [190, 334] width 7 height 7
checkbox input "true"
click at [426, 366] on button "Done" at bounding box center [423, 366] width 29 height 15
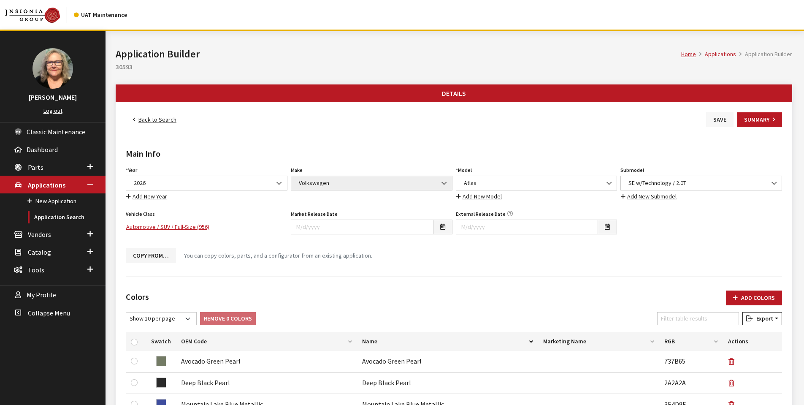
click at [722, 117] on button "Save" at bounding box center [719, 119] width 27 height 15
click at [159, 119] on link "Back to Search" at bounding box center [155, 119] width 58 height 15
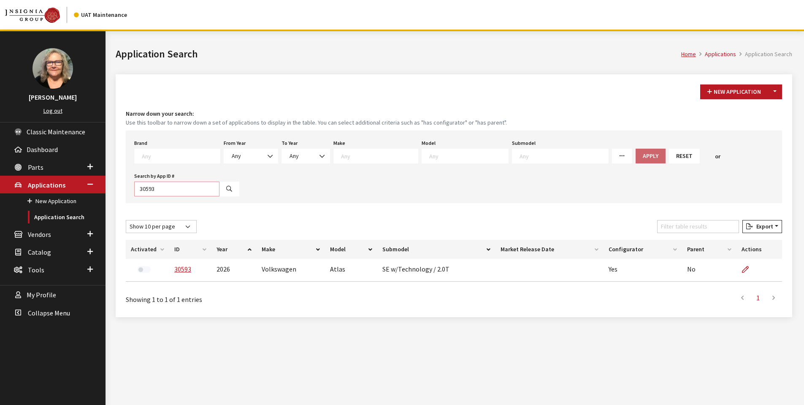
click at [169, 191] on input "30593" at bounding box center [176, 188] width 85 height 15
type input "30594"
select select
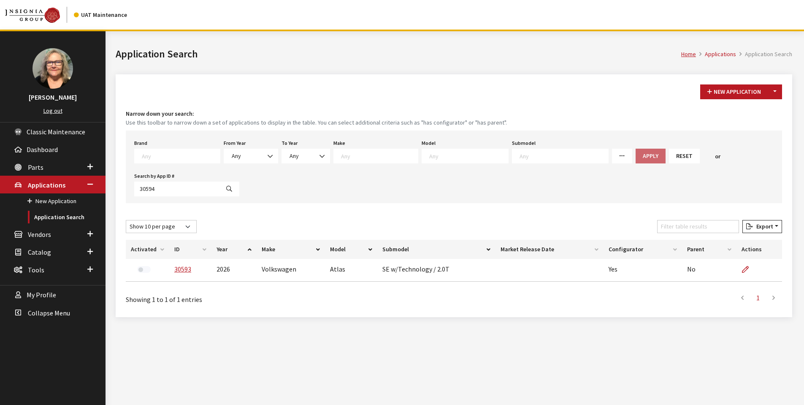
select select
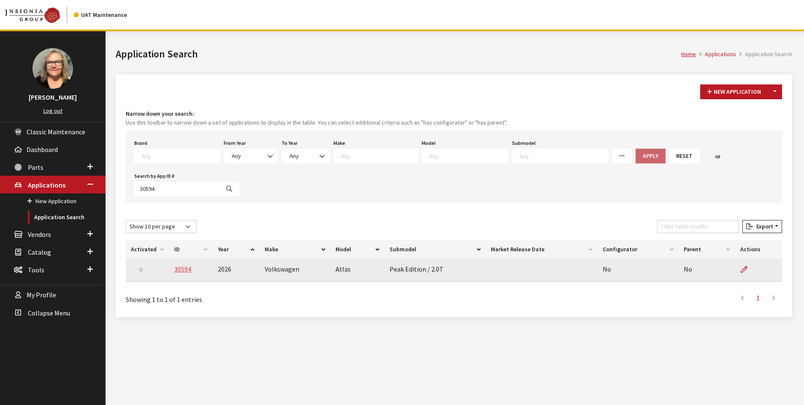
click at [181, 270] on link "30594" at bounding box center [182, 268] width 17 height 8
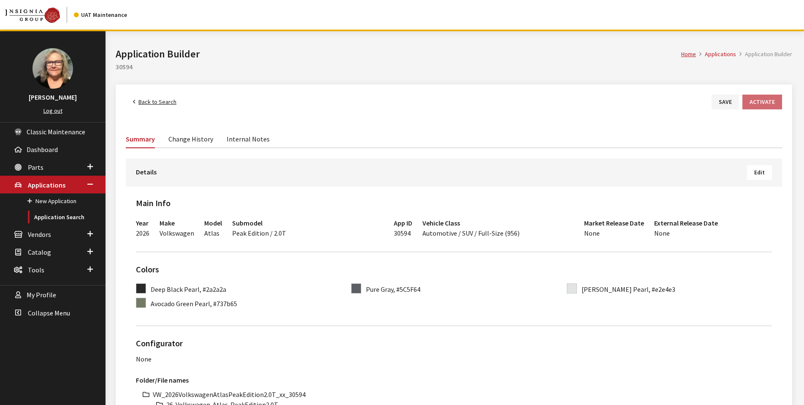
click at [760, 170] on span "Edit" at bounding box center [759, 172] width 11 height 8
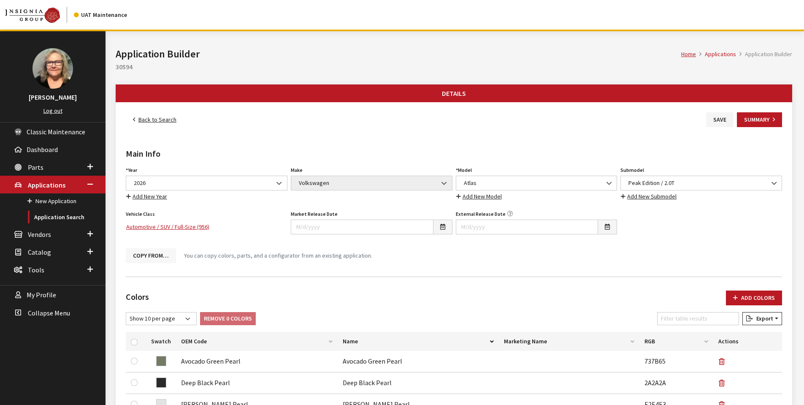
click at [135, 255] on button "Copy From…" at bounding box center [151, 255] width 50 height 15
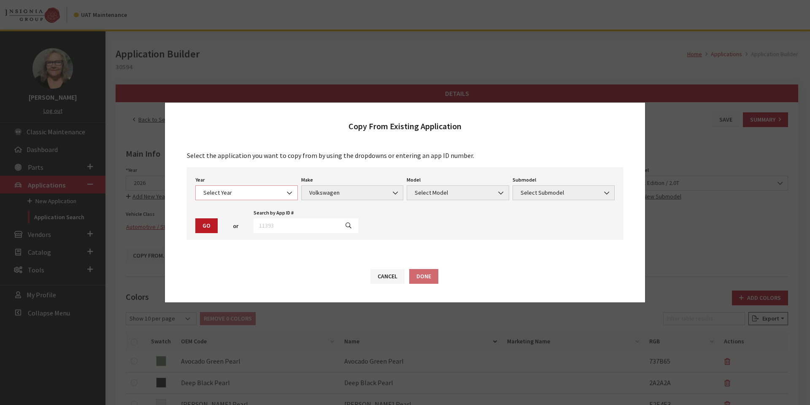
click at [287, 189] on b at bounding box center [287, 189] width 0 height 0
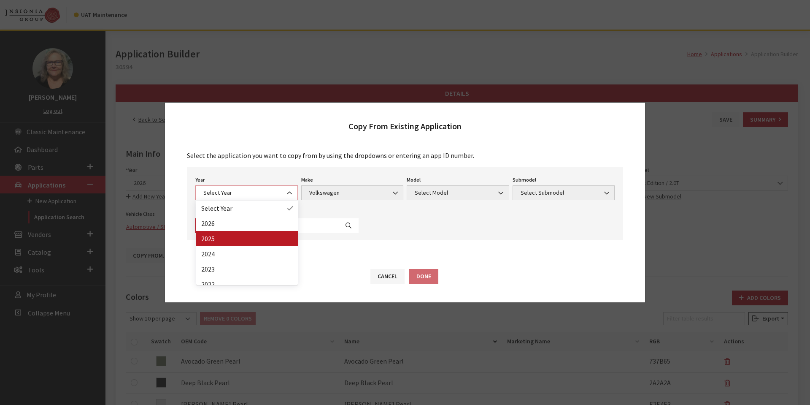
select select "43"
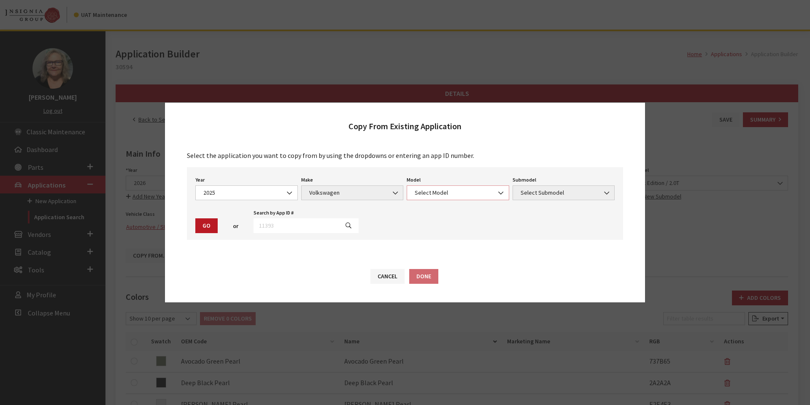
click at [469, 193] on span "Select Model" at bounding box center [458, 192] width 92 height 9
select select "915"
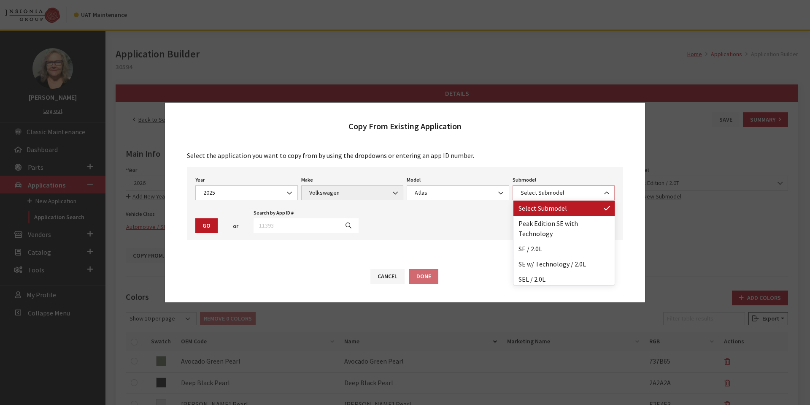
click at [580, 192] on span "Select Submodel" at bounding box center [564, 192] width 92 height 9
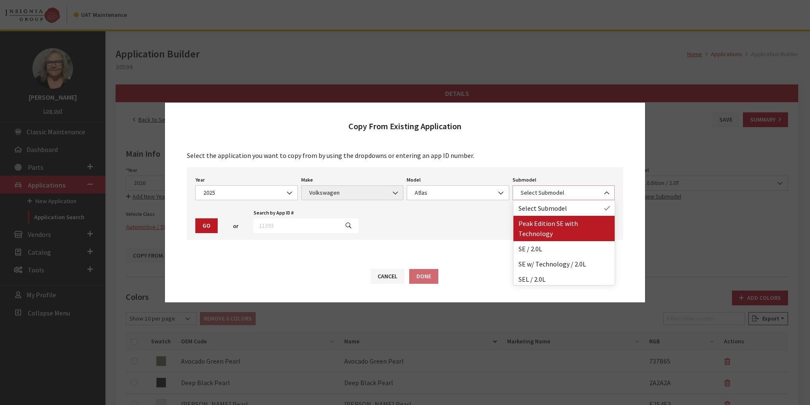
select select "4611"
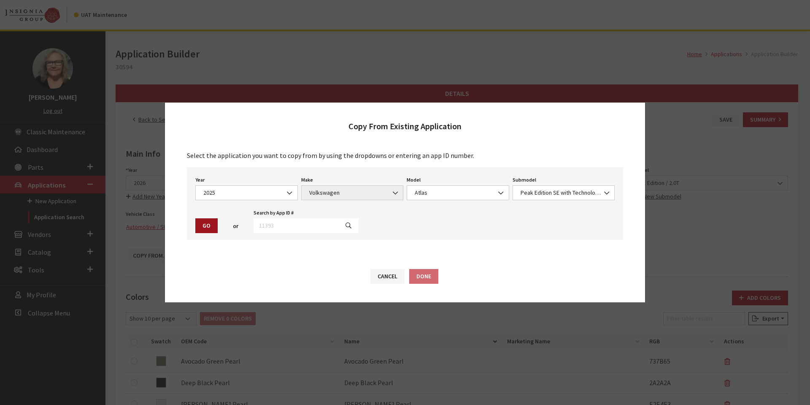
click at [203, 222] on button "Go" at bounding box center [206, 225] width 22 height 15
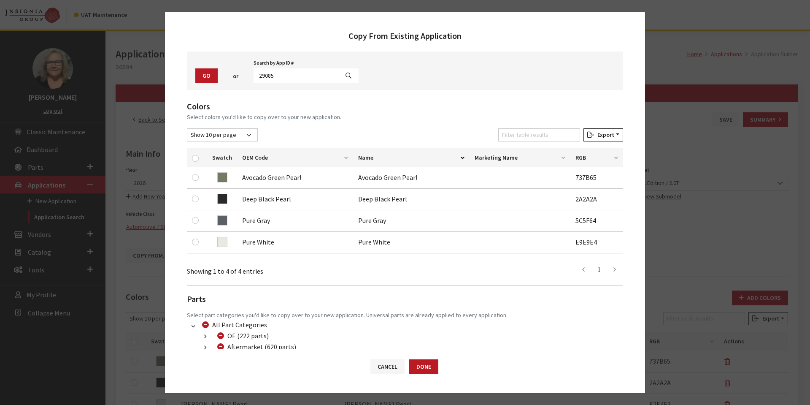
scroll to position [113, 0]
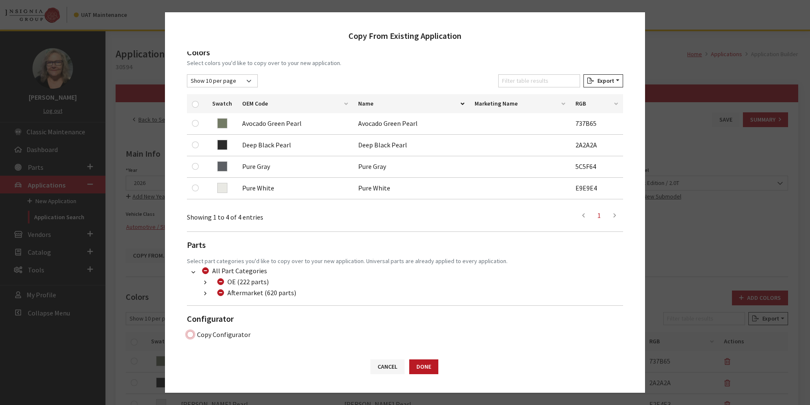
click at [189, 333] on input "Copy Configurator" at bounding box center [190, 334] width 7 height 7
checkbox input "true"
click at [432, 363] on button "Done" at bounding box center [423, 366] width 29 height 15
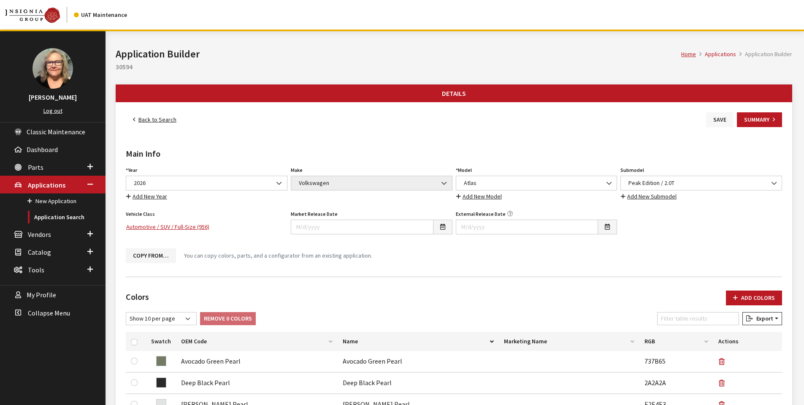
click at [718, 123] on button "Save" at bounding box center [719, 119] width 27 height 15
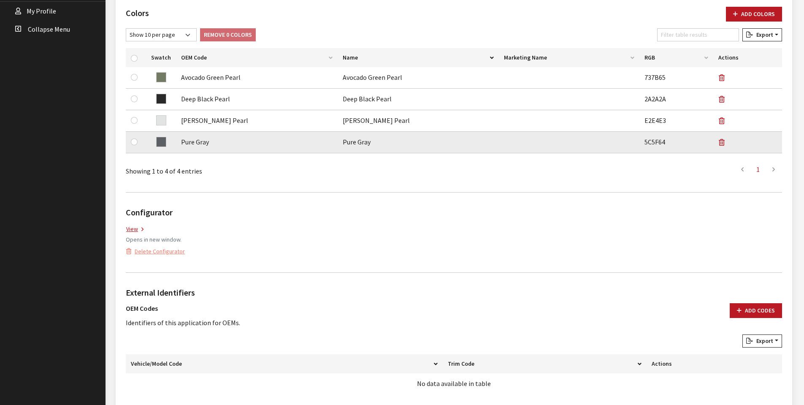
scroll to position [295, 0]
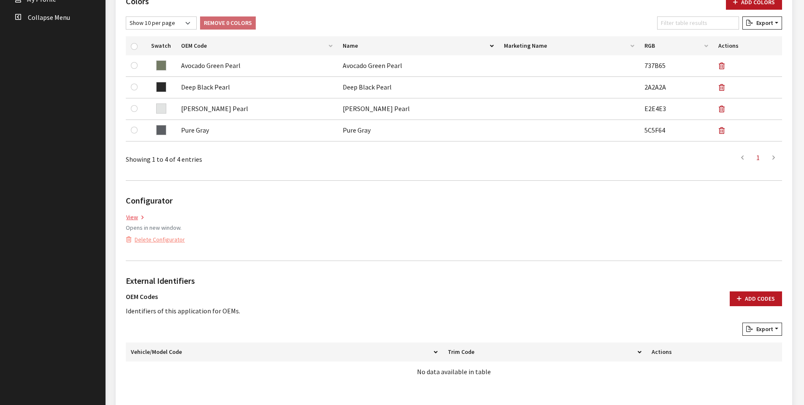
click at [132, 215] on link "View" at bounding box center [135, 217] width 18 height 10
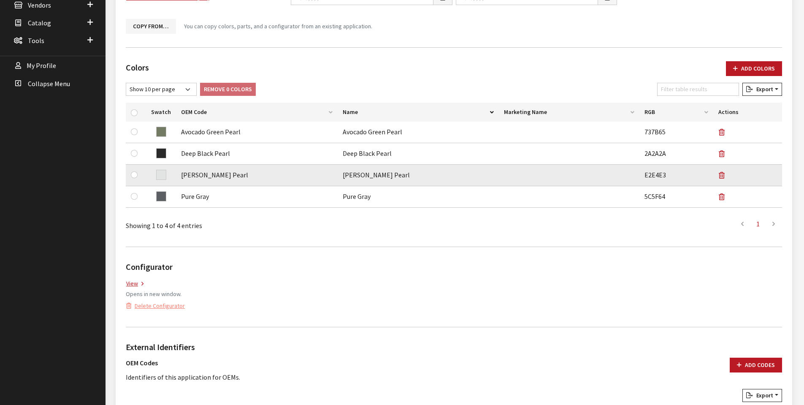
scroll to position [0, 0]
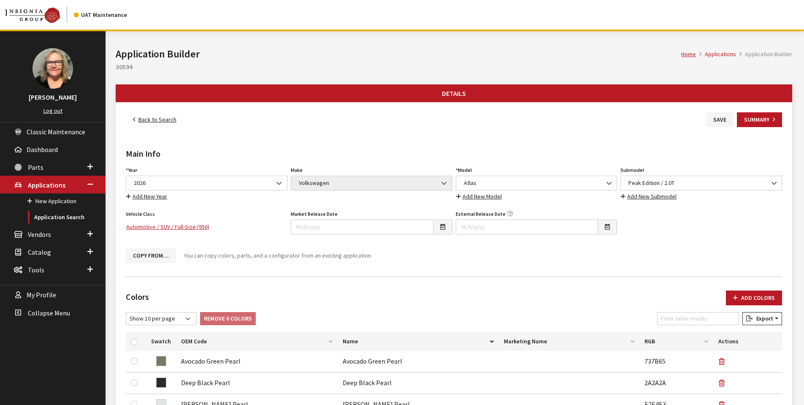
click at [146, 119] on link "Back to Search" at bounding box center [155, 119] width 58 height 15
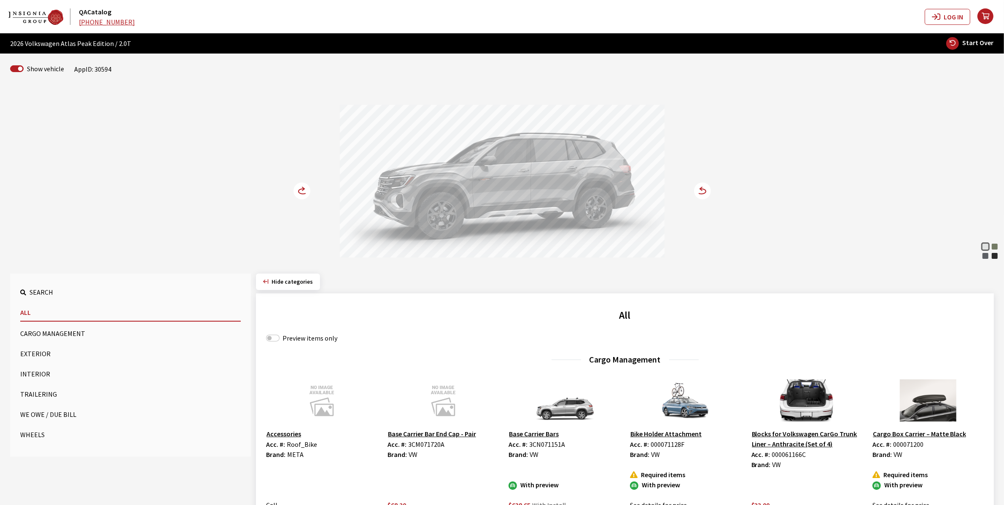
click at [300, 190] on icon at bounding box center [303, 191] width 9 height 5
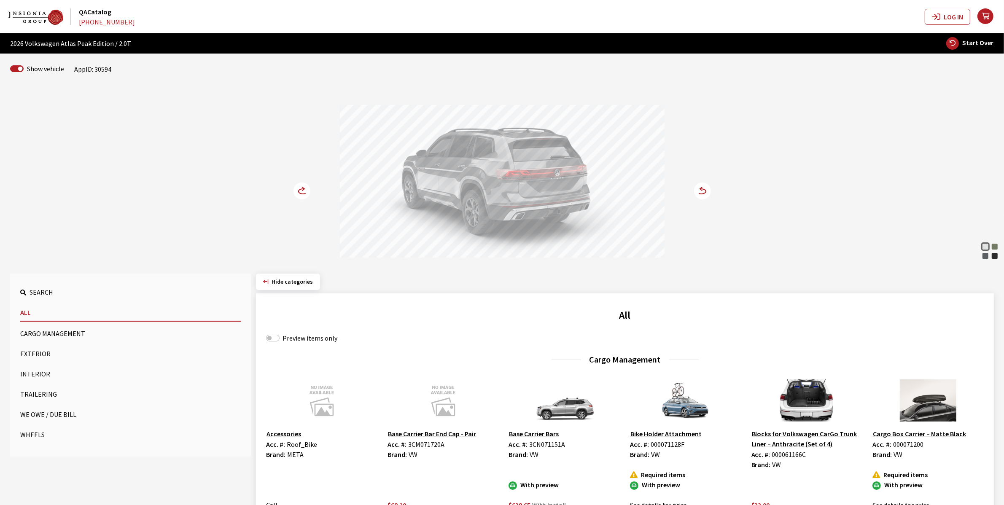
click at [300, 190] on icon at bounding box center [303, 191] width 9 height 5
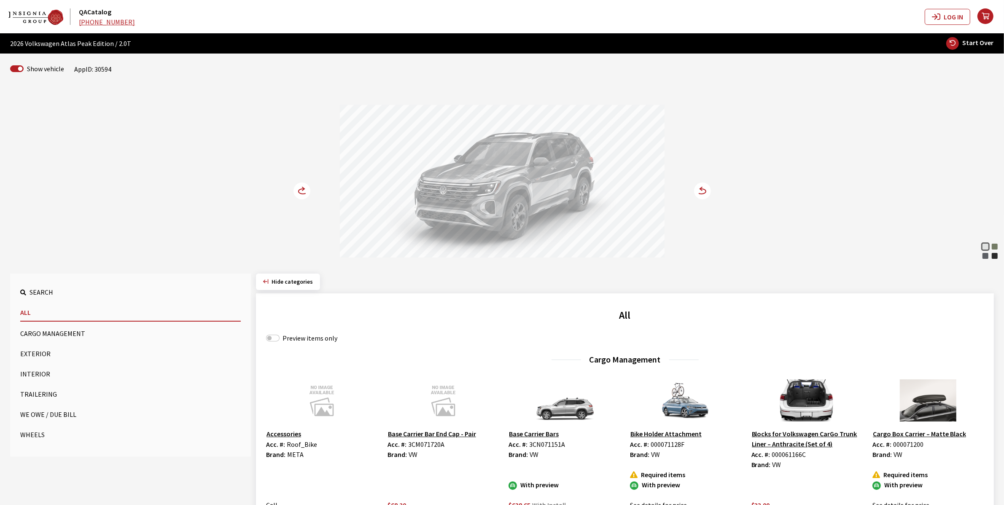
click at [971, 43] on span "Start Over" at bounding box center [978, 42] width 31 height 8
select select
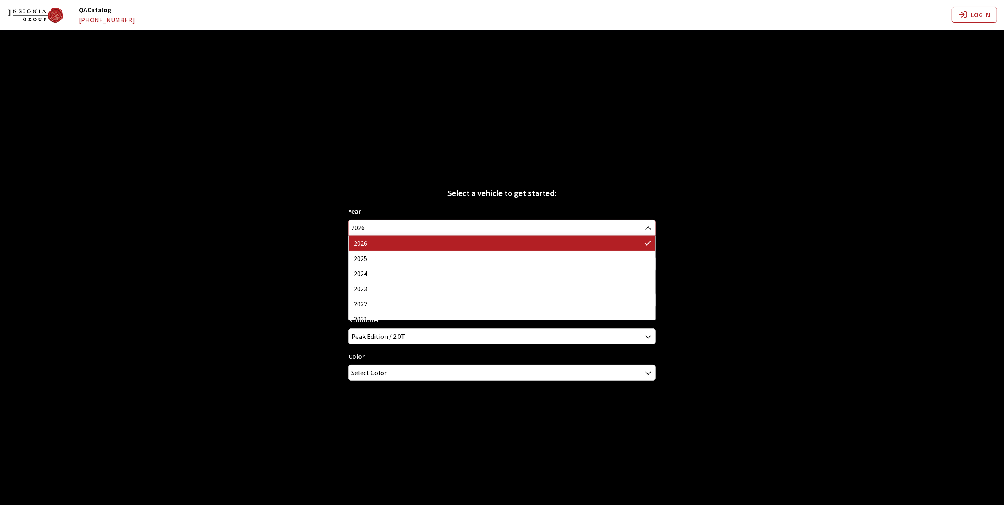
click at [359, 226] on span "2026" at bounding box center [502, 227] width 307 height 15
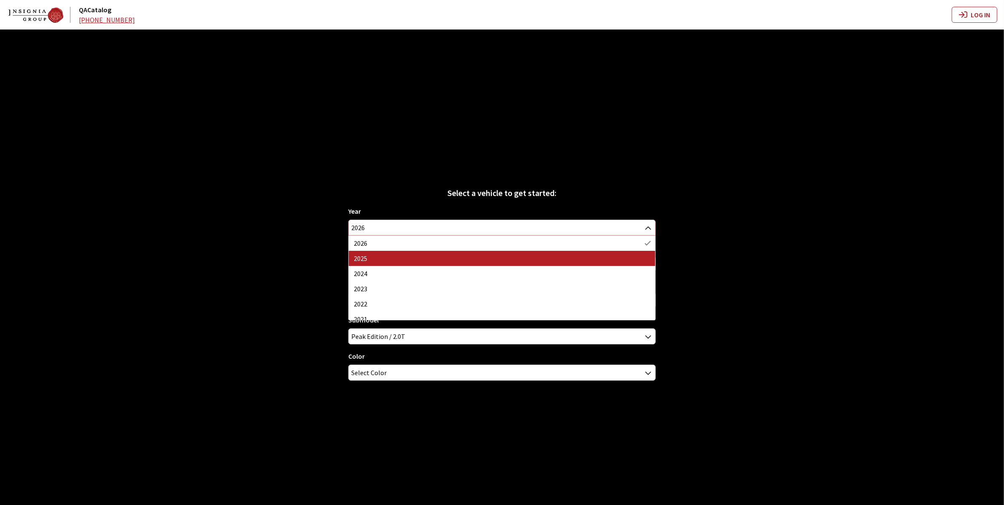
select select "43"
select select "25"
select select "915"
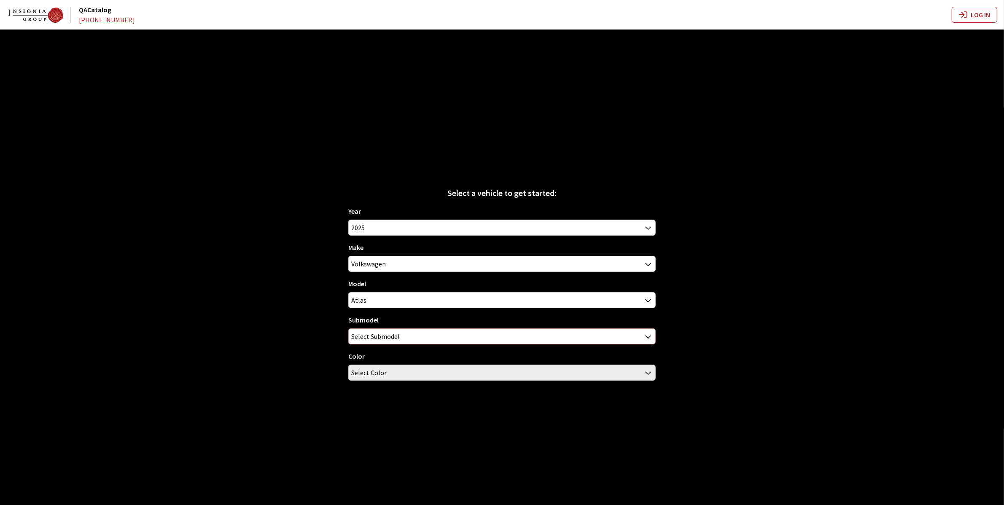
click at [387, 336] on span "Select Submodel" at bounding box center [375, 336] width 49 height 15
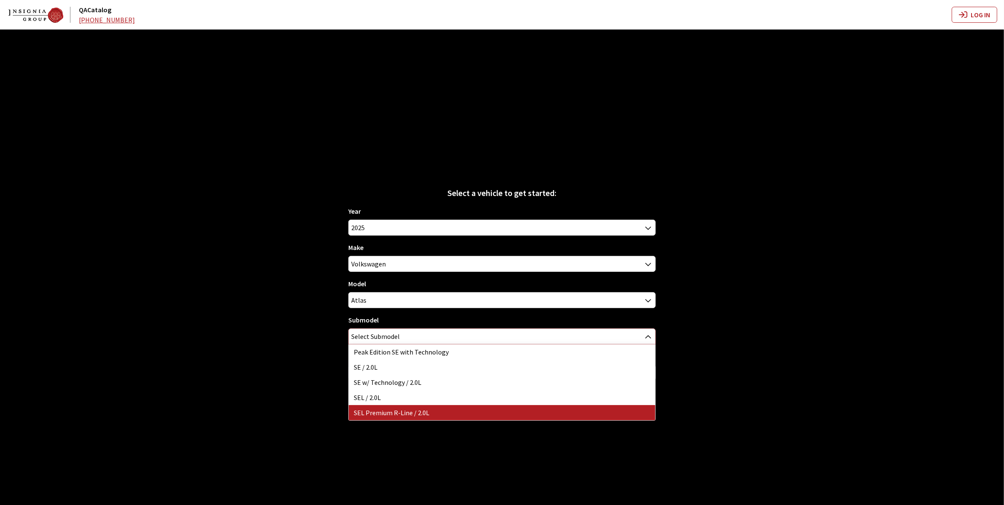
select select "3044"
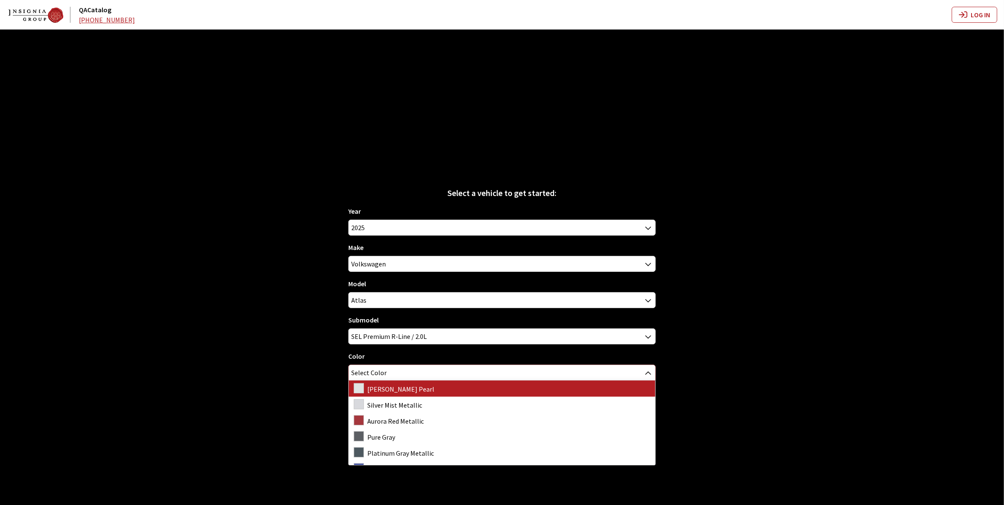
click at [377, 373] on span "Select Color" at bounding box center [368, 372] width 35 height 15
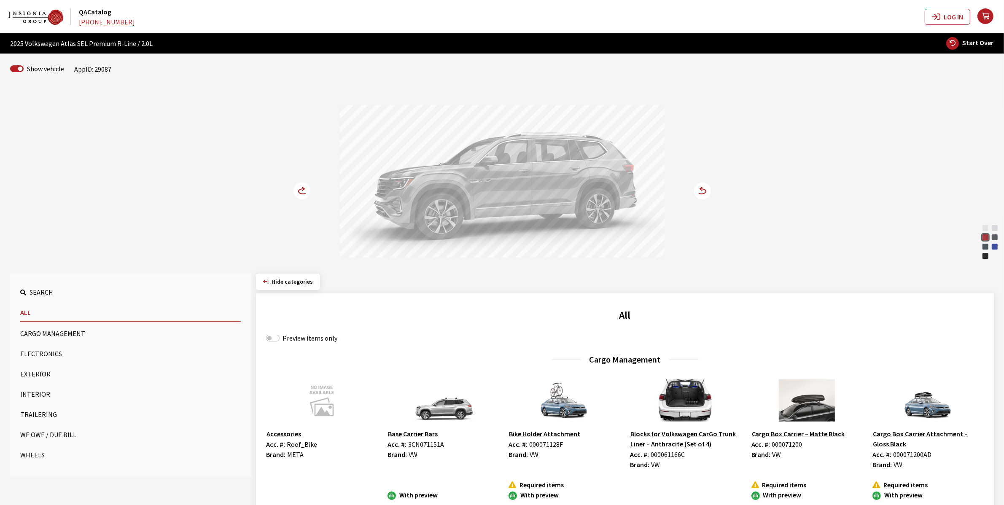
click at [300, 193] on circle at bounding box center [302, 191] width 17 height 17
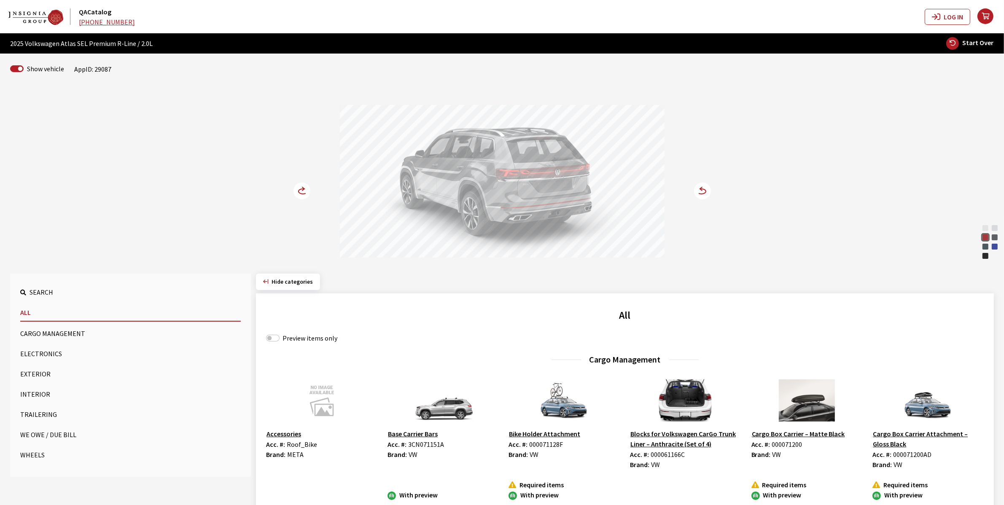
click at [300, 193] on circle at bounding box center [302, 191] width 17 height 17
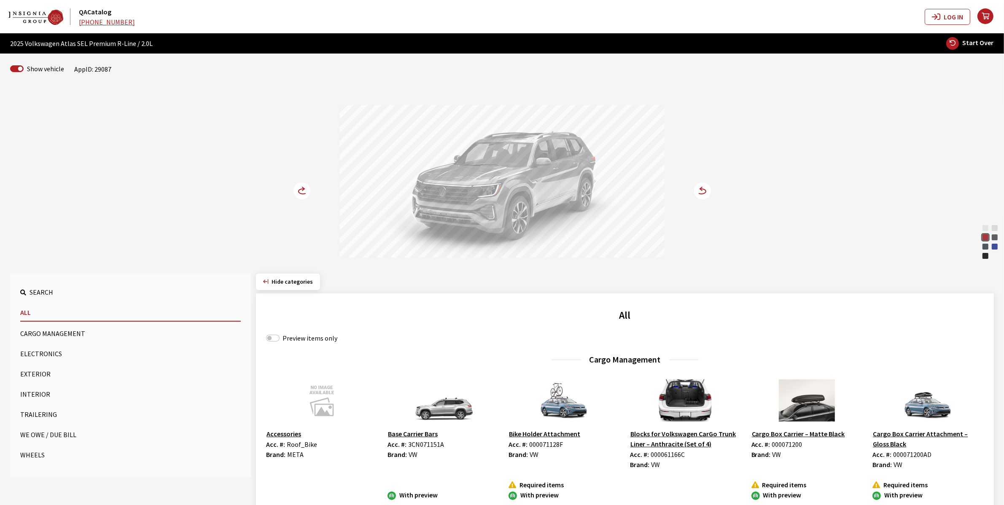
click at [703, 191] on circle at bounding box center [702, 191] width 17 height 17
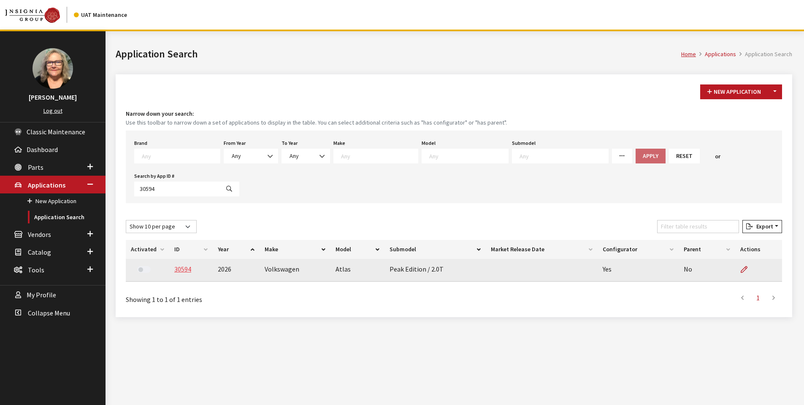
click at [181, 265] on link "30594" at bounding box center [182, 268] width 17 height 8
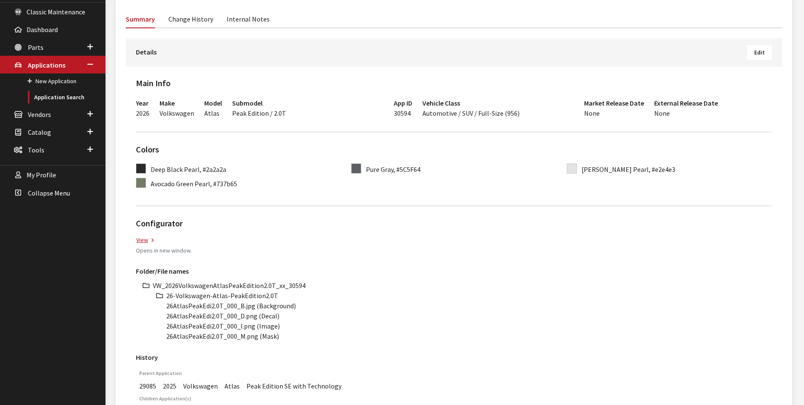
scroll to position [127, 0]
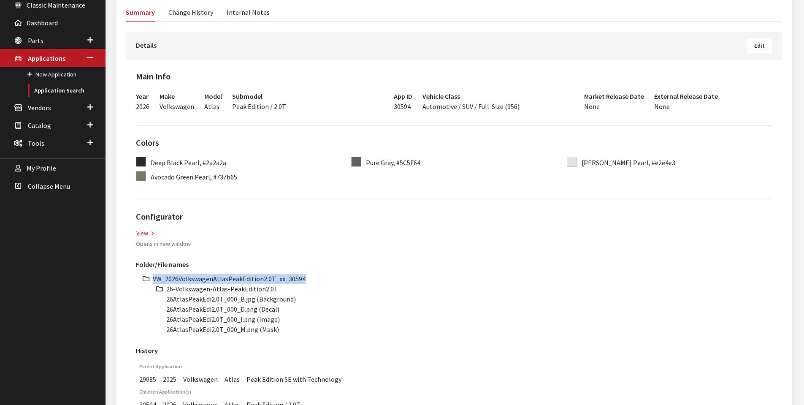
drag, startPoint x: 152, startPoint y: 278, endPoint x: 304, endPoint y: 277, distance: 151.4
click at [304, 277] on li "VW_2026VolkswagenAtlasPeakEdition2.0T_xx_30594" at bounding box center [462, 278] width 619 height 10
copy li "VW_2026VolkswagenAtlasPeakEdition2.0T_xx_30594"
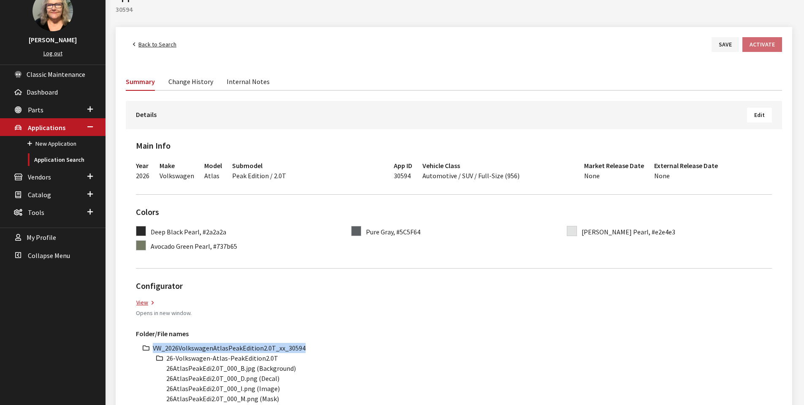
scroll to position [0, 0]
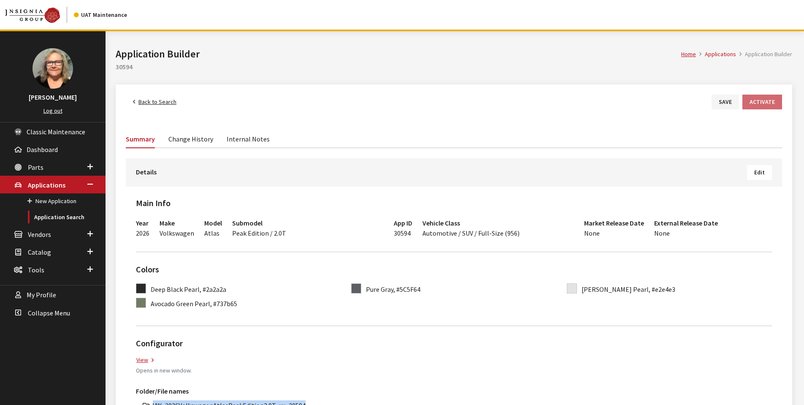
click at [148, 102] on link "Back to Search" at bounding box center [155, 101] width 58 height 15
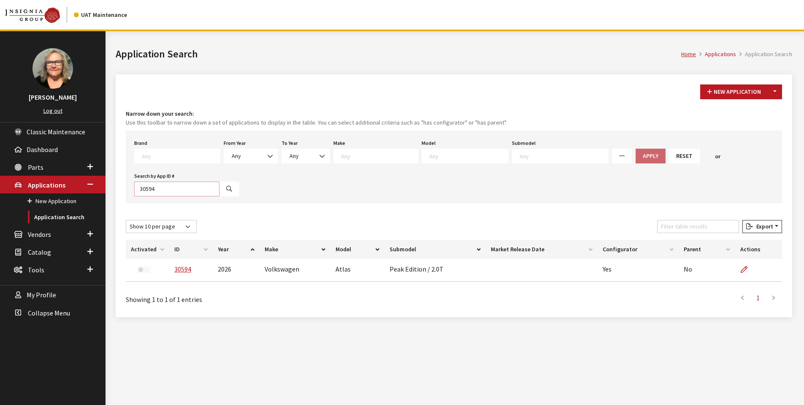
click at [164, 192] on input "30594" at bounding box center [176, 188] width 85 height 15
type input "30595"
select select
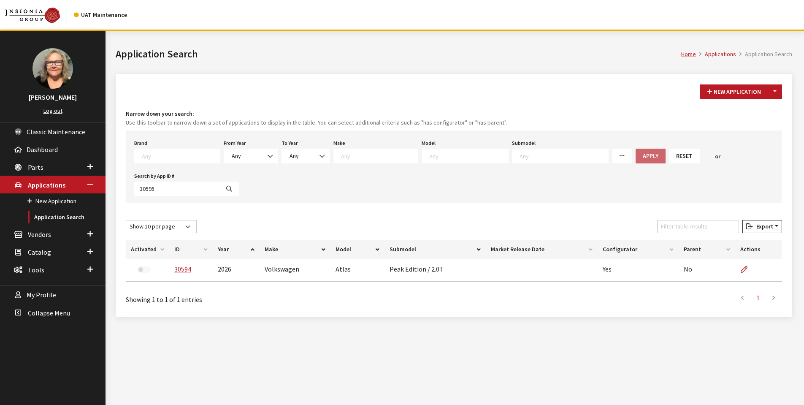
select select
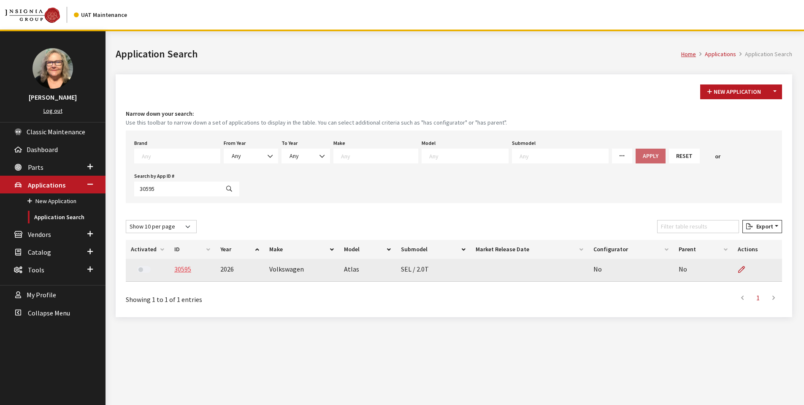
click at [184, 270] on link "30595" at bounding box center [182, 268] width 17 height 8
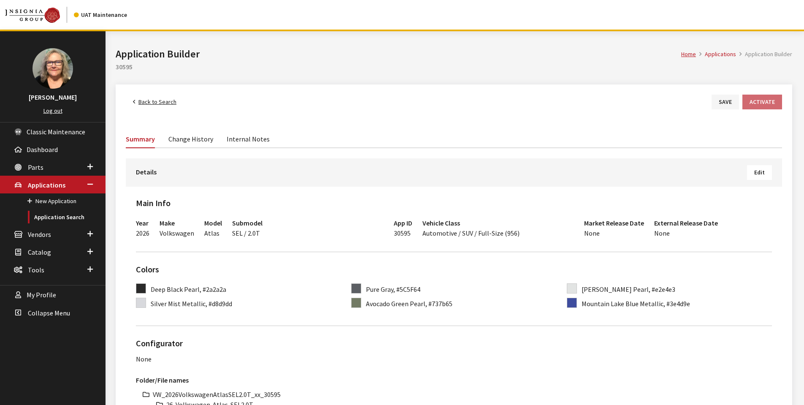
click at [761, 174] on span "Edit" at bounding box center [759, 172] width 11 height 8
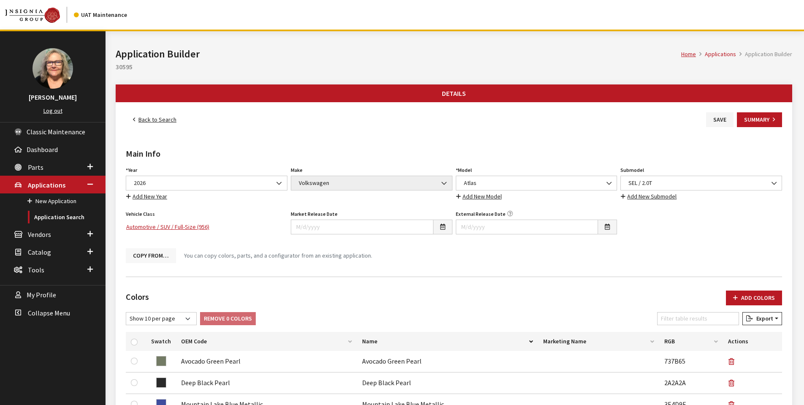
click at [148, 256] on button "Copy From…" at bounding box center [151, 255] width 50 height 15
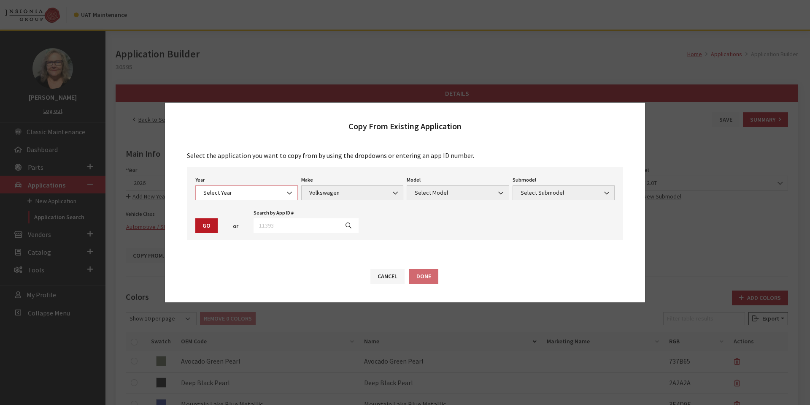
click at [287, 189] on b at bounding box center [287, 189] width 0 height 0
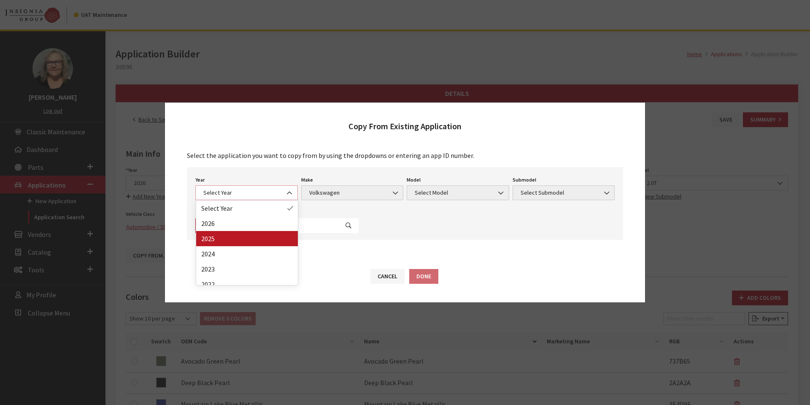
select select "43"
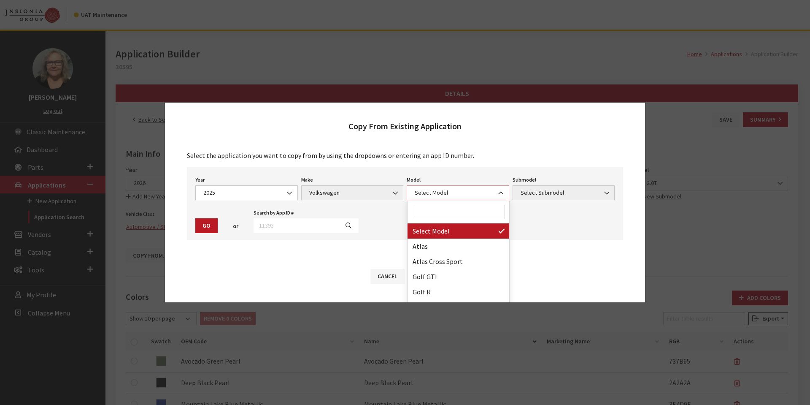
click at [481, 190] on span "Select Model" at bounding box center [458, 192] width 92 height 9
select select "915"
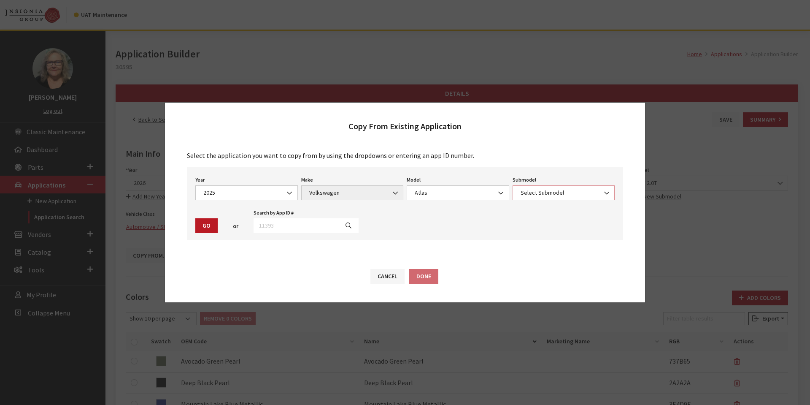
click at [561, 191] on span "Select Submodel" at bounding box center [564, 192] width 92 height 9
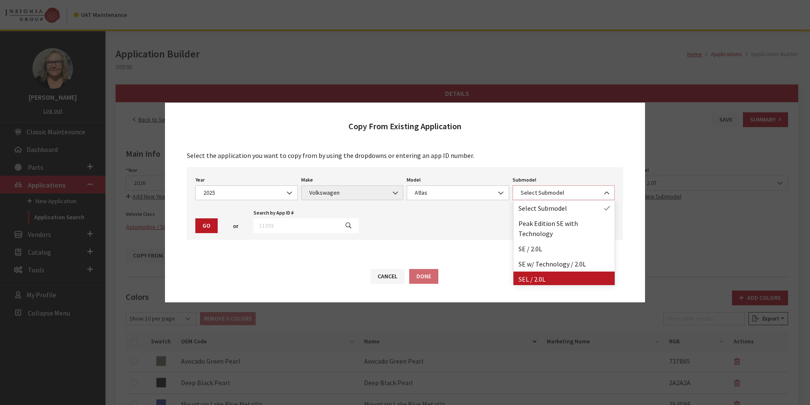
select select "2989"
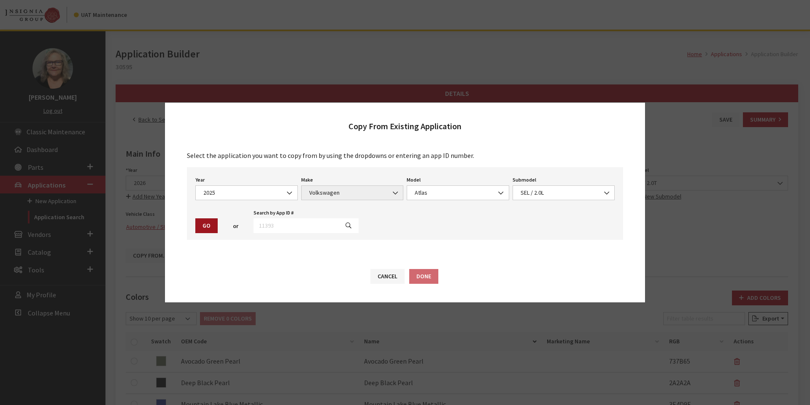
click at [201, 223] on button "Go" at bounding box center [206, 225] width 22 height 15
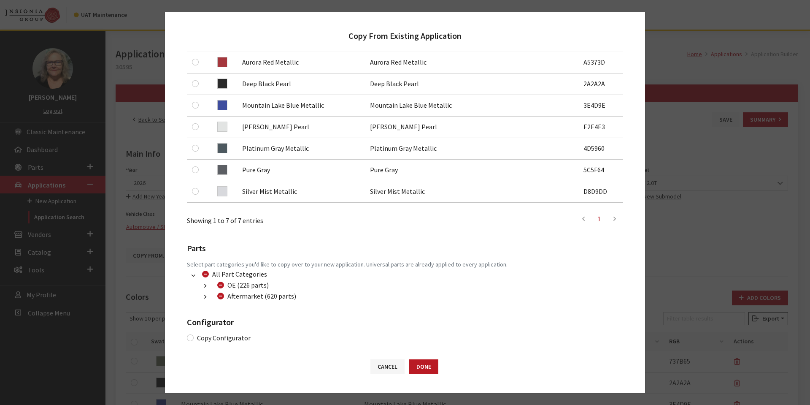
scroll to position [178, 0]
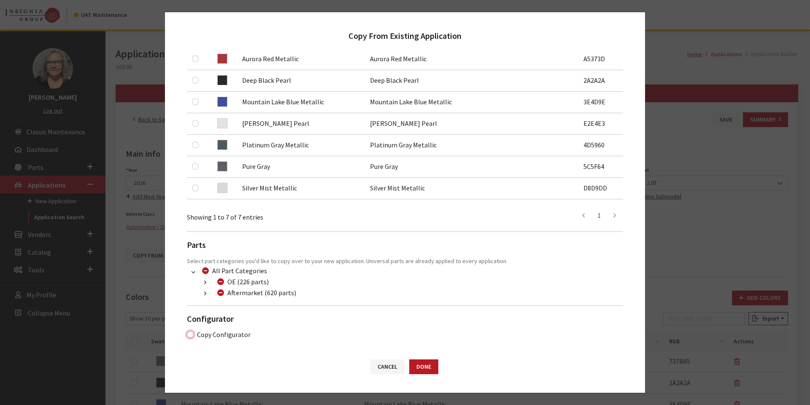
click at [187, 335] on input "Copy Configurator" at bounding box center [190, 334] width 7 height 7
checkbox input "true"
click at [427, 366] on button "Done" at bounding box center [423, 366] width 29 height 15
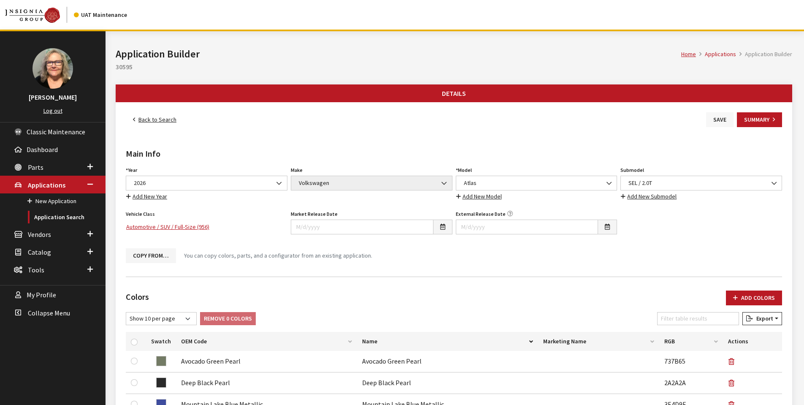
click at [714, 119] on button "Save" at bounding box center [719, 119] width 27 height 15
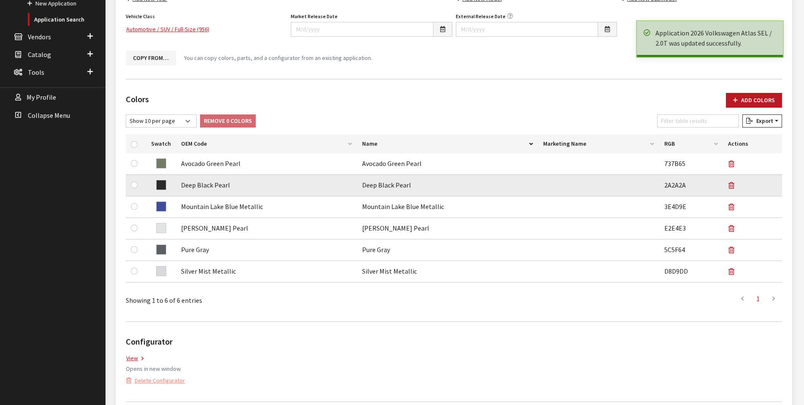
scroll to position [211, 0]
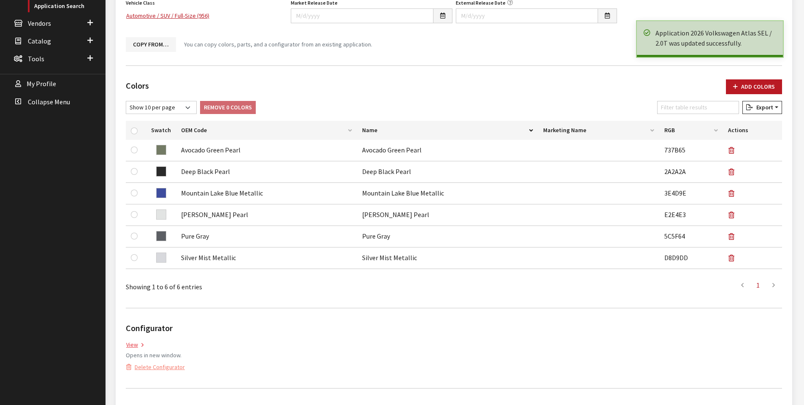
click at [132, 345] on link "View" at bounding box center [135, 345] width 18 height 10
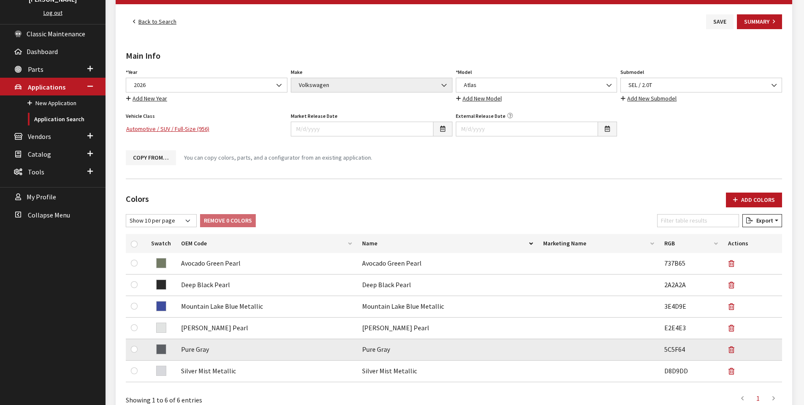
scroll to position [0, 0]
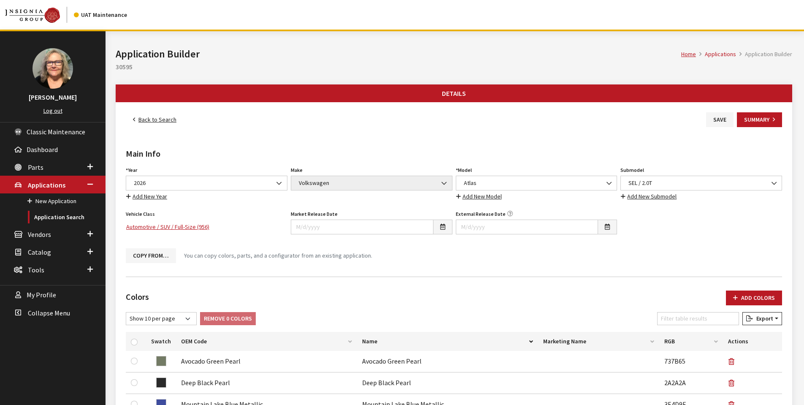
click at [151, 119] on link "Back to Search" at bounding box center [155, 119] width 58 height 15
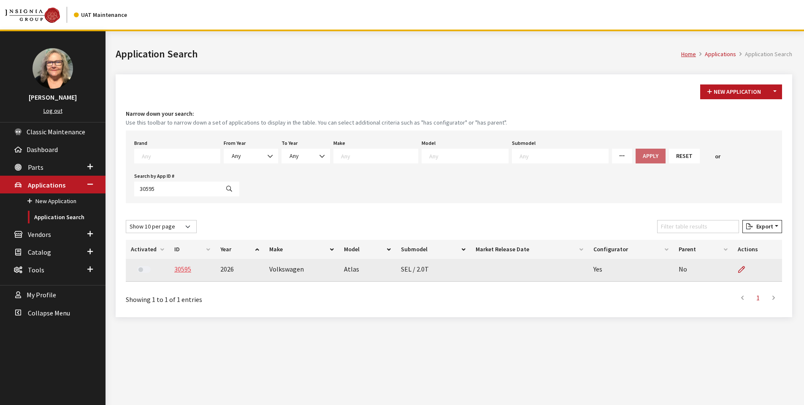
click at [185, 270] on link "30595" at bounding box center [182, 268] width 17 height 8
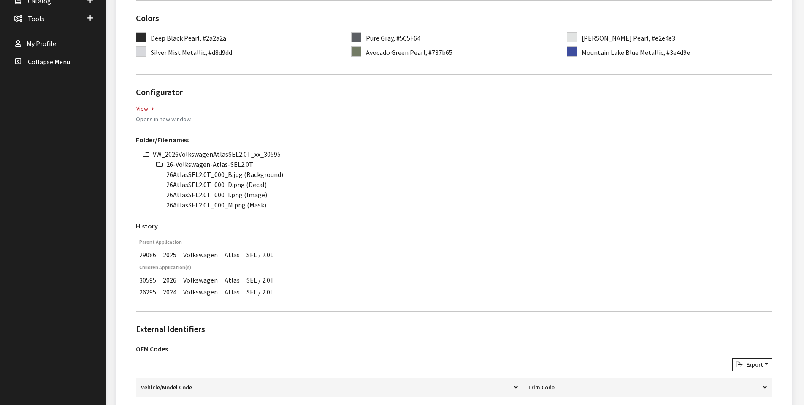
scroll to position [253, 0]
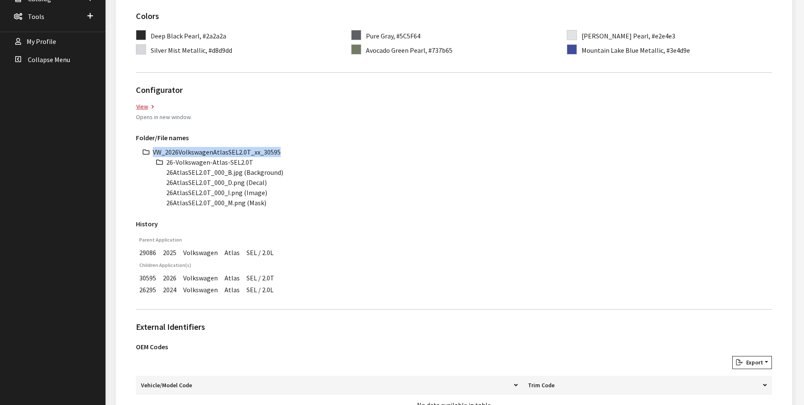
drag, startPoint x: 154, startPoint y: 150, endPoint x: 282, endPoint y: 149, distance: 128.2
click at [282, 149] on li "VW_2026VolkswagenAtlasSEL2.0T_xx_30595" at bounding box center [462, 152] width 619 height 10
copy li "VW_2026VolkswagenAtlasSEL2.0T_xx_30595"
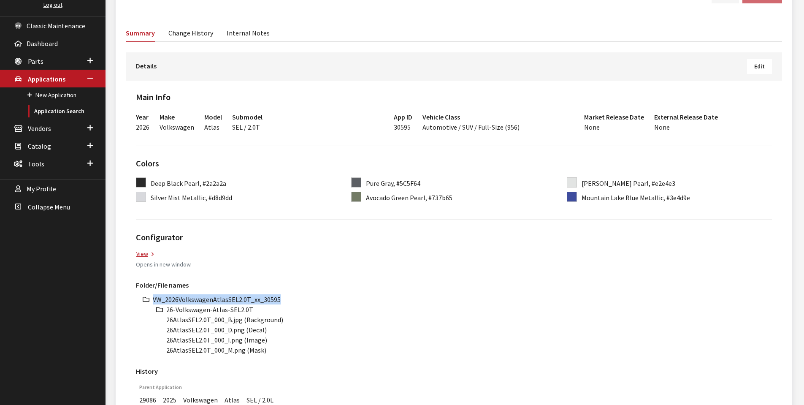
scroll to position [0, 0]
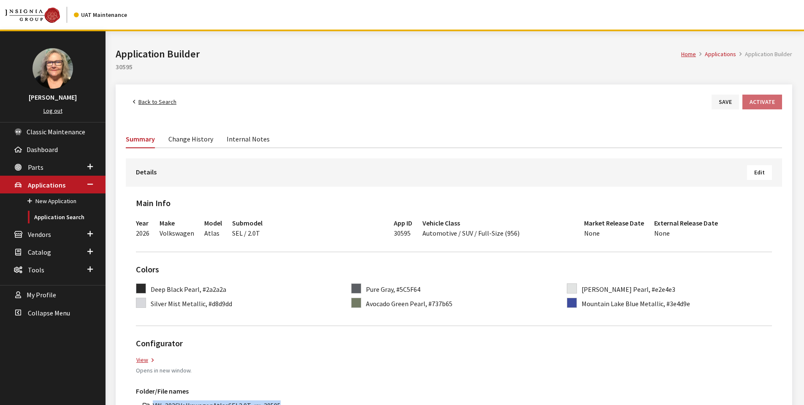
click at [145, 99] on link "Back to Search" at bounding box center [155, 101] width 58 height 15
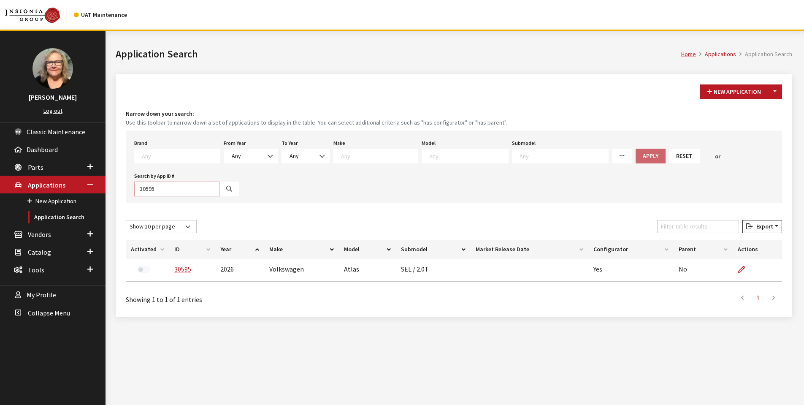
click at [163, 188] on input "30595" at bounding box center [176, 188] width 85 height 15
type input "30596"
select select
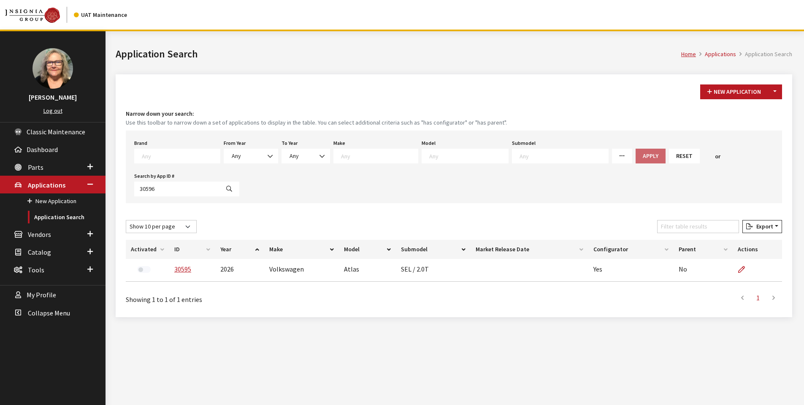
select select
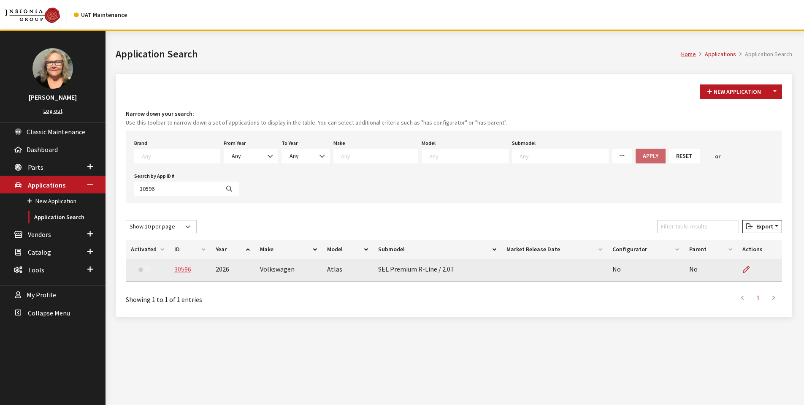
click at [181, 269] on link "30596" at bounding box center [182, 268] width 17 height 8
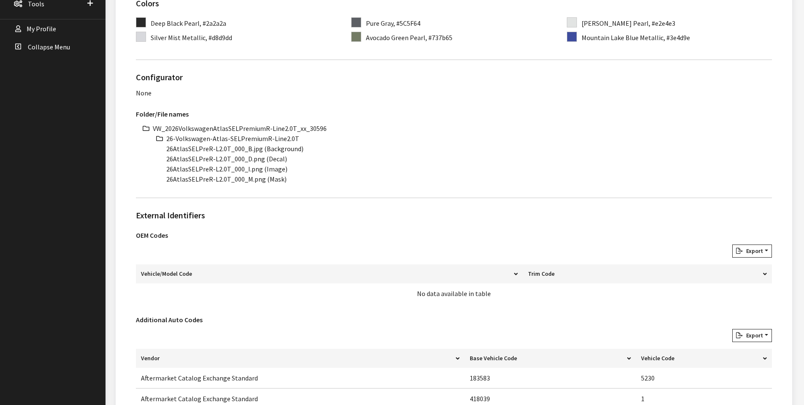
scroll to position [143, 0]
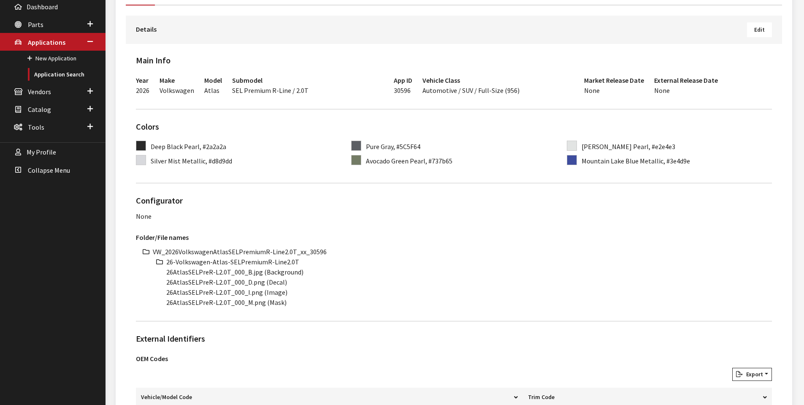
click at [749, 27] on button "Edit" at bounding box center [759, 29] width 25 height 15
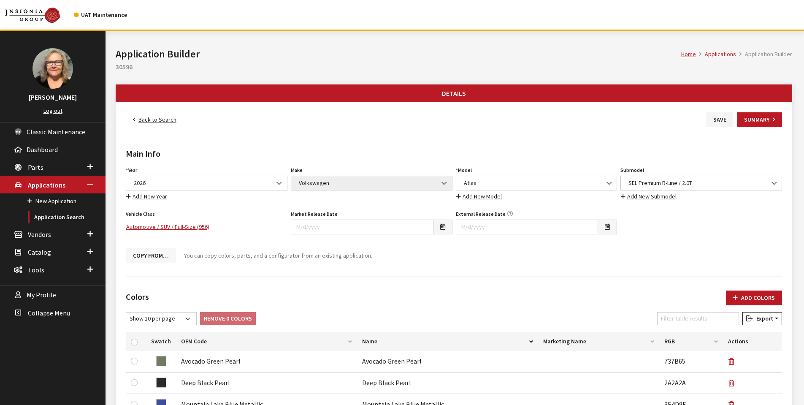
click at [145, 255] on button "Copy From…" at bounding box center [151, 255] width 50 height 15
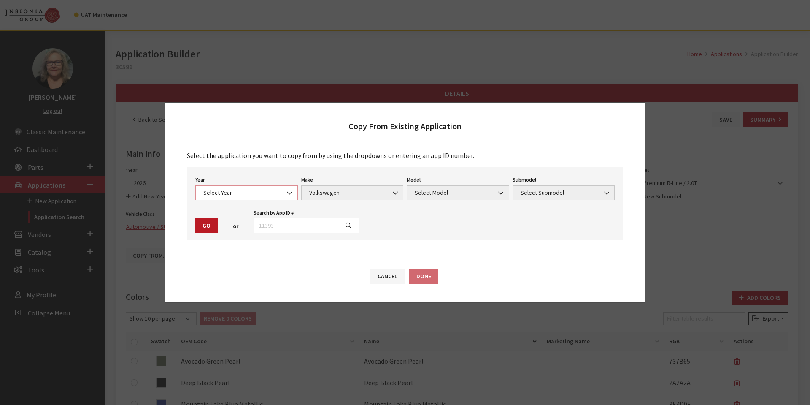
click at [287, 189] on b at bounding box center [287, 189] width 0 height 0
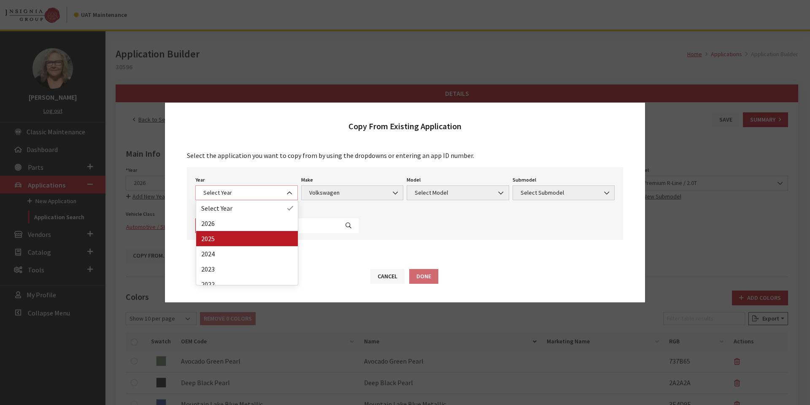
select select "43"
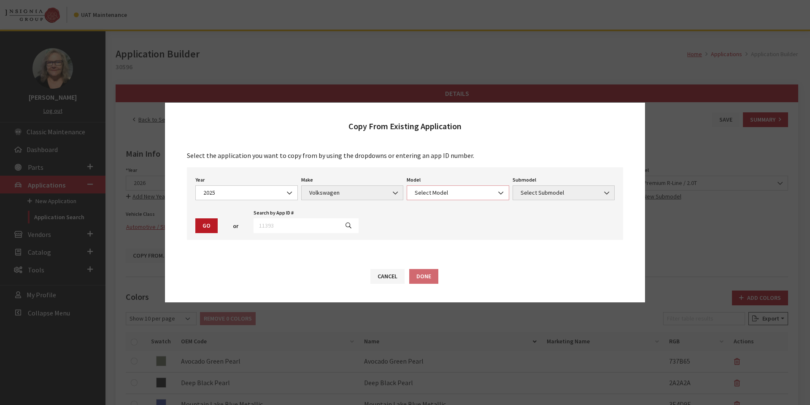
click at [473, 192] on span "Select Model" at bounding box center [458, 192] width 92 height 9
select select "915"
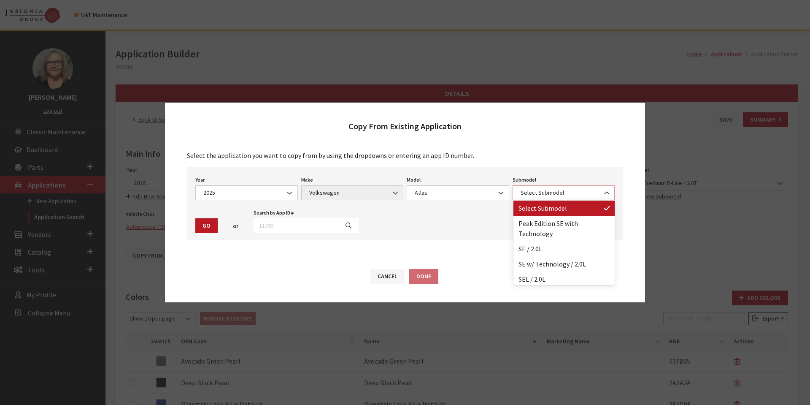
click at [573, 193] on span "Select Submodel" at bounding box center [564, 192] width 92 height 9
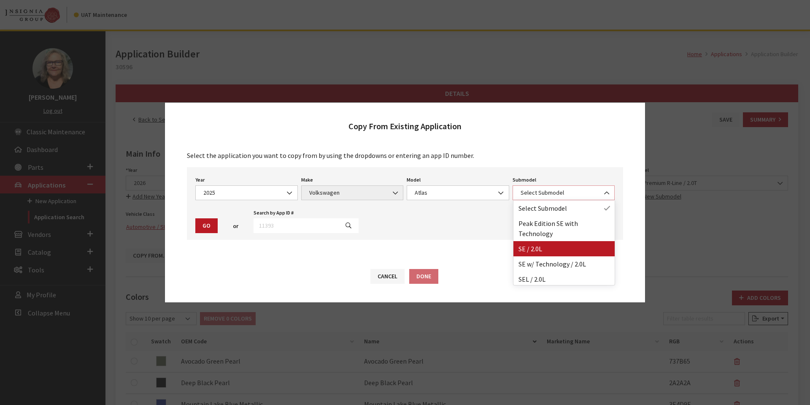
scroll to position [17, 0]
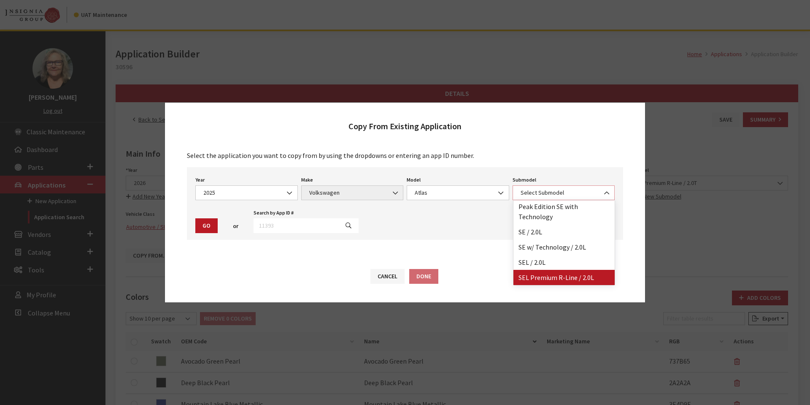
select select "3044"
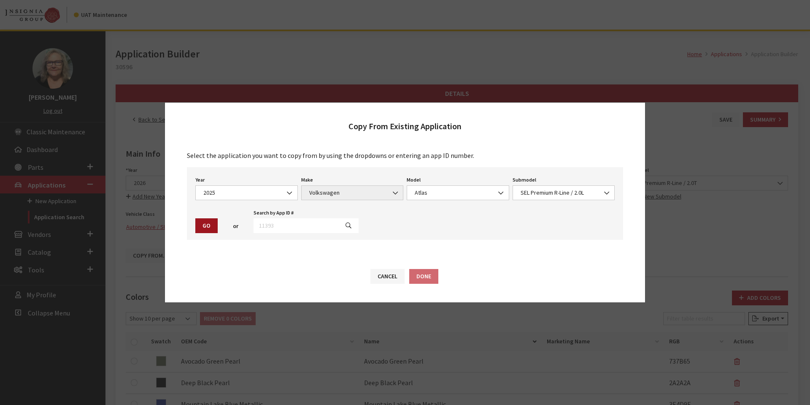
click at [204, 225] on button "Go" at bounding box center [206, 225] width 22 height 15
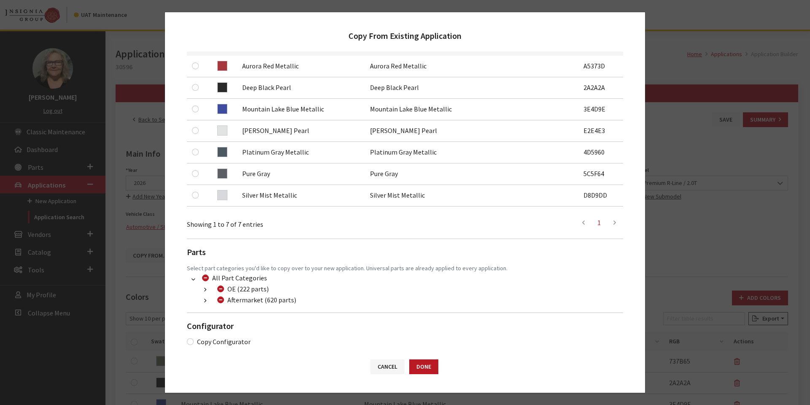
scroll to position [178, 0]
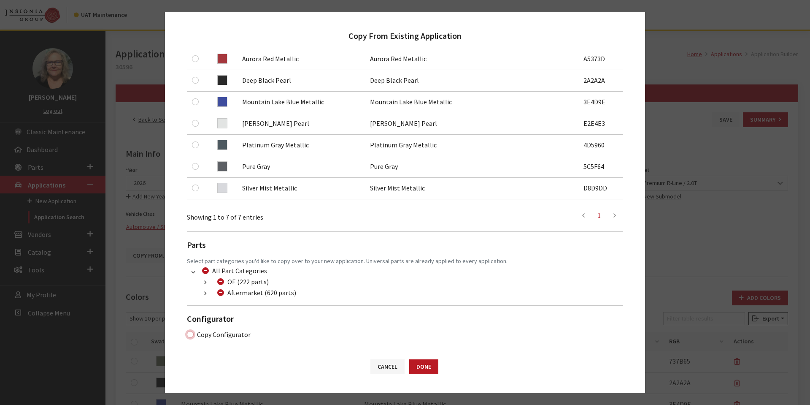
click at [190, 335] on input "Copy Configurator" at bounding box center [190, 334] width 7 height 7
checkbox input "true"
click at [428, 366] on button "Done" at bounding box center [423, 366] width 29 height 15
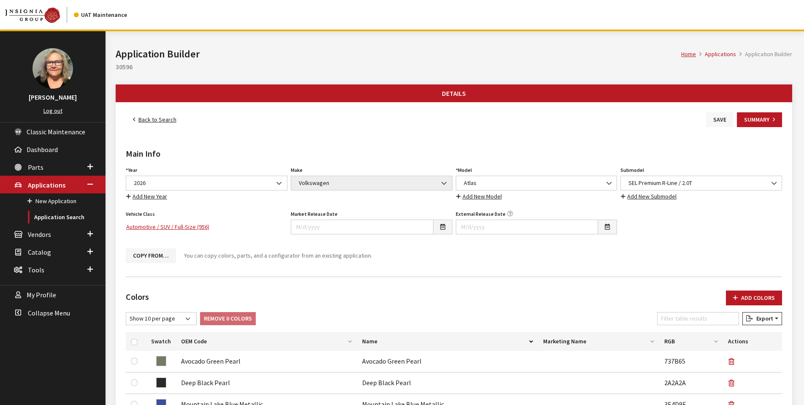
click at [715, 119] on button "Save" at bounding box center [719, 119] width 27 height 15
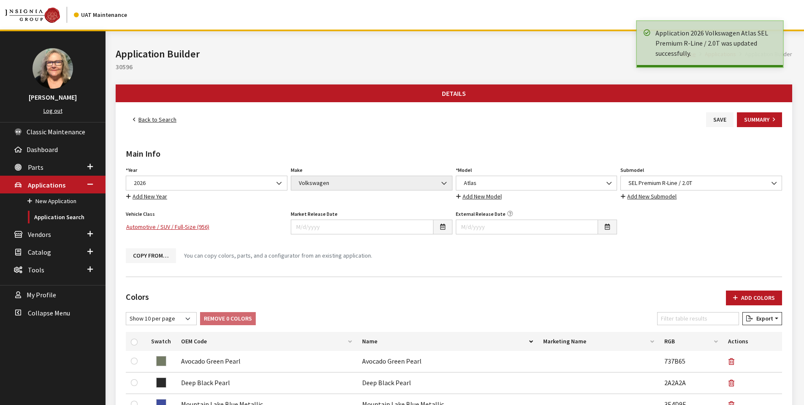
scroll to position [253, 0]
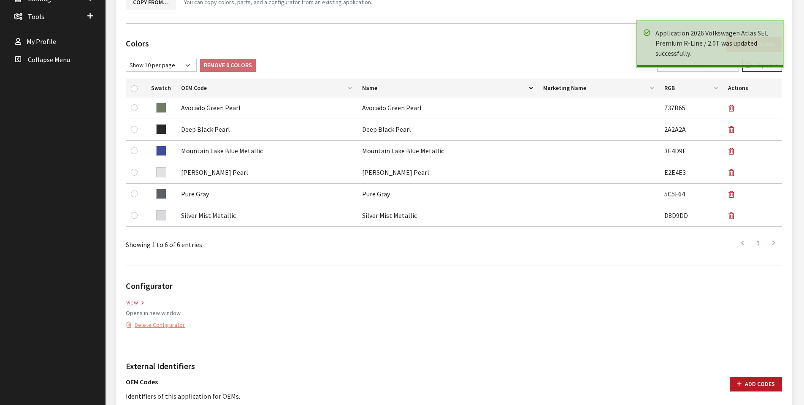
click at [135, 303] on link "View" at bounding box center [135, 302] width 18 height 10
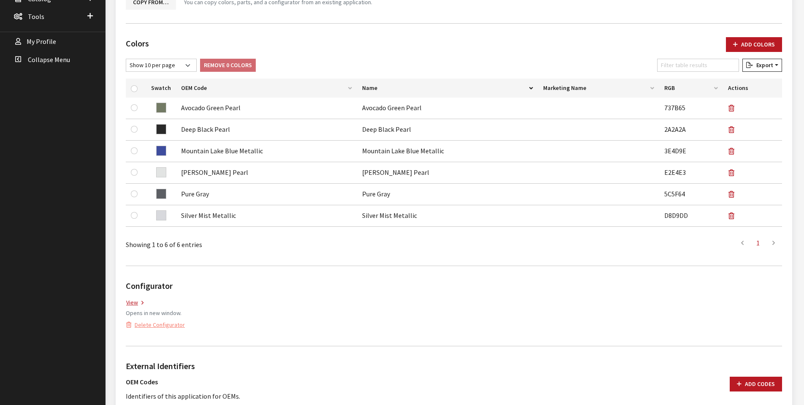
scroll to position [0, 0]
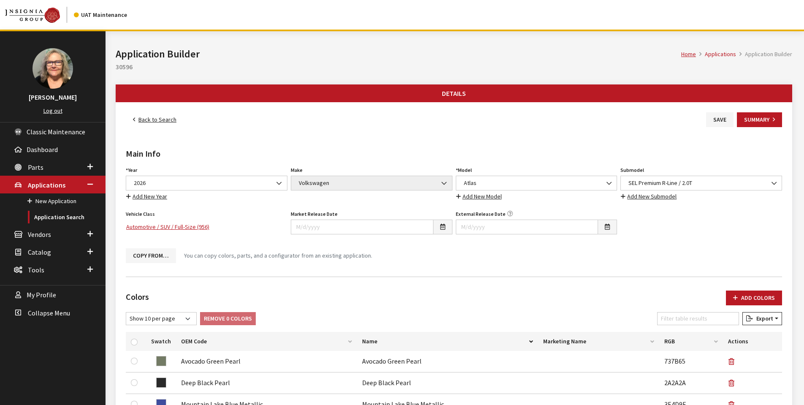
click at [152, 118] on link "Back to Search" at bounding box center [155, 119] width 58 height 15
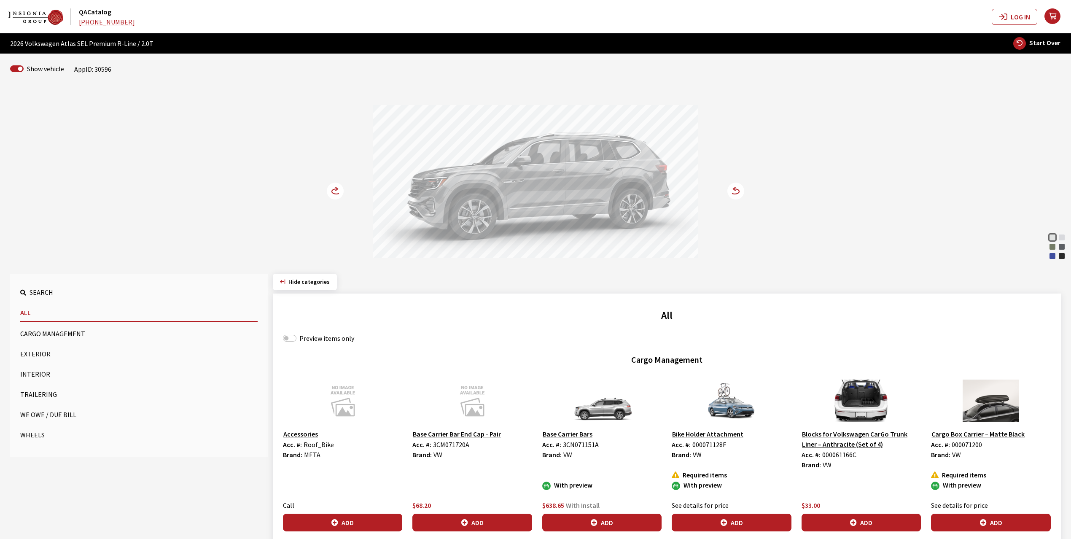
click at [340, 189] on icon at bounding box center [340, 191] width 6 height 7
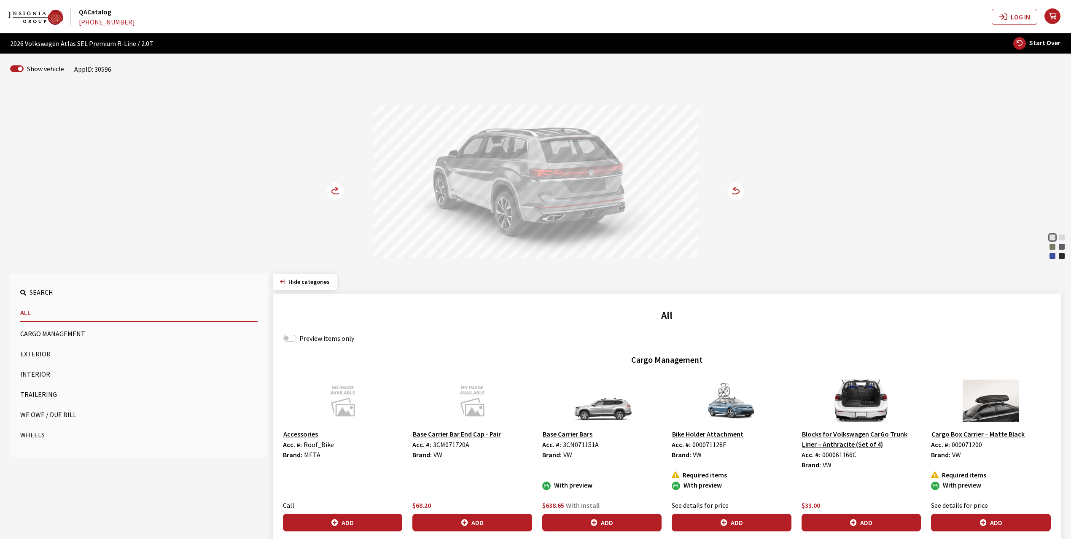
click at [340, 189] on icon at bounding box center [340, 191] width 6 height 7
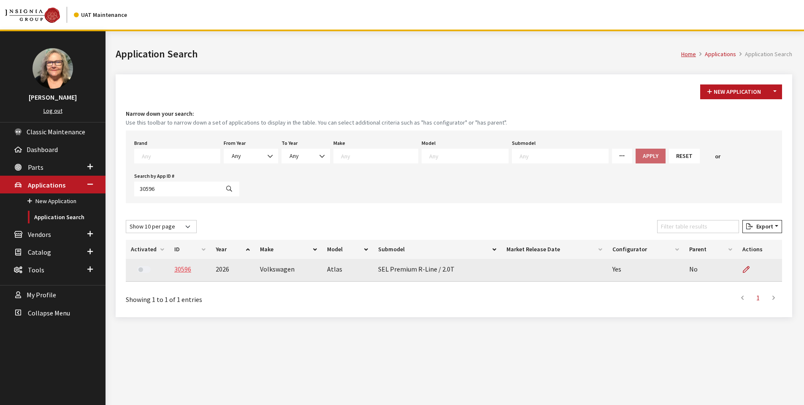
click at [180, 268] on link "30596" at bounding box center [182, 268] width 17 height 8
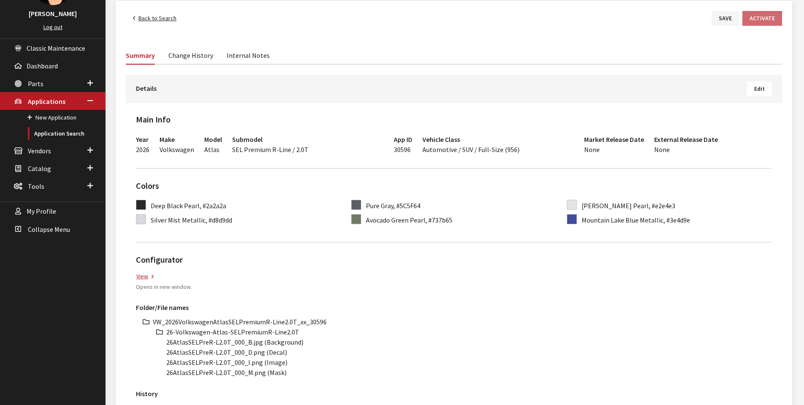
scroll to position [84, 0]
drag, startPoint x: 153, startPoint y: 319, endPoint x: 331, endPoint y: 319, distance: 178.4
click at [331, 319] on li "VW_2026VolkswagenAtlasSELPremiumR-Line2.0T_xx_30596" at bounding box center [462, 321] width 619 height 10
copy li "VW_2026VolkswagenAtlasSELPremiumR-Line2.0T_xx_30596"
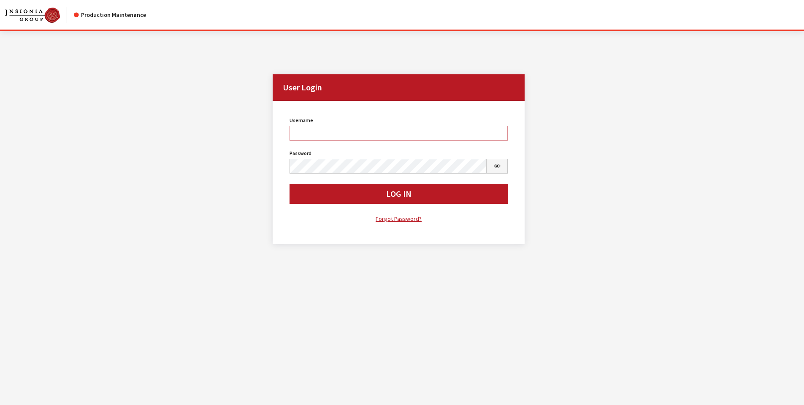
click at [357, 134] on input "Username" at bounding box center [398, 133] width 219 height 15
type input "sdakes"
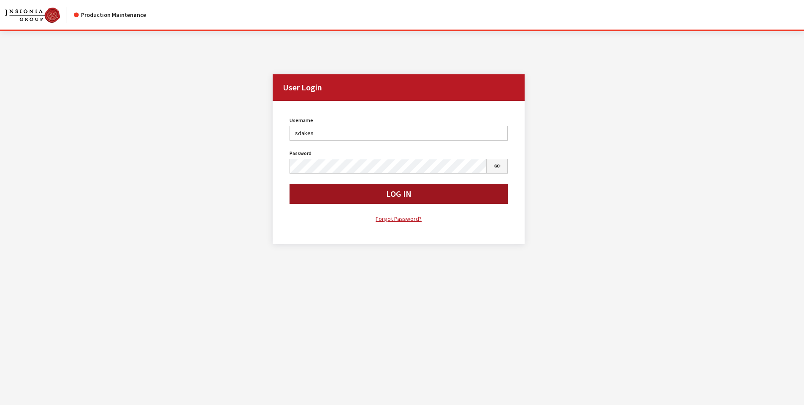
click at [380, 194] on button "Log In" at bounding box center [398, 193] width 219 height 20
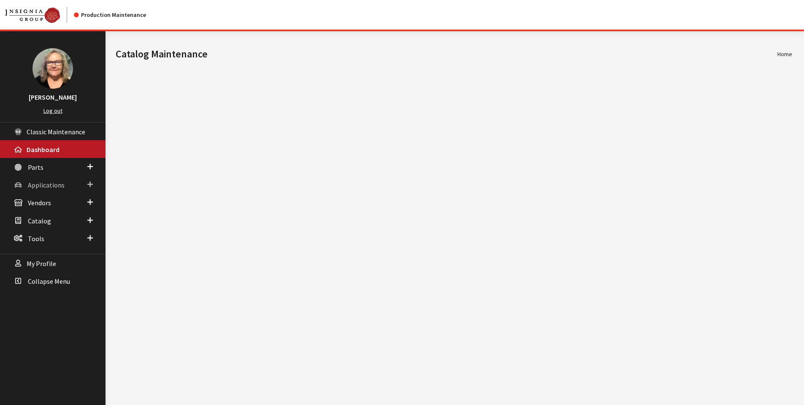
click at [88, 181] on span at bounding box center [89, 184] width 5 height 11
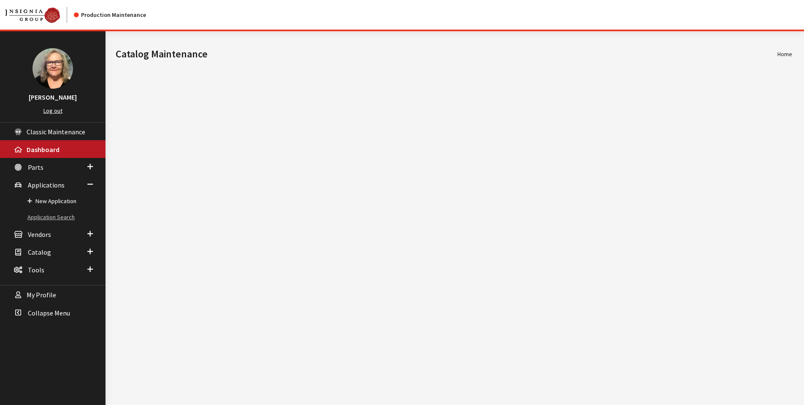
click at [70, 214] on link "Application Search" at bounding box center [52, 217] width 105 height 16
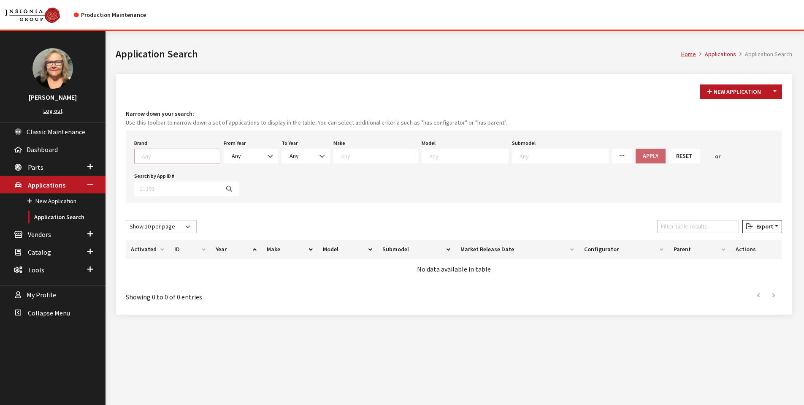
click at [185, 155] on textarea "Search" at bounding box center [181, 156] width 78 height 8
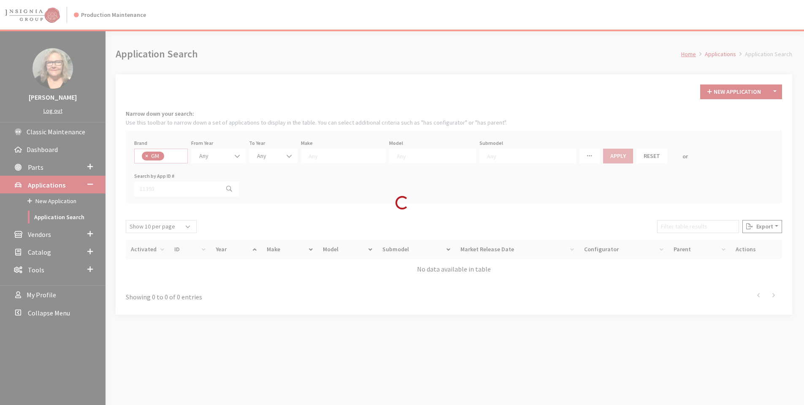
select select "1"
select select
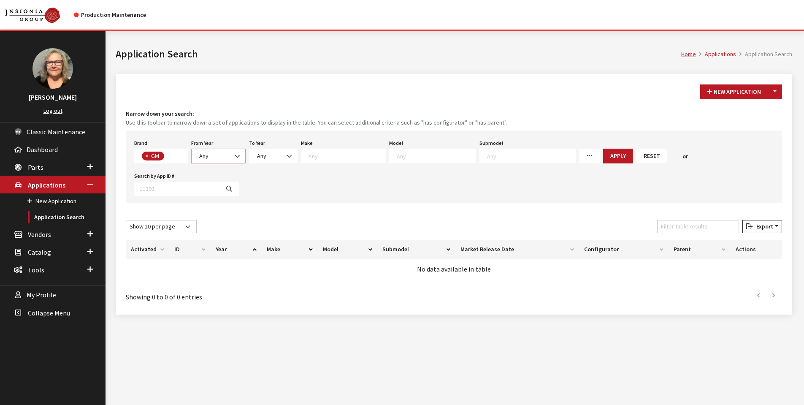
click at [235, 152] on b at bounding box center [235, 152] width 0 height 0
select select "2025"
select select
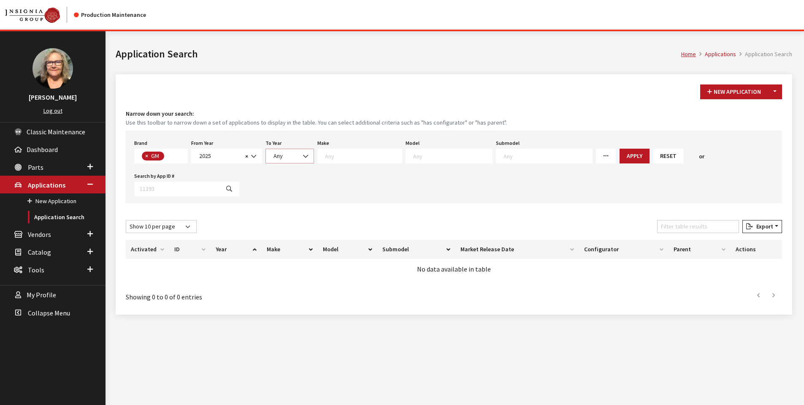
click at [294, 157] on span "Any" at bounding box center [290, 155] width 38 height 9
select select "2026"
select select
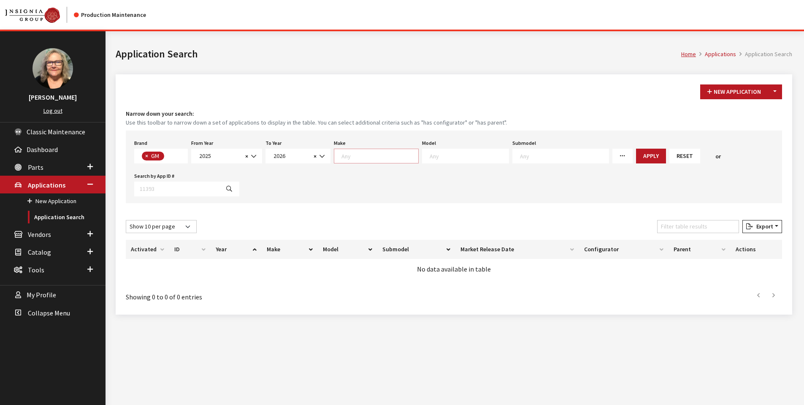
click at [375, 158] on textarea "Search" at bounding box center [379, 156] width 77 height 8
click at [460, 179] on div "Brand Any Acura Alfa Romeo Audi Bentley BMW DoubleTake [PERSON_NAME] Honda Hyun…" at bounding box center [454, 166] width 656 height 73
click at [636, 156] on button "Apply" at bounding box center [651, 155] width 30 height 15
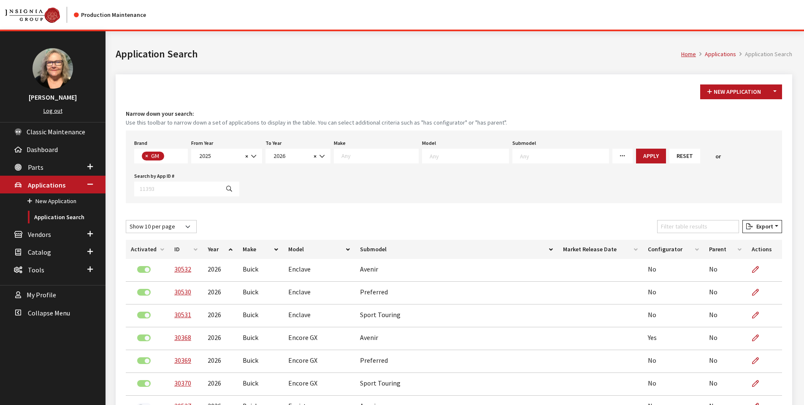
click at [637, 250] on th "Market Release Date" at bounding box center [600, 249] width 85 height 19
click at [660, 250] on th "Configurator" at bounding box center [673, 249] width 62 height 19
click at [762, 229] on span "Export" at bounding box center [763, 226] width 20 height 8
click at [739, 246] on span "Excel" at bounding box center [737, 243] width 16 height 8
